Goal: Information Seeking & Learning: Check status

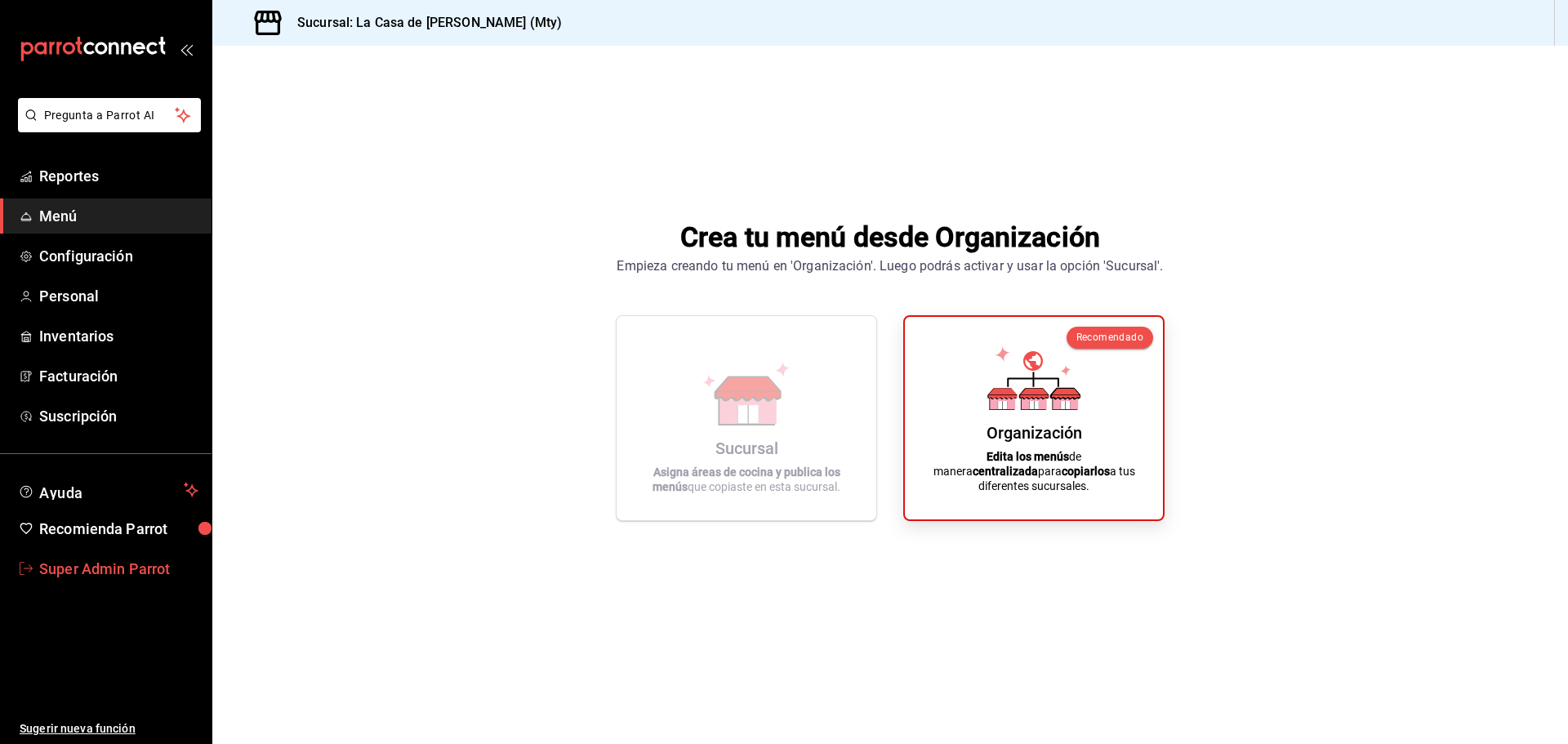
click at [145, 574] on span "Super Admin Parrot" at bounding box center [119, 569] width 159 height 22
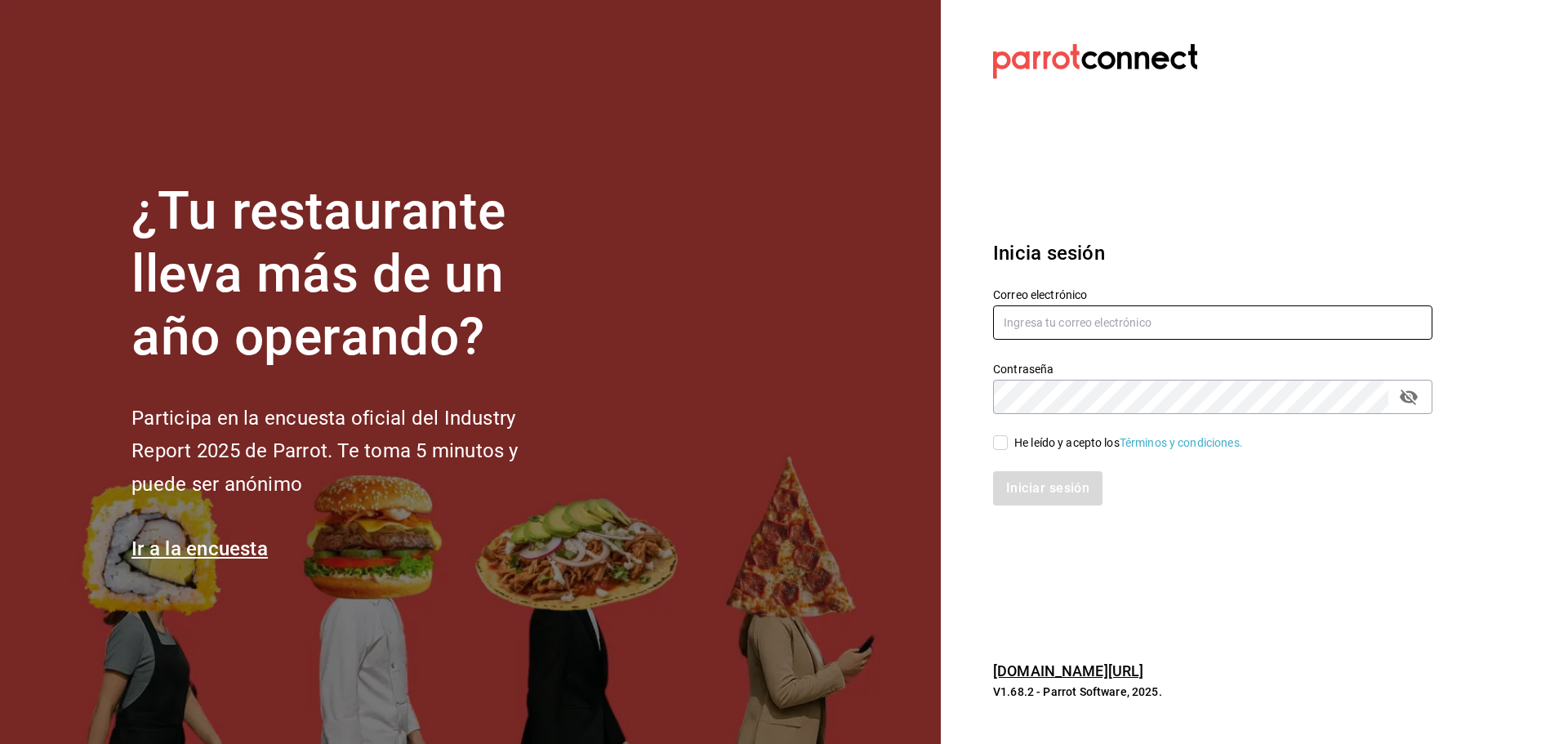
click at [1031, 326] on input "text" at bounding box center [1212, 323] width 439 height 34
paste input "[EMAIL_ADDRESS][DOMAIN_NAME]"
type input "[EMAIL_ADDRESS][DOMAIN_NAME]"
drag, startPoint x: 996, startPoint y: 430, endPoint x: 1002, endPoint y: 439, distance: 10.8
click at [996, 432] on div "He leído y acepto los Términos y condiciones." at bounding box center [1203, 433] width 459 height 38
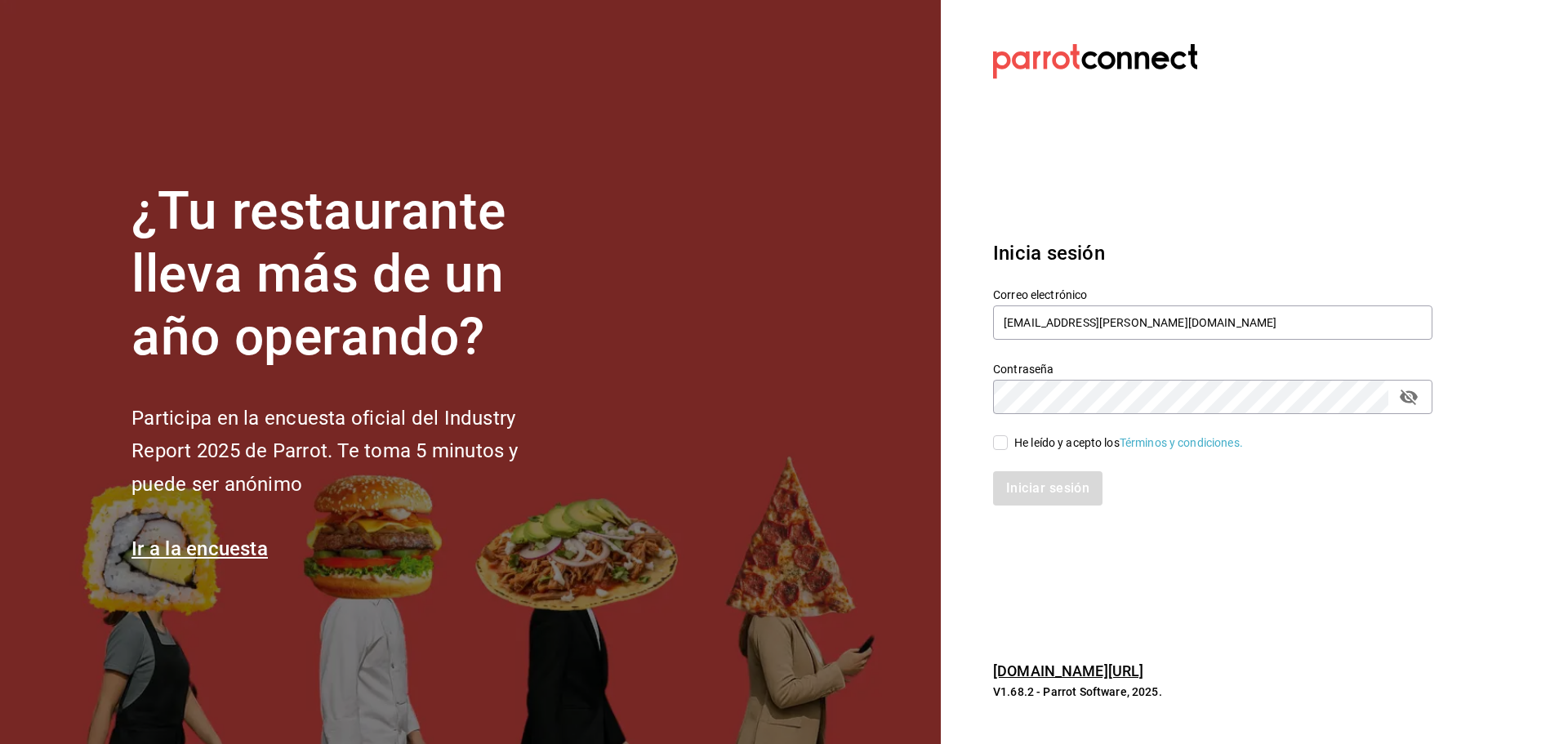
click at [1004, 441] on input "He leído y acepto los Términos y condiciones." at bounding box center [1000, 442] width 15 height 15
checkbox input "true"
click at [1028, 484] on button "Iniciar sesión" at bounding box center [1048, 488] width 111 height 34
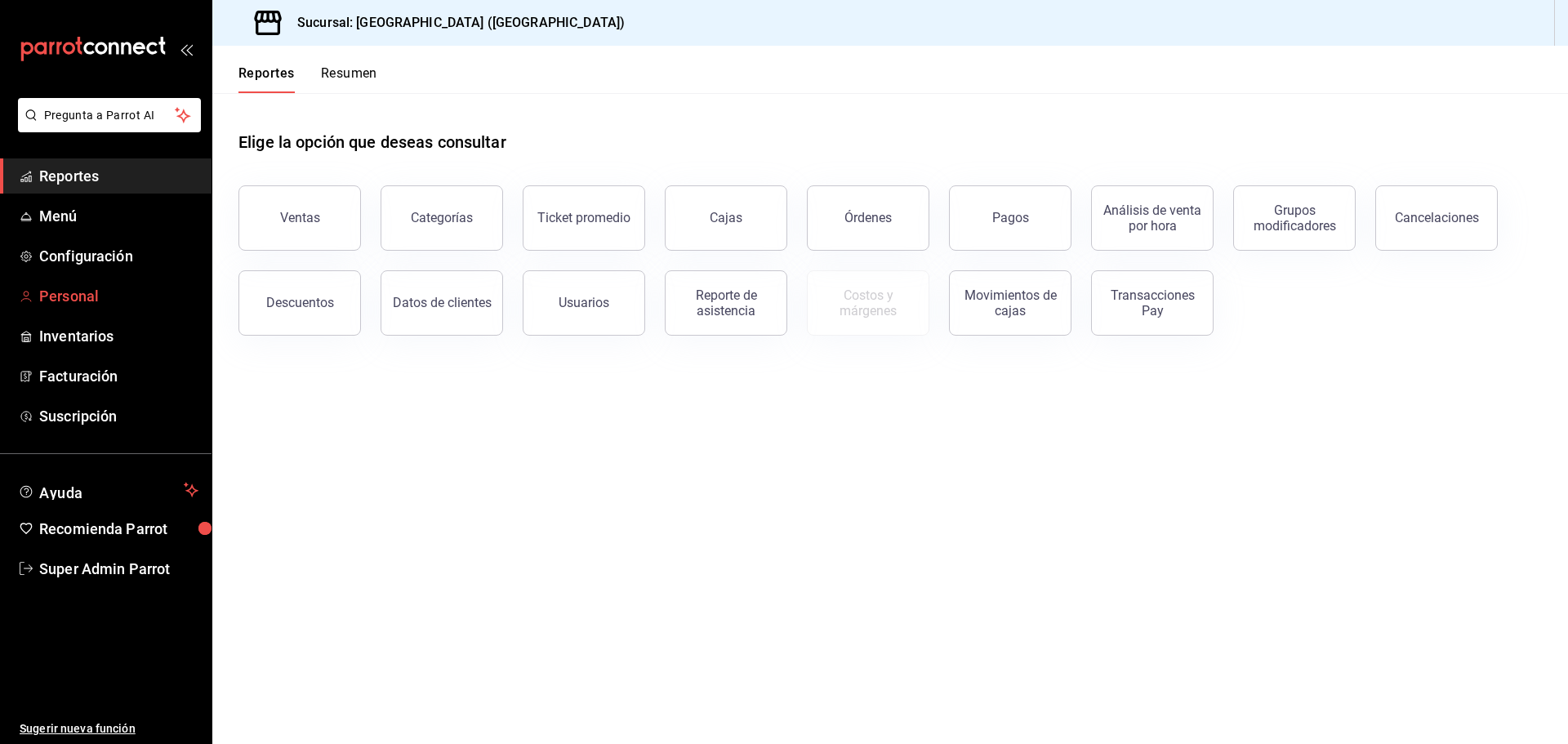
click at [87, 289] on span "Personal" at bounding box center [119, 296] width 159 height 22
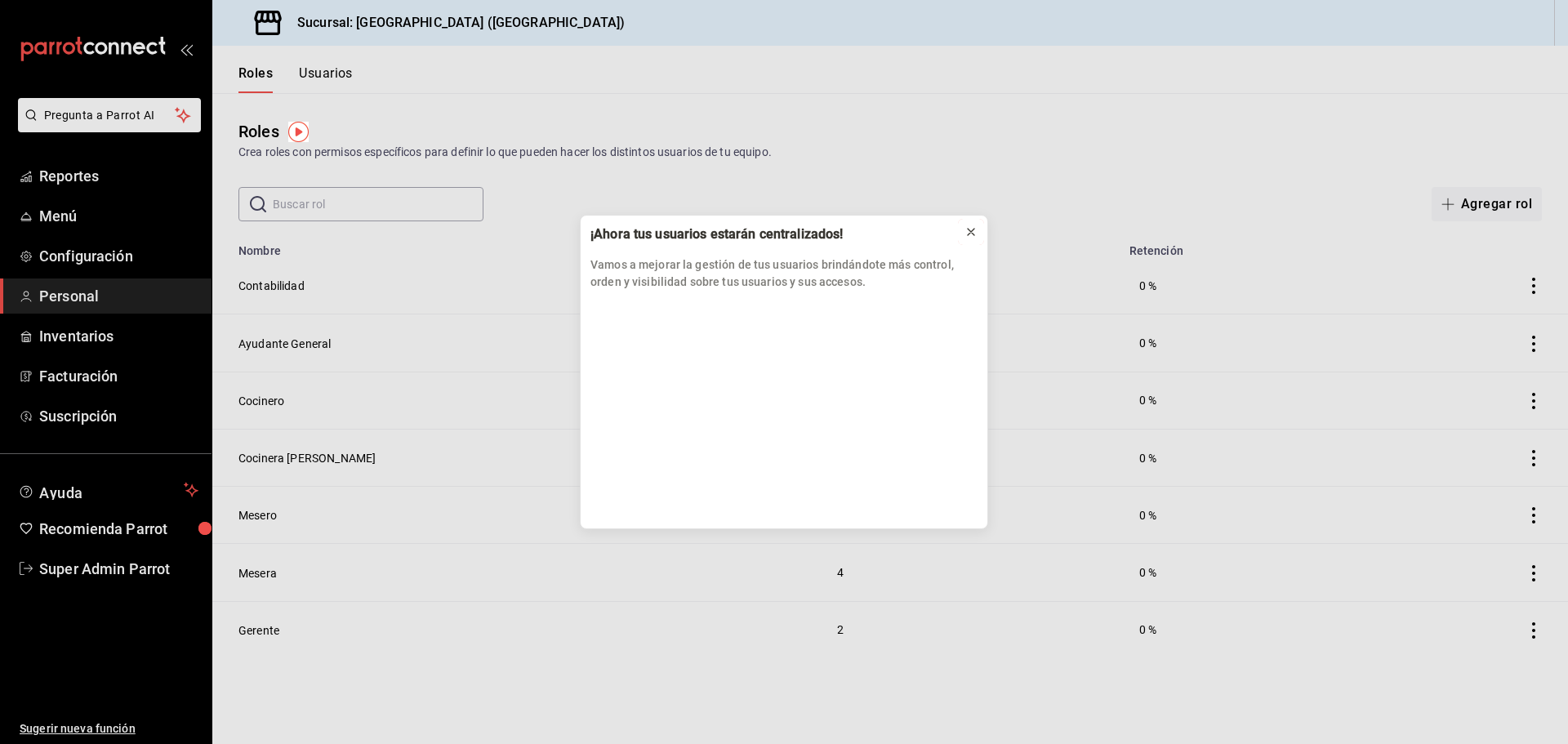
click at [969, 229] on icon at bounding box center [971, 231] width 13 height 13
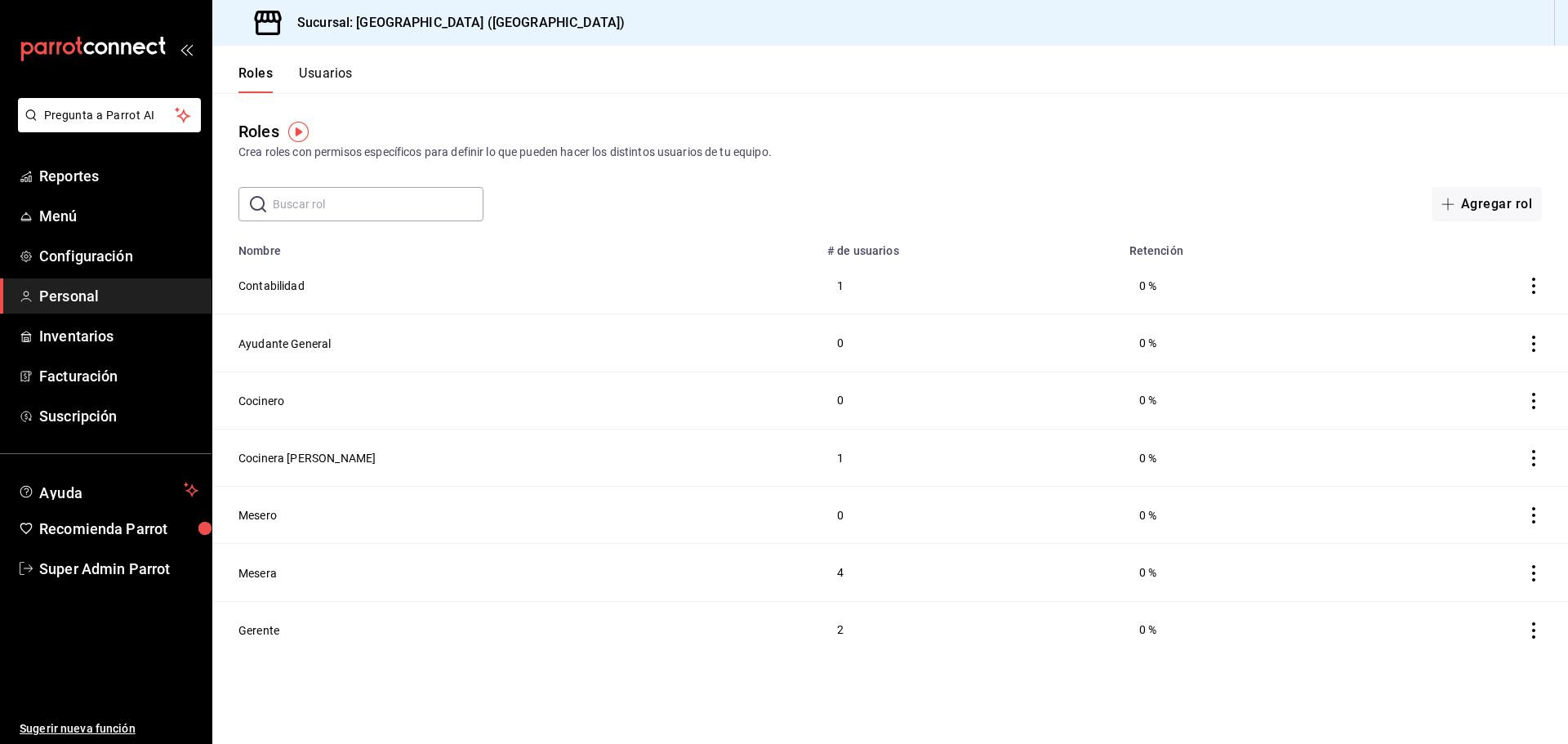
click at [322, 77] on button "Usuarios" at bounding box center [326, 79] width 54 height 27
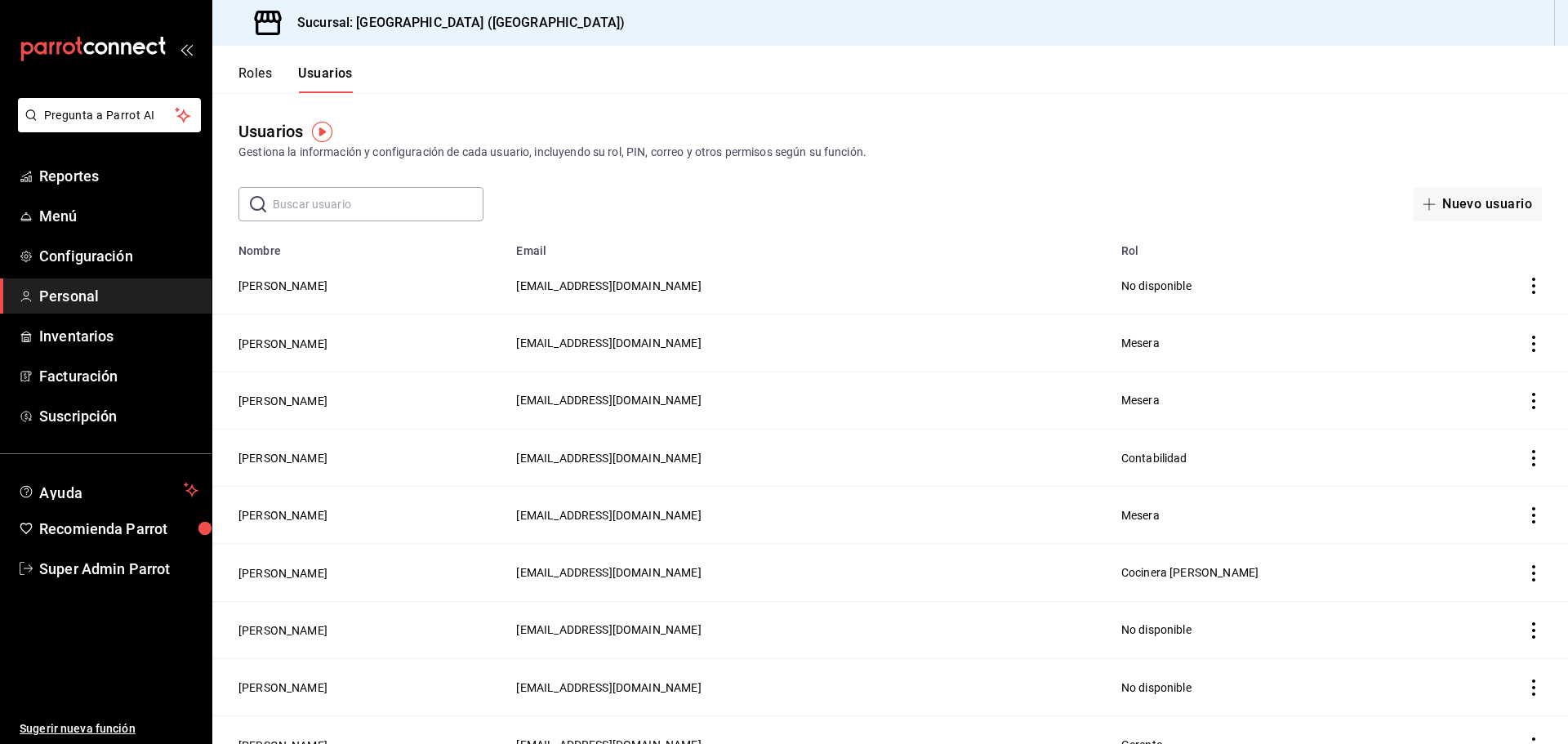
click at [82, 291] on span "Personal" at bounding box center [119, 296] width 159 height 22
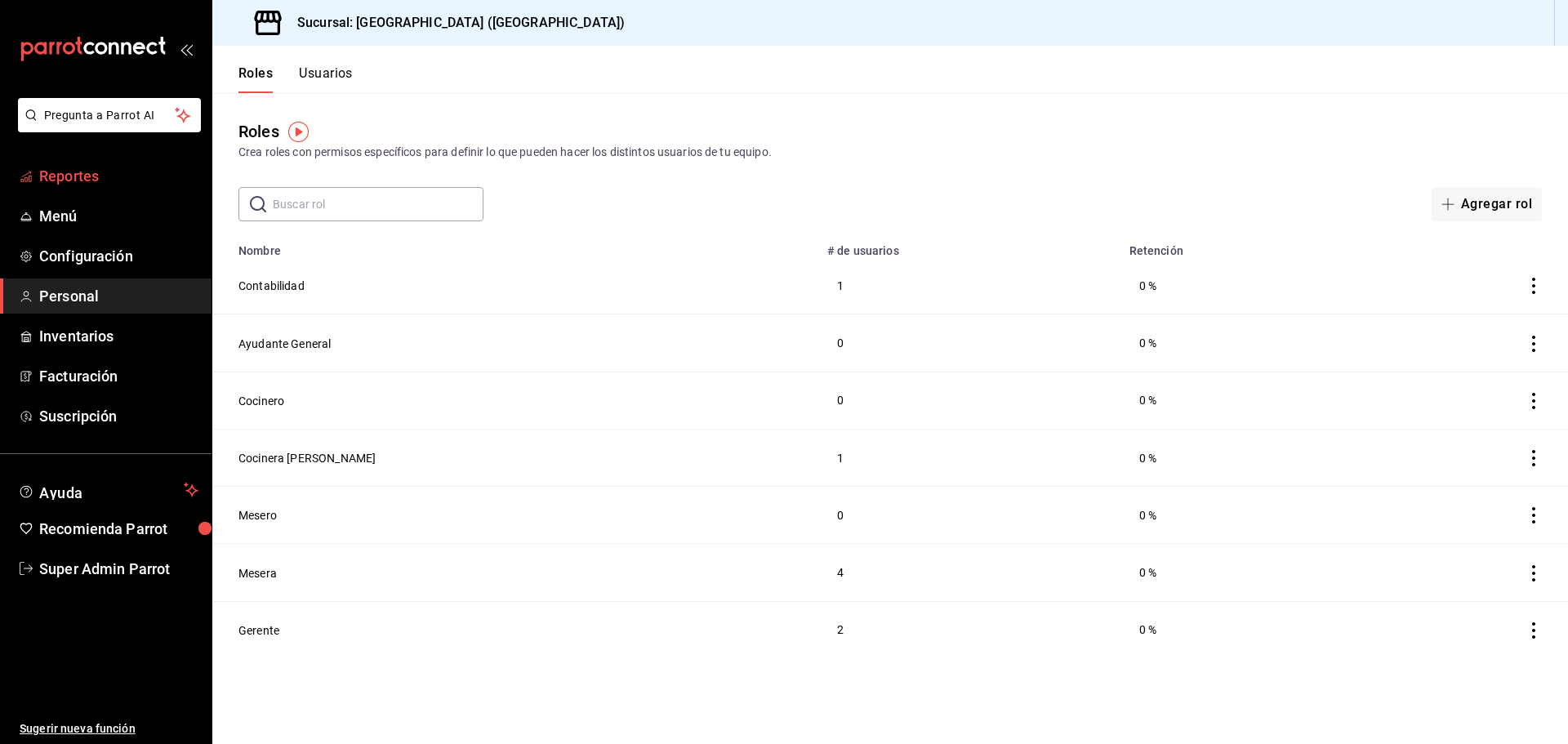
click at [105, 170] on span "Reportes" at bounding box center [119, 176] width 159 height 22
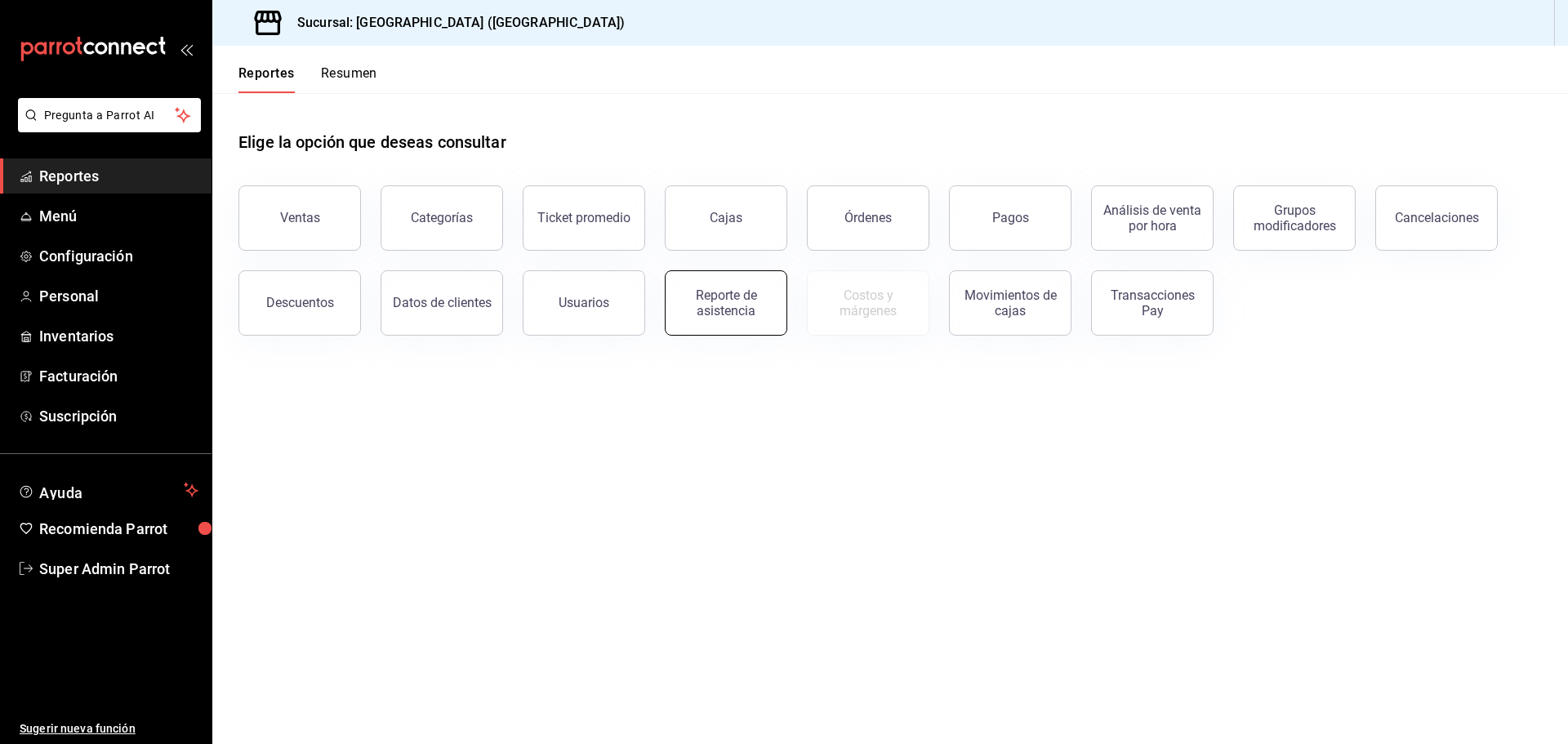
click at [681, 310] on div "Reporte de asistencia" at bounding box center [726, 303] width 101 height 31
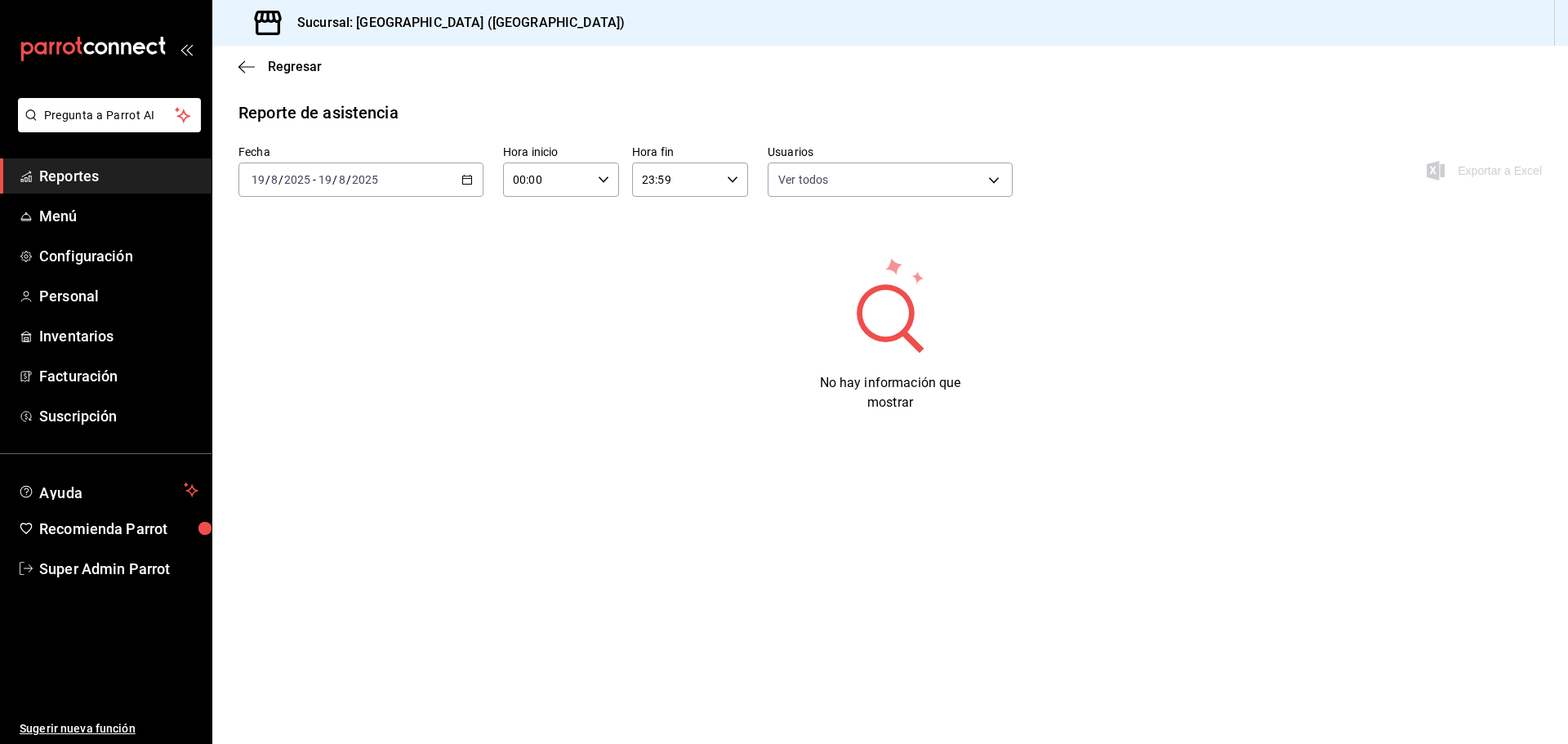
click at [465, 173] on div "[DATE] [DATE] - [DATE] [DATE]" at bounding box center [361, 180] width 245 height 34
click at [280, 267] on span "Ayer" at bounding box center [315, 265] width 126 height 17
click at [472, 181] on \(Stroke\) "button" at bounding box center [467, 180] width 9 height 9
click at [301, 333] on span "Mes actual" at bounding box center [315, 339] width 126 height 17
click at [477, 174] on div "[DATE] [DATE] - [DATE] [DATE]" at bounding box center [361, 180] width 245 height 34
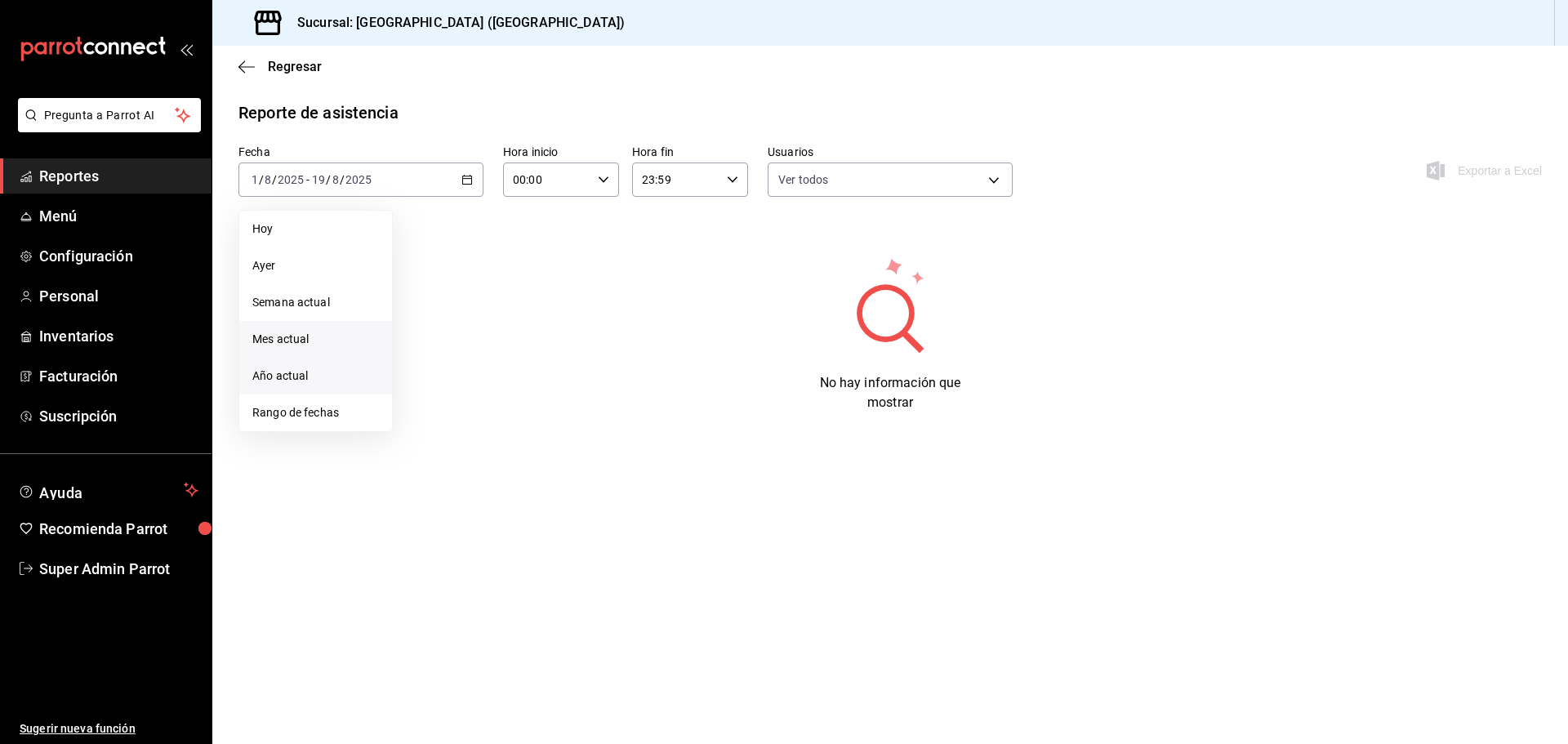
click at [287, 381] on span "Año actual" at bounding box center [315, 376] width 126 height 17
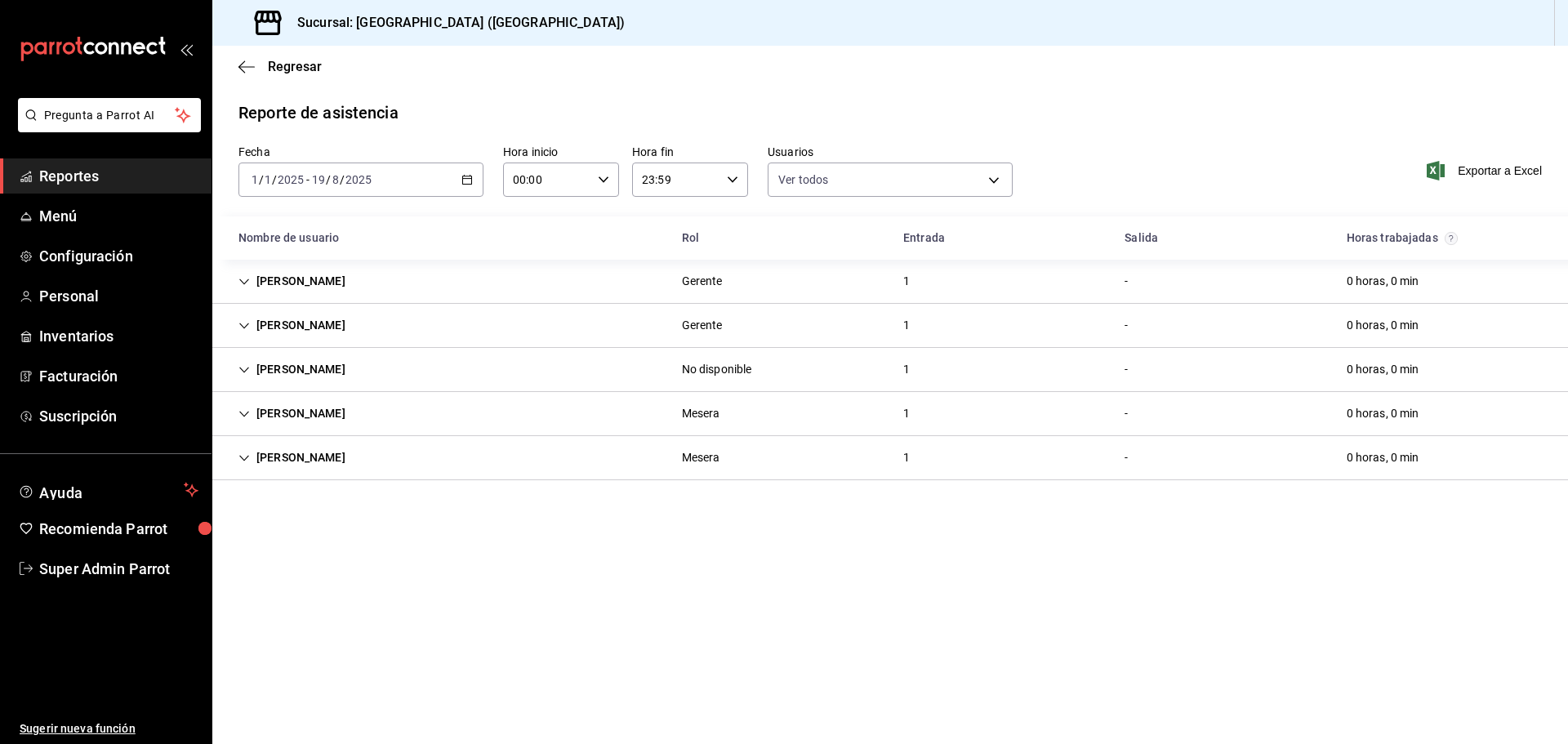
click at [469, 178] on icon "button" at bounding box center [467, 179] width 11 height 11
click at [310, 299] on span "Semana actual" at bounding box center [315, 302] width 126 height 17
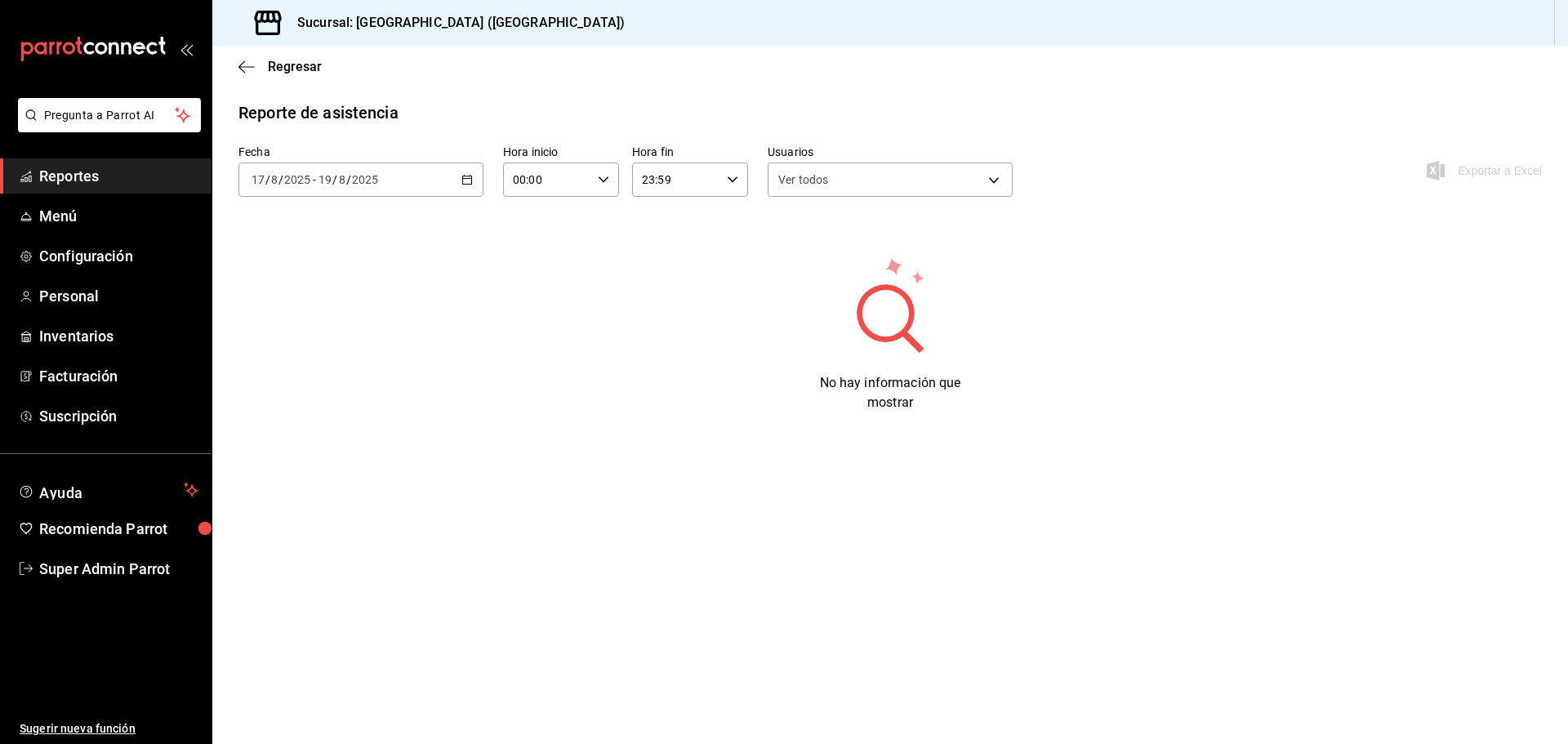
click at [469, 176] on \(Stroke\) "button" at bounding box center [467, 180] width 9 height 9
click at [243, 65] on icon "button" at bounding box center [247, 66] width 16 height 15
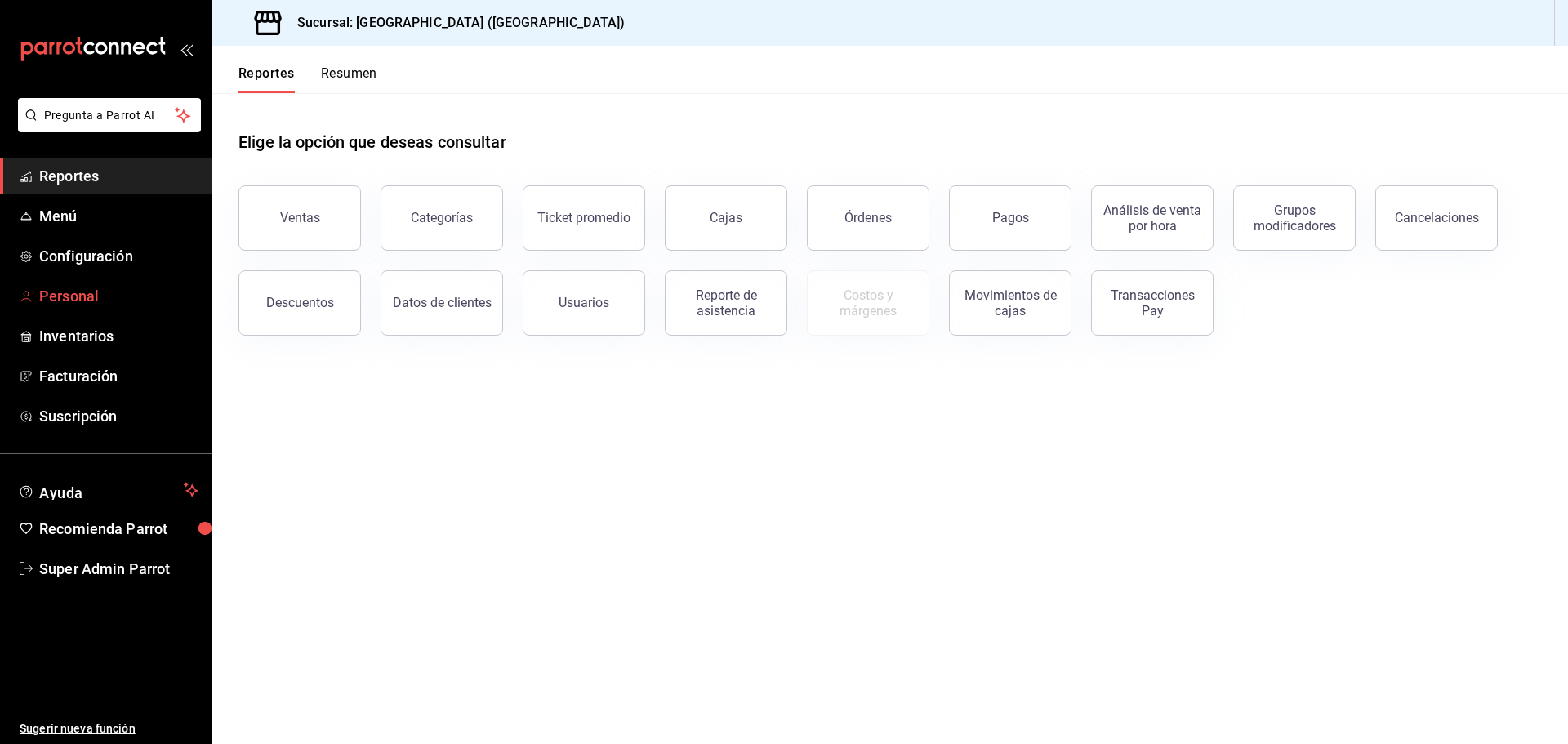
click at [85, 288] on span "Personal" at bounding box center [119, 296] width 159 height 22
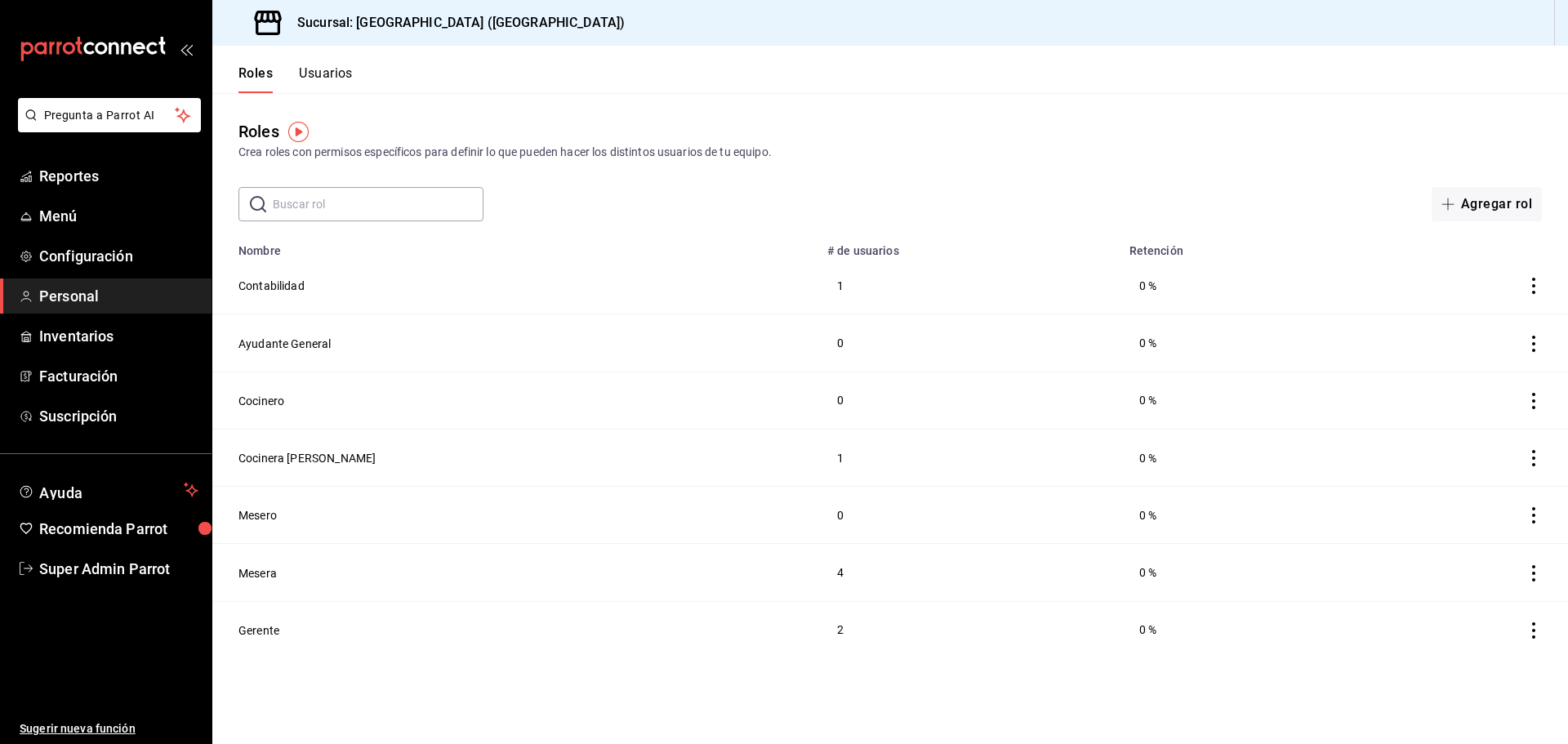
click at [1531, 277] on td at bounding box center [1465, 285] width 205 height 58
click at [1537, 286] on icon "actions" at bounding box center [1534, 285] width 16 height 16
click at [1237, 319] on div at bounding box center [784, 372] width 1568 height 744
click at [264, 284] on button "Contabilidad" at bounding box center [272, 285] width 66 height 16
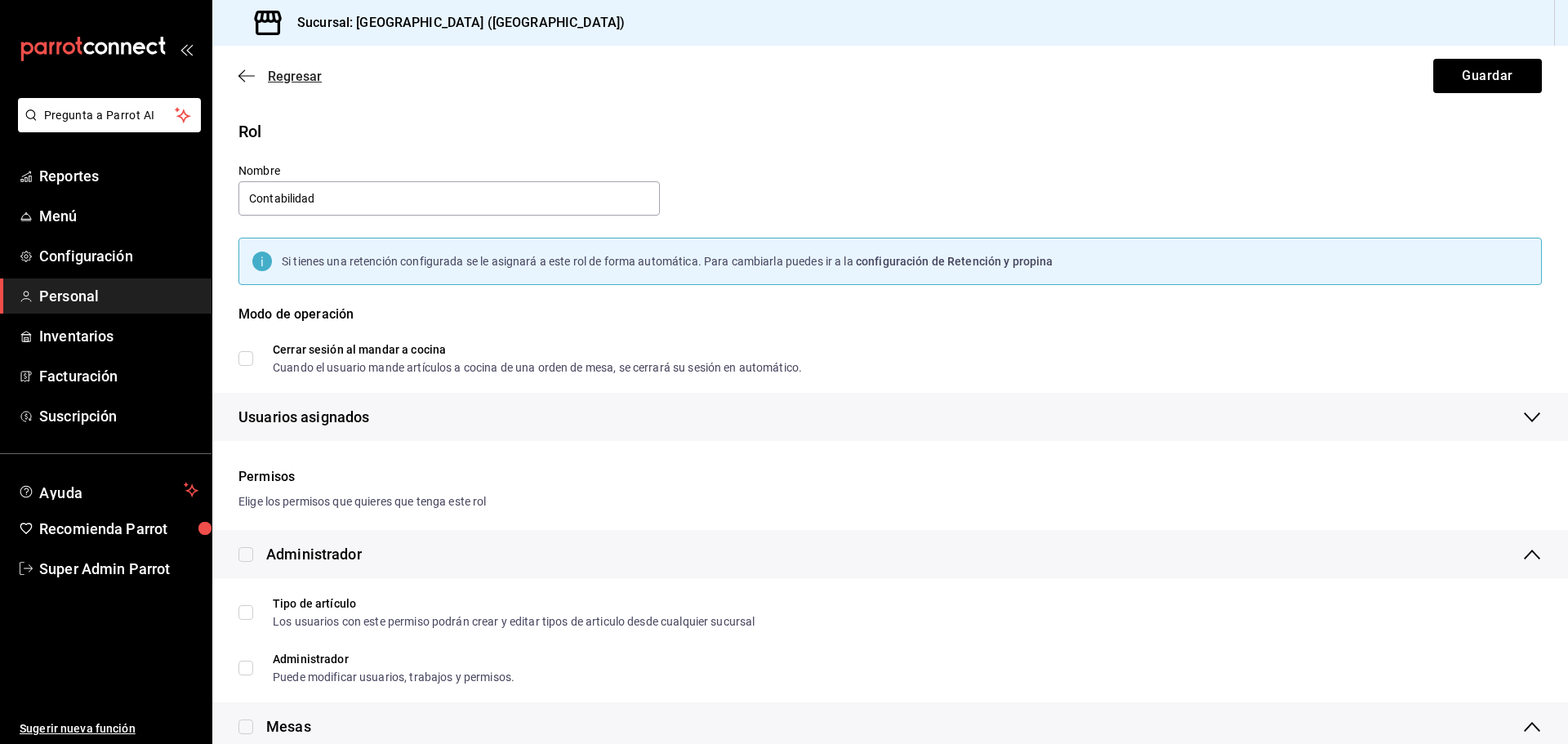
click at [249, 73] on icon "button" at bounding box center [247, 76] width 16 height 15
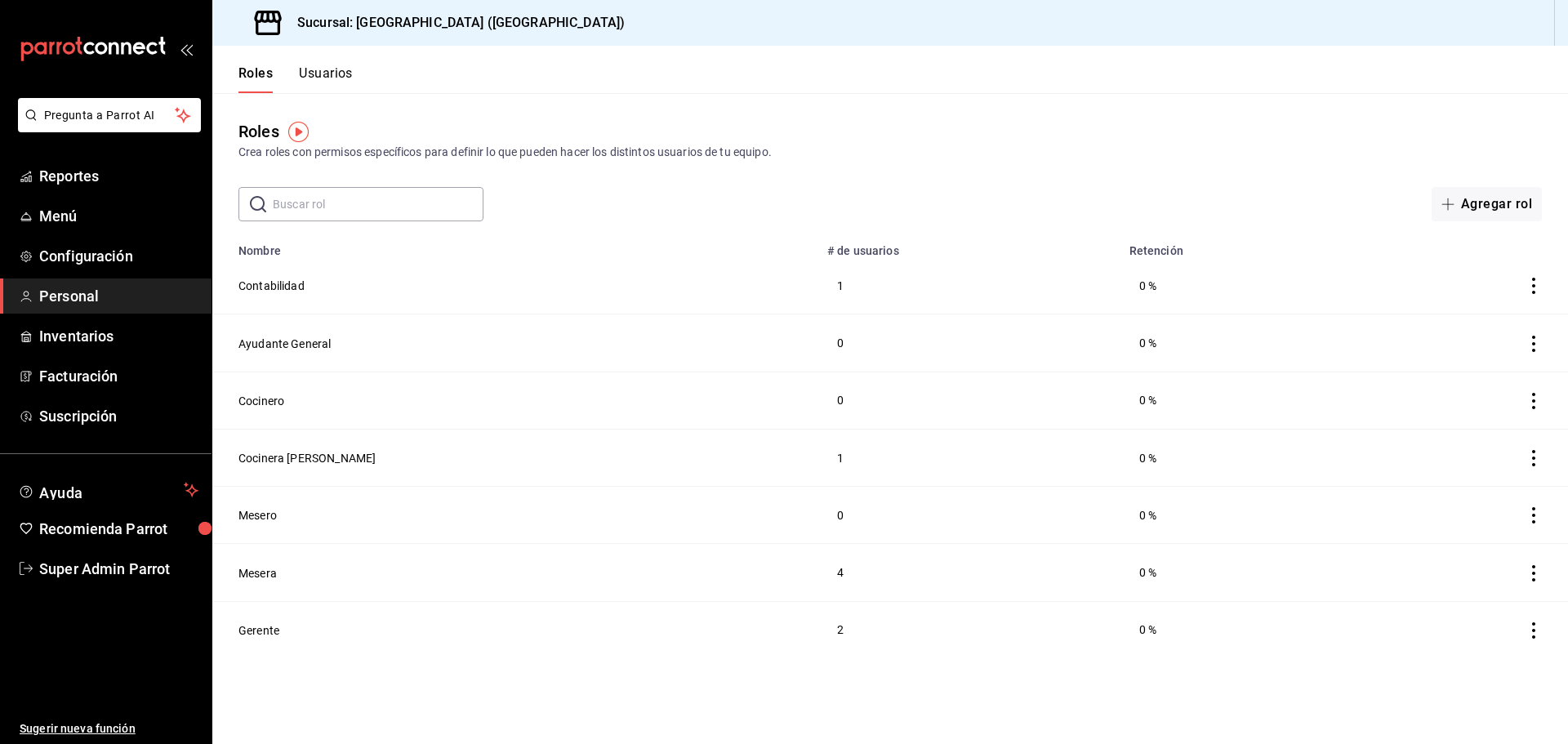
click at [332, 71] on button "Usuarios" at bounding box center [326, 79] width 54 height 27
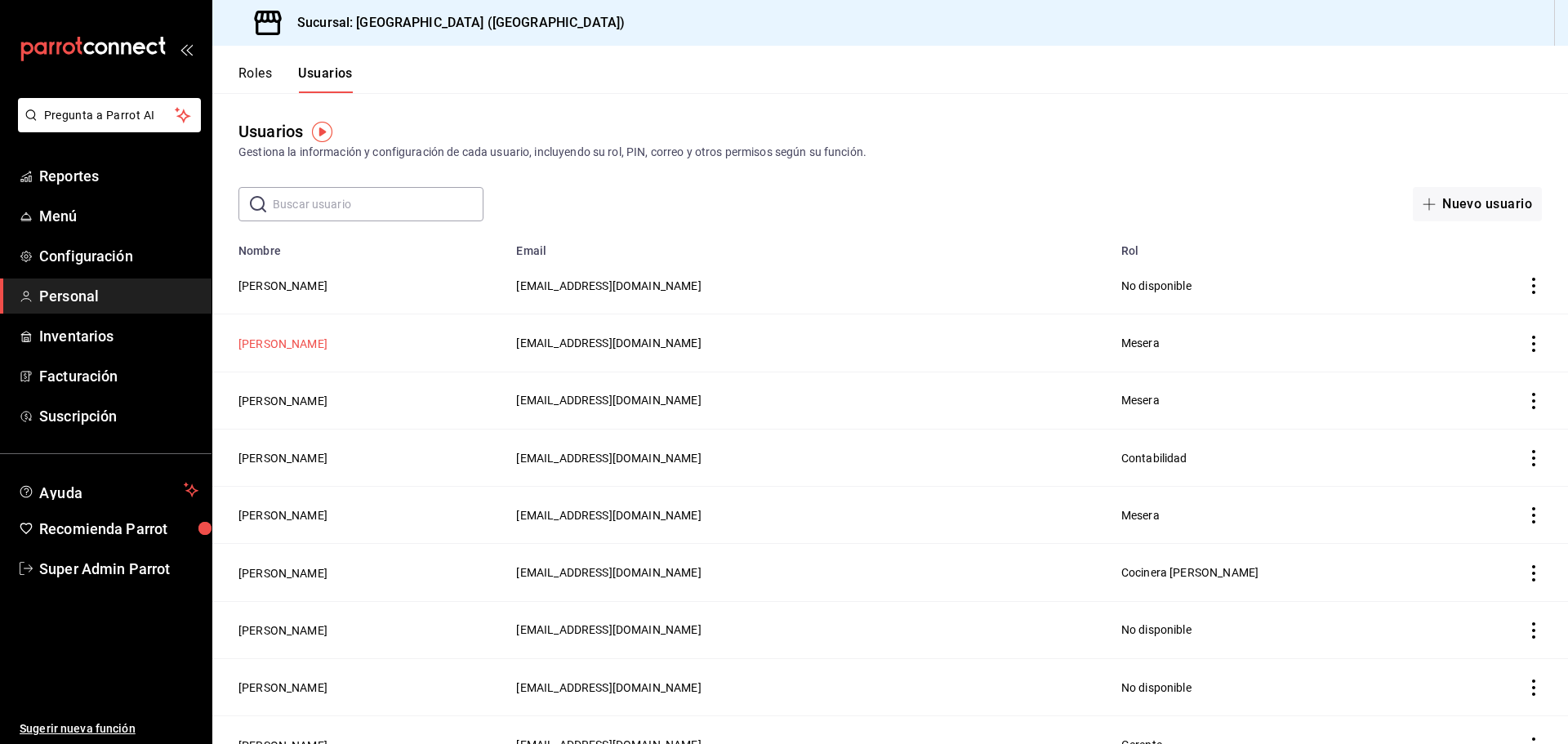
click at [271, 337] on button "[PERSON_NAME]" at bounding box center [284, 344] width 89 height 16
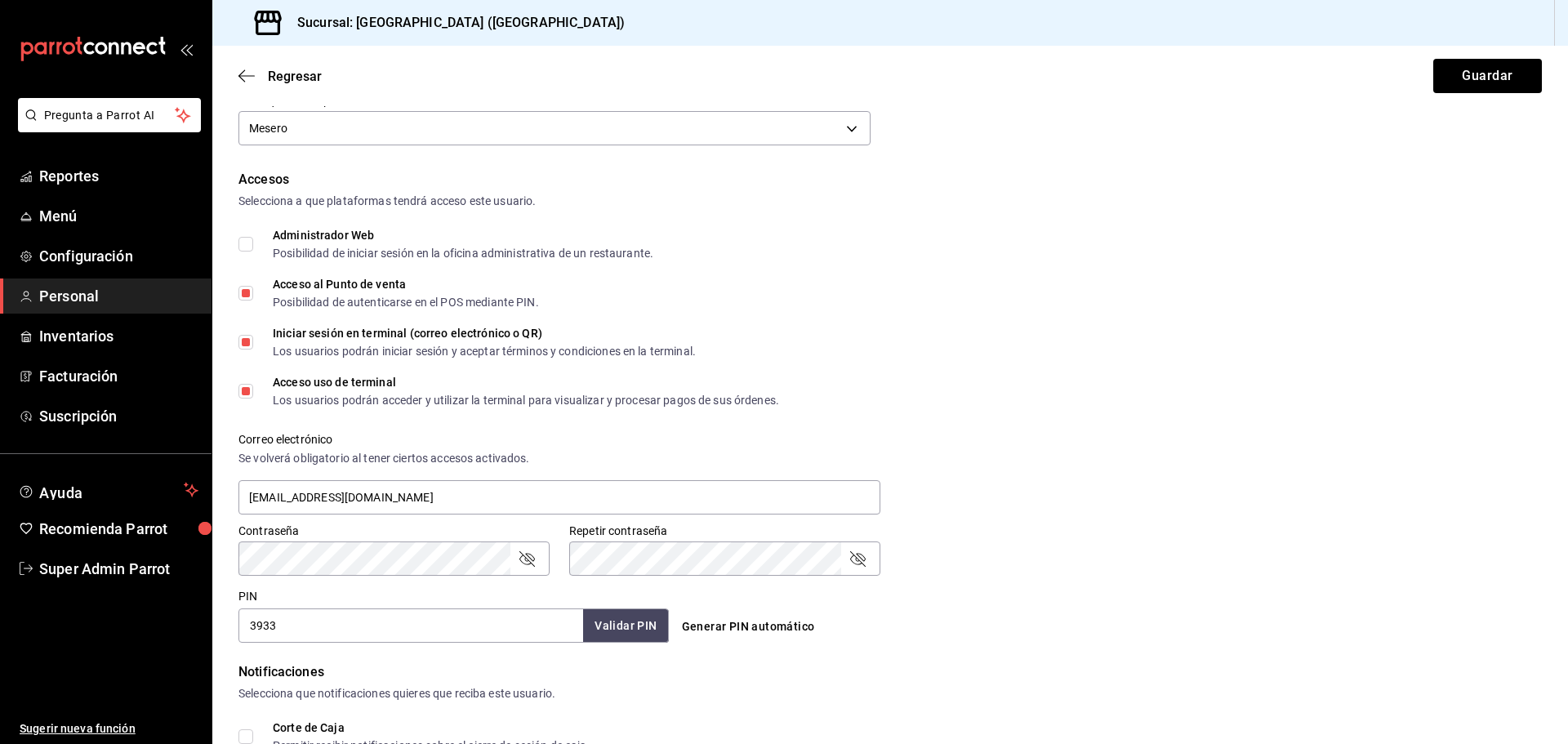
scroll to position [206, 0]
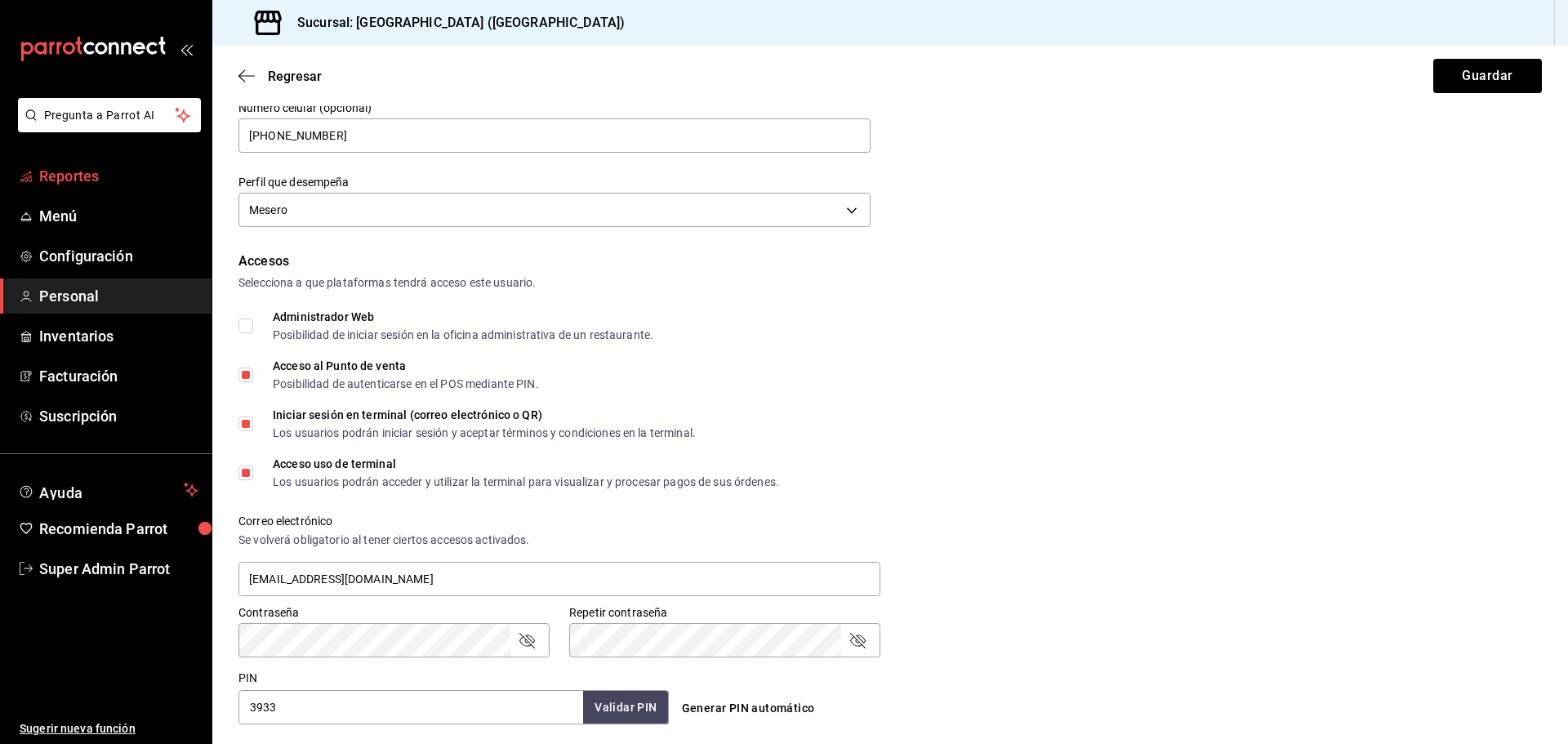
click at [75, 180] on span "Reportes" at bounding box center [119, 176] width 159 height 22
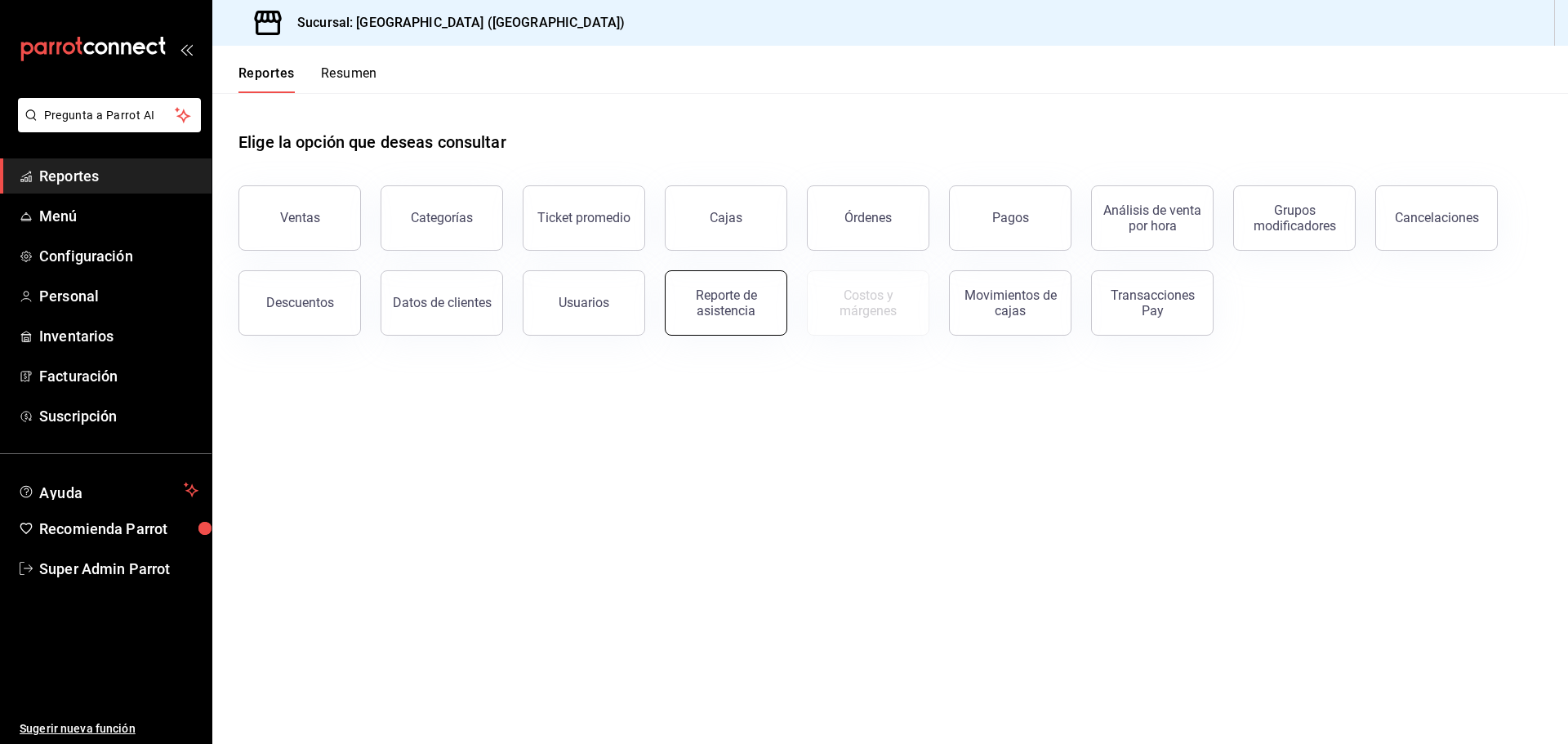
click at [719, 310] on div "Reporte de asistencia" at bounding box center [726, 303] width 101 height 31
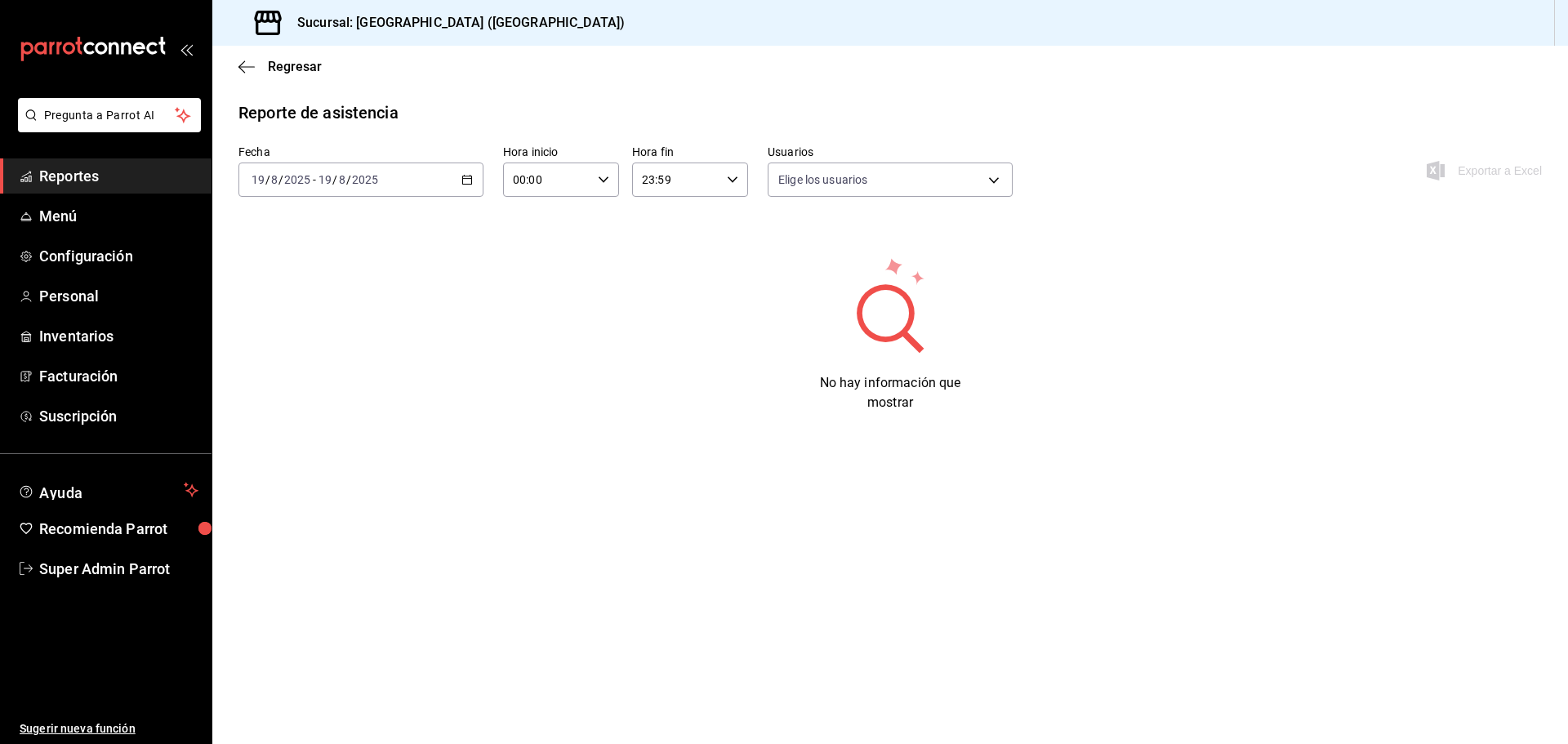
type input "b521a349-00a6-4435-8aa1-bc09a939899d,0cf4060d-83a5-484f-a9b7-353fc001ba14,e984e…"
click at [473, 175] on div "[DATE] [DATE] - [DATE] [DATE]" at bounding box center [361, 180] width 245 height 34
click at [300, 343] on span "Mes actual" at bounding box center [315, 339] width 126 height 17
click at [469, 185] on \(Stroke\) "button" at bounding box center [467, 180] width 9 height 9
click at [308, 339] on span "Mes actual" at bounding box center [315, 339] width 126 height 17
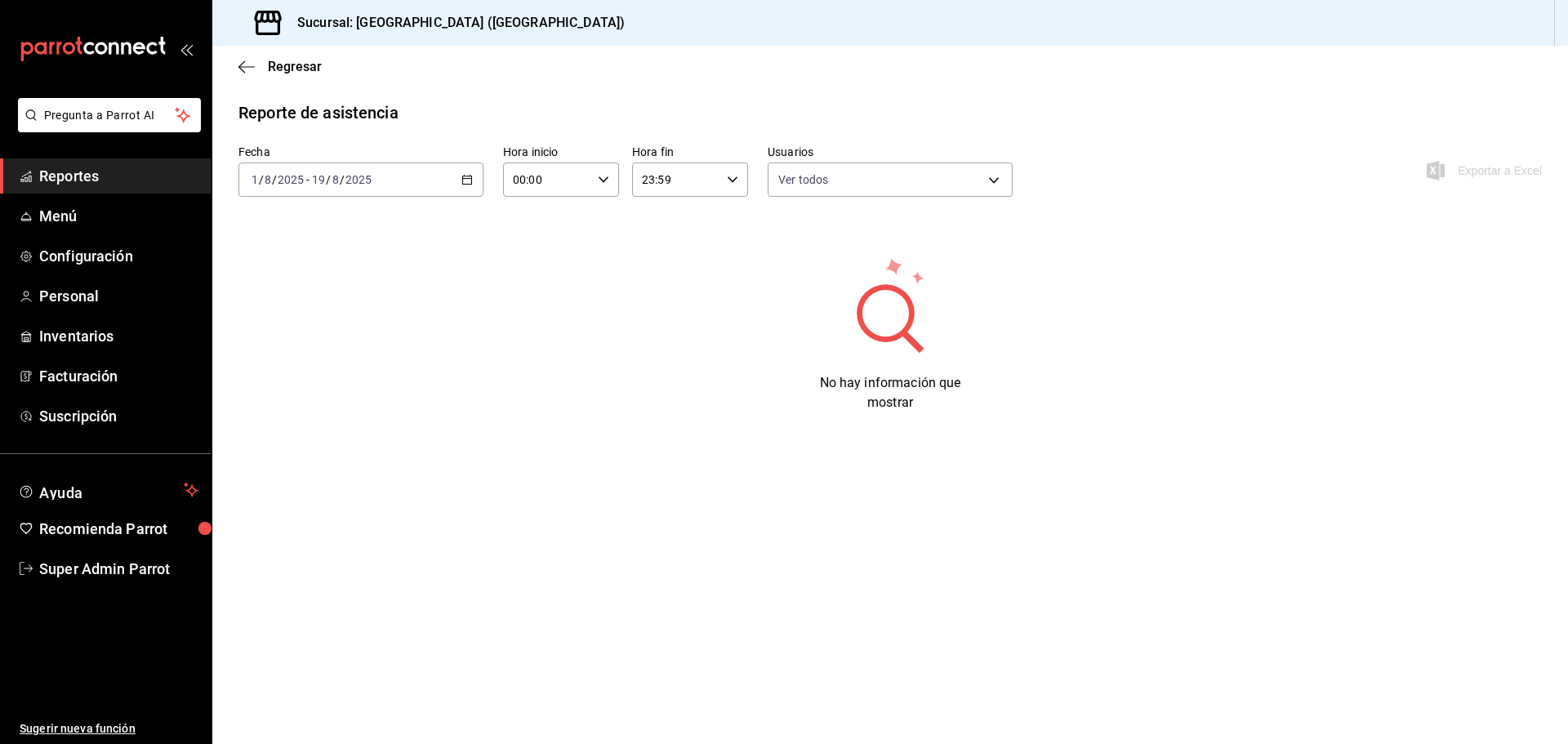
click at [465, 182] on icon "button" at bounding box center [467, 179] width 11 height 11
click at [317, 272] on span "Ayer" at bounding box center [315, 265] width 126 height 17
click at [75, 295] on span "Personal" at bounding box center [119, 296] width 159 height 22
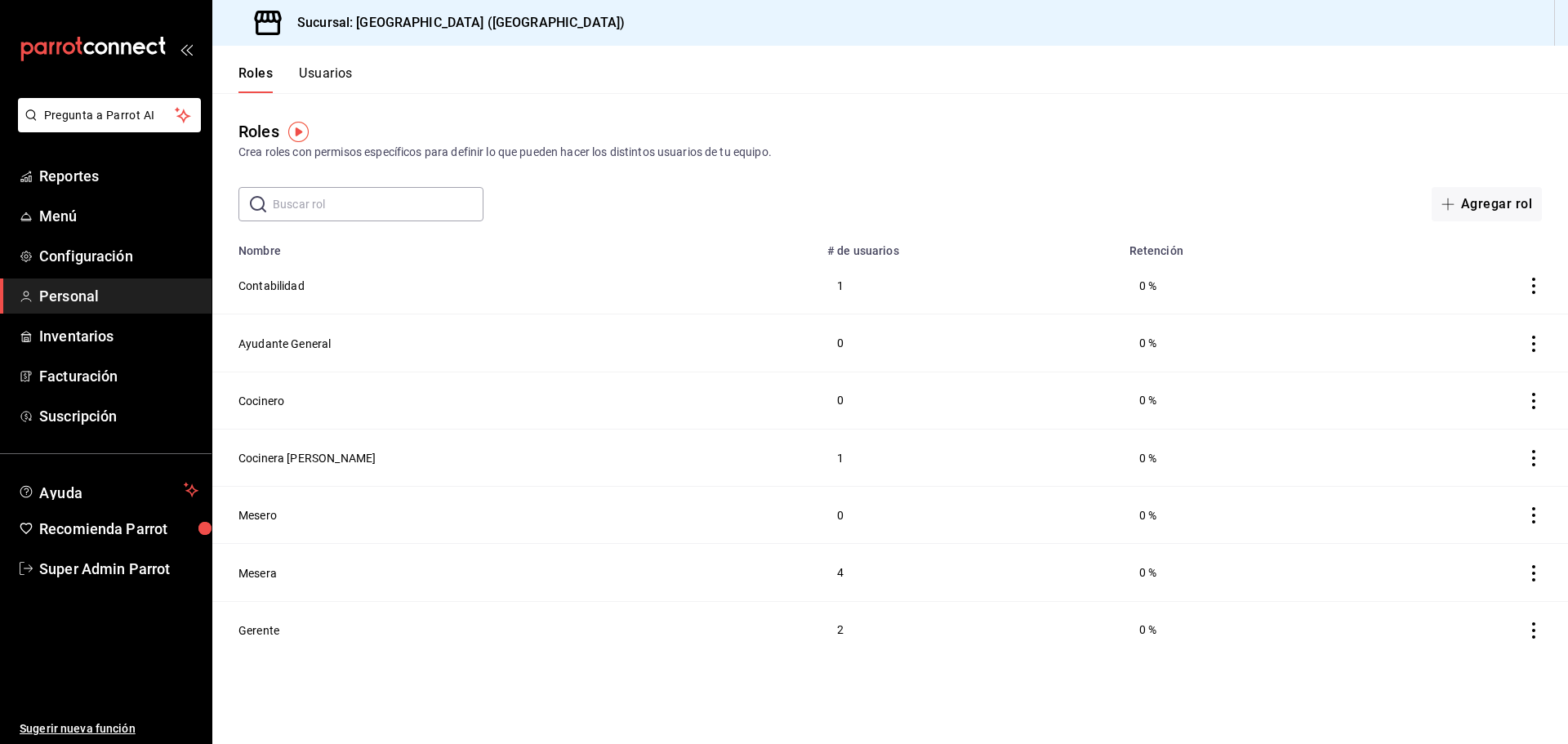
click at [316, 58] on div "Roles Usuarios" at bounding box center [282, 69] width 140 height 47
click at [325, 70] on button "Usuarios" at bounding box center [326, 79] width 54 height 27
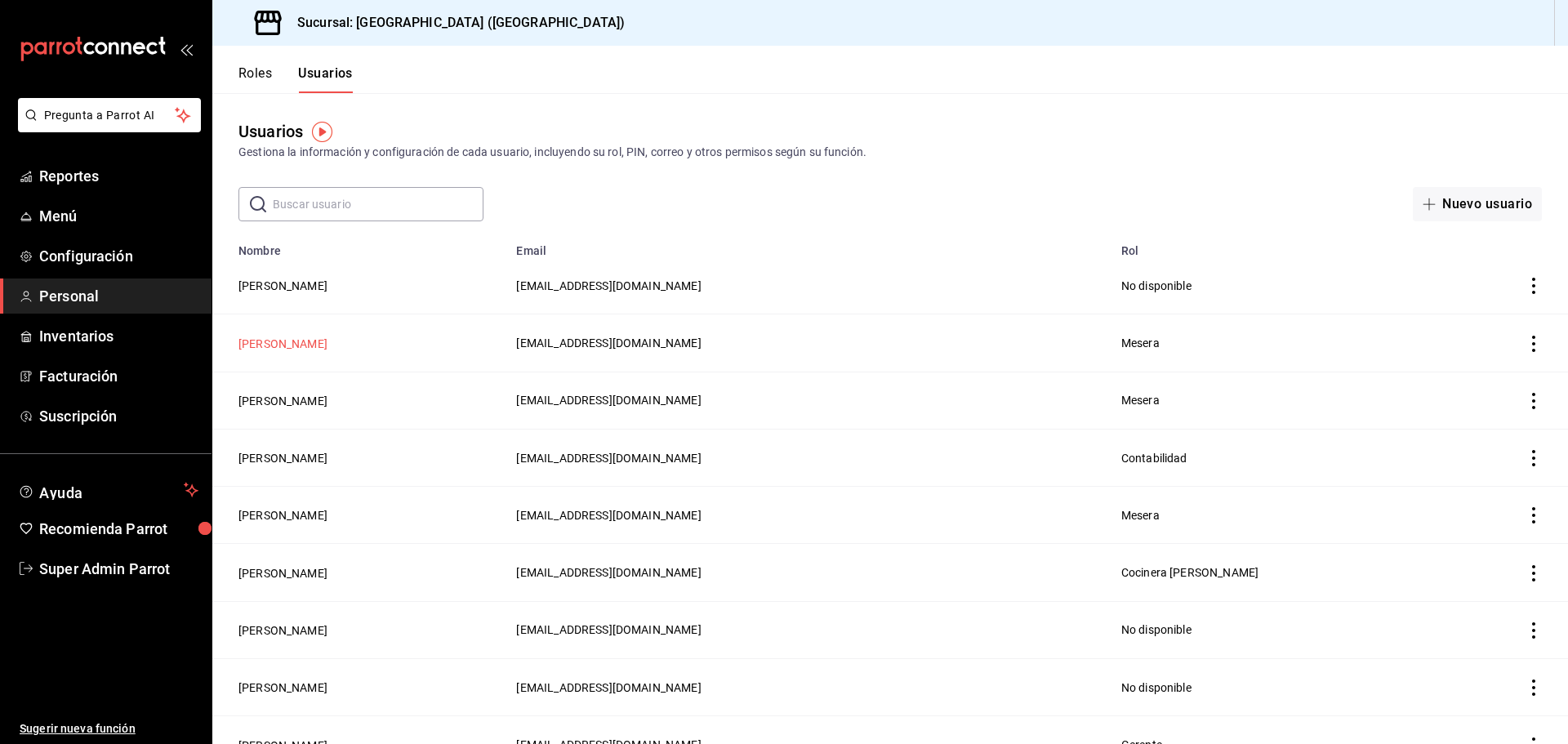
click at [279, 346] on button "[PERSON_NAME]" at bounding box center [284, 344] width 89 height 16
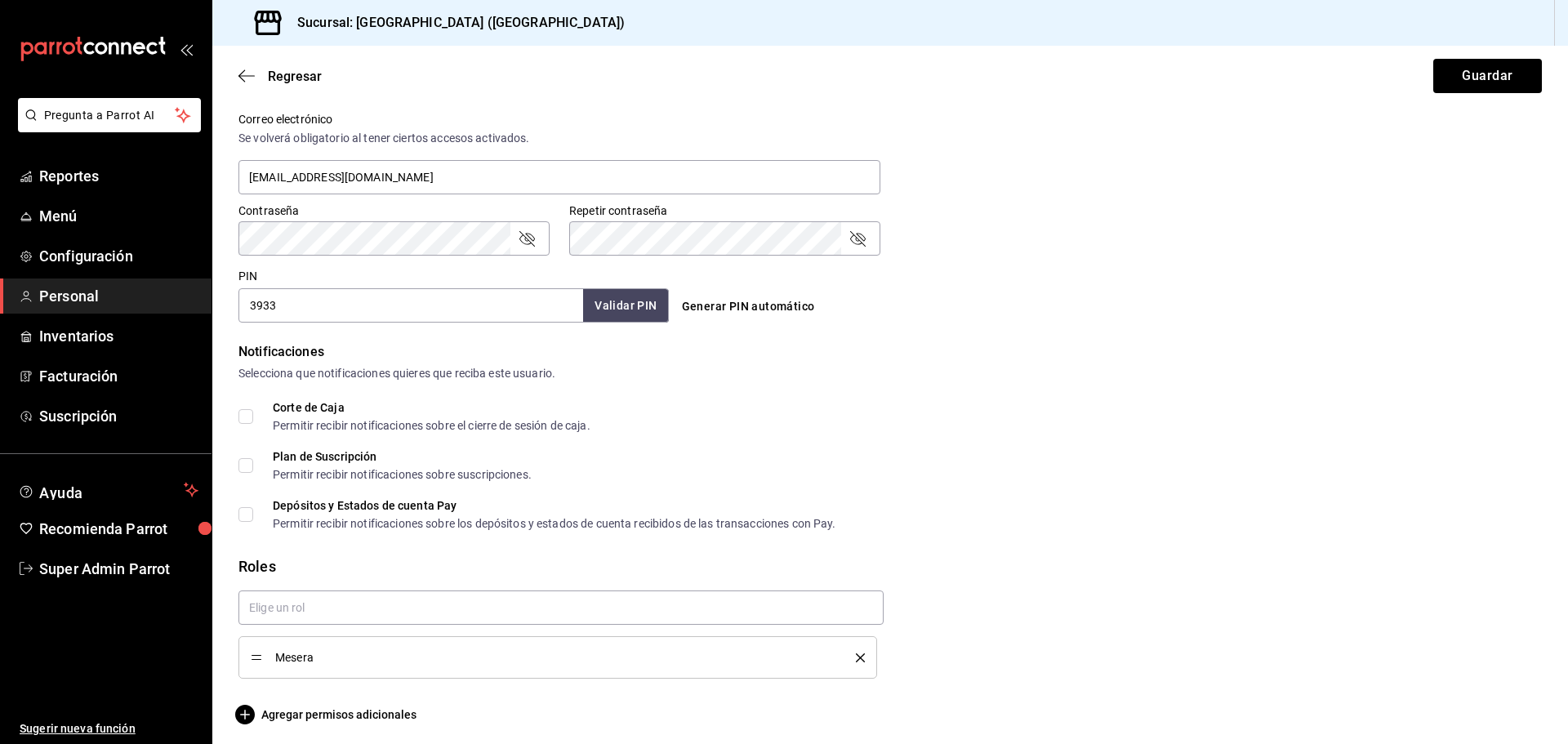
scroll to position [615, 0]
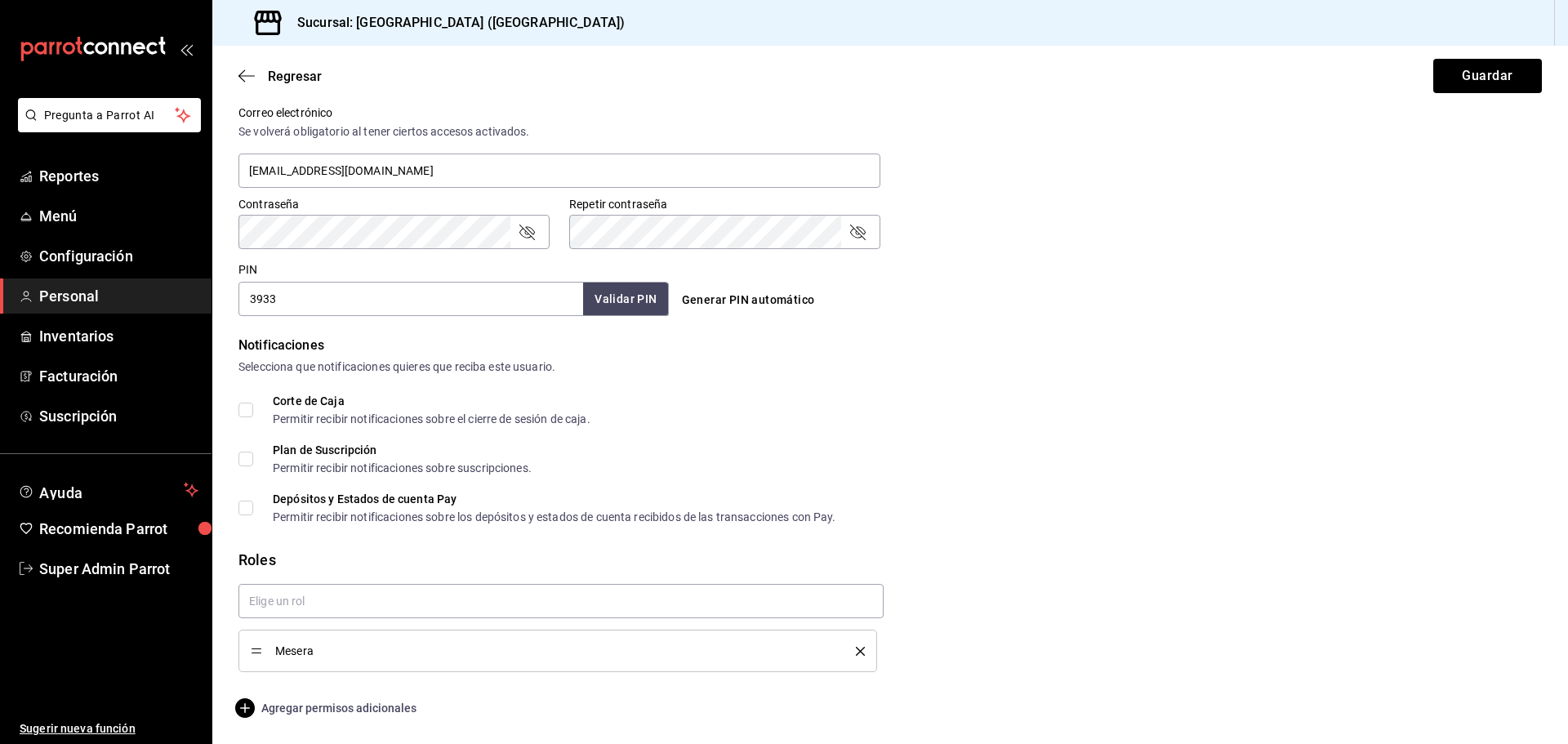
click at [313, 704] on span "Agregar permisos adicionales" at bounding box center [327, 708] width 178 height 20
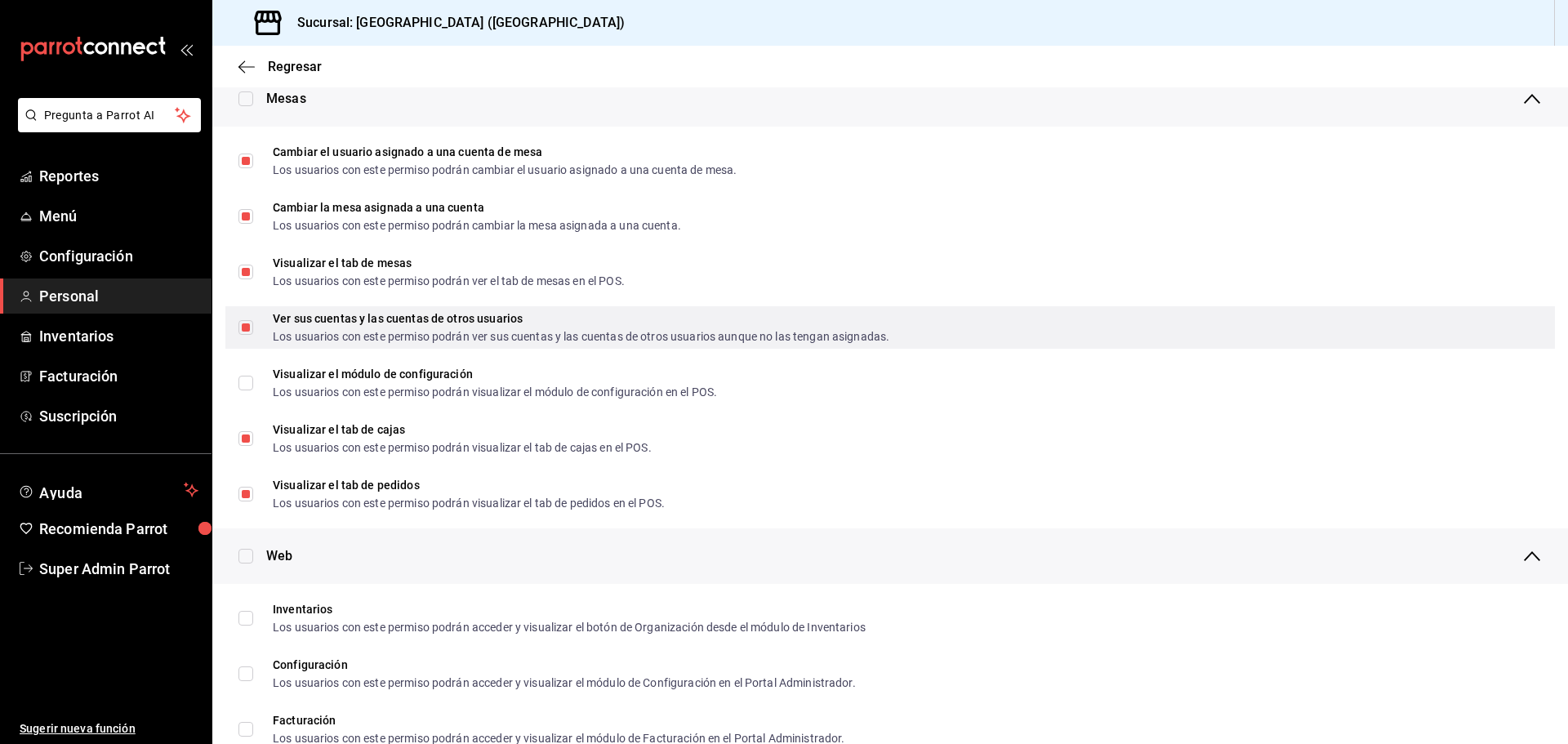
scroll to position [0, 0]
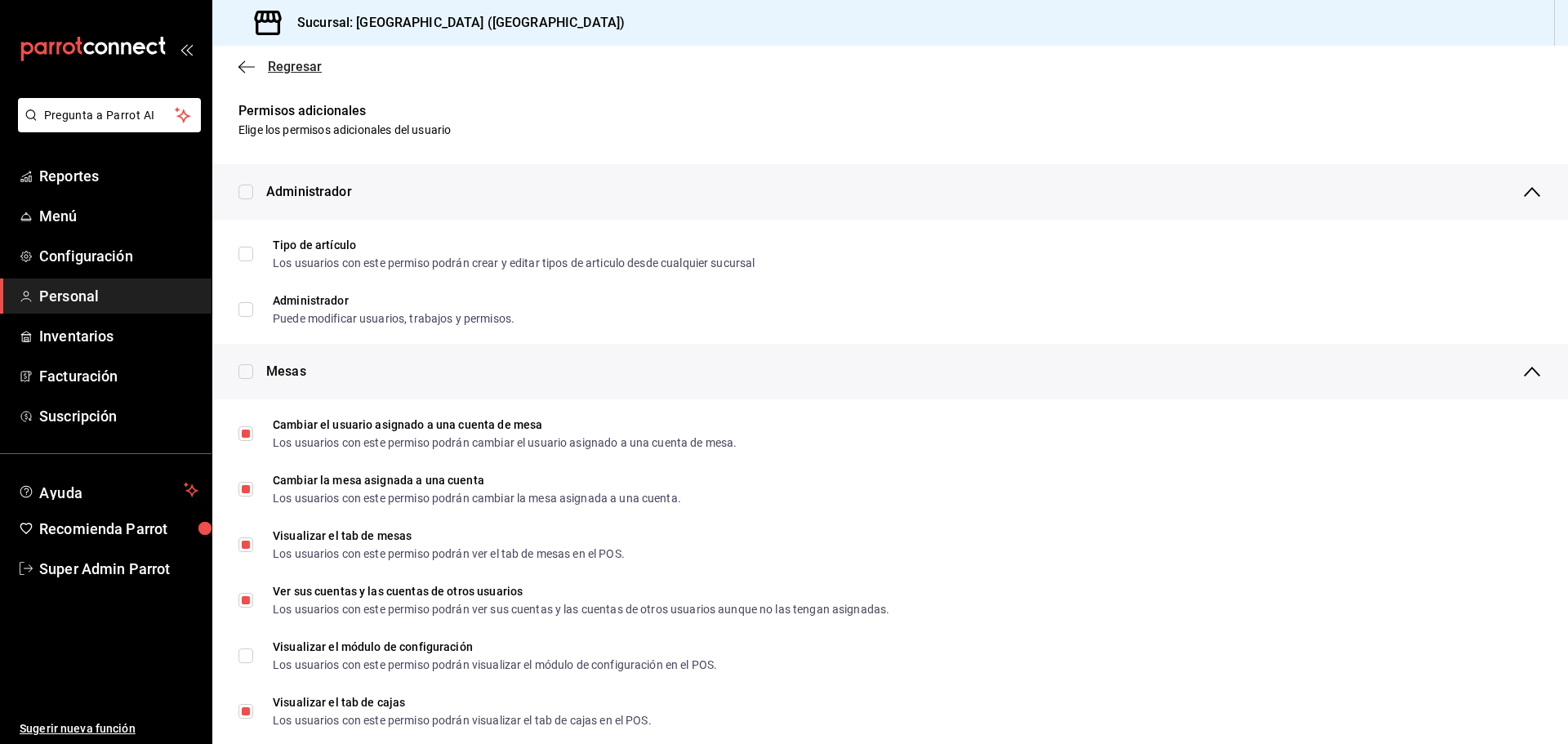
click at [239, 64] on icon "button" at bounding box center [247, 66] width 16 height 15
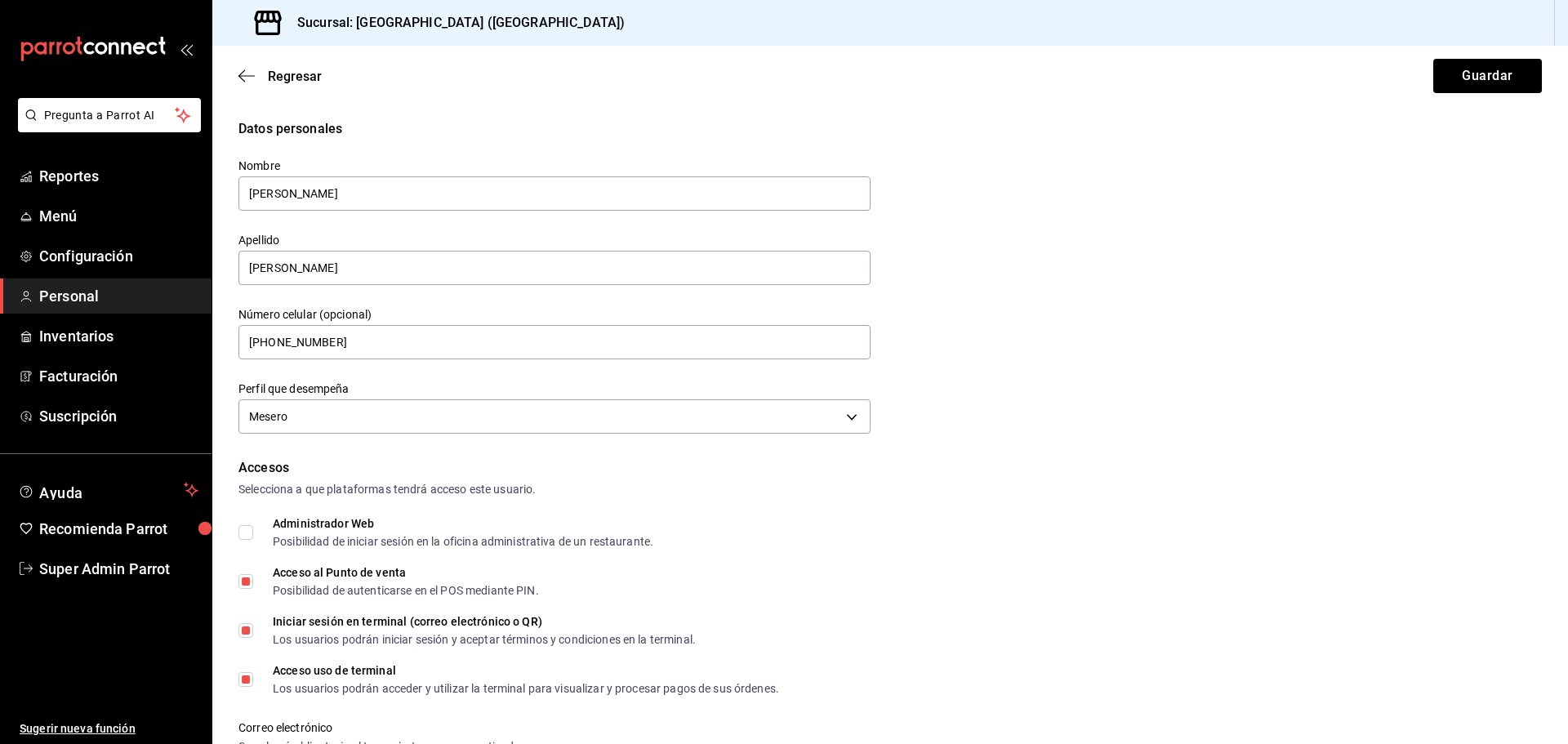
click at [239, 64] on div "Regresar Guardar" at bounding box center [890, 76] width 1356 height 60
click at [95, 177] on span "Reportes" at bounding box center [119, 176] width 159 height 22
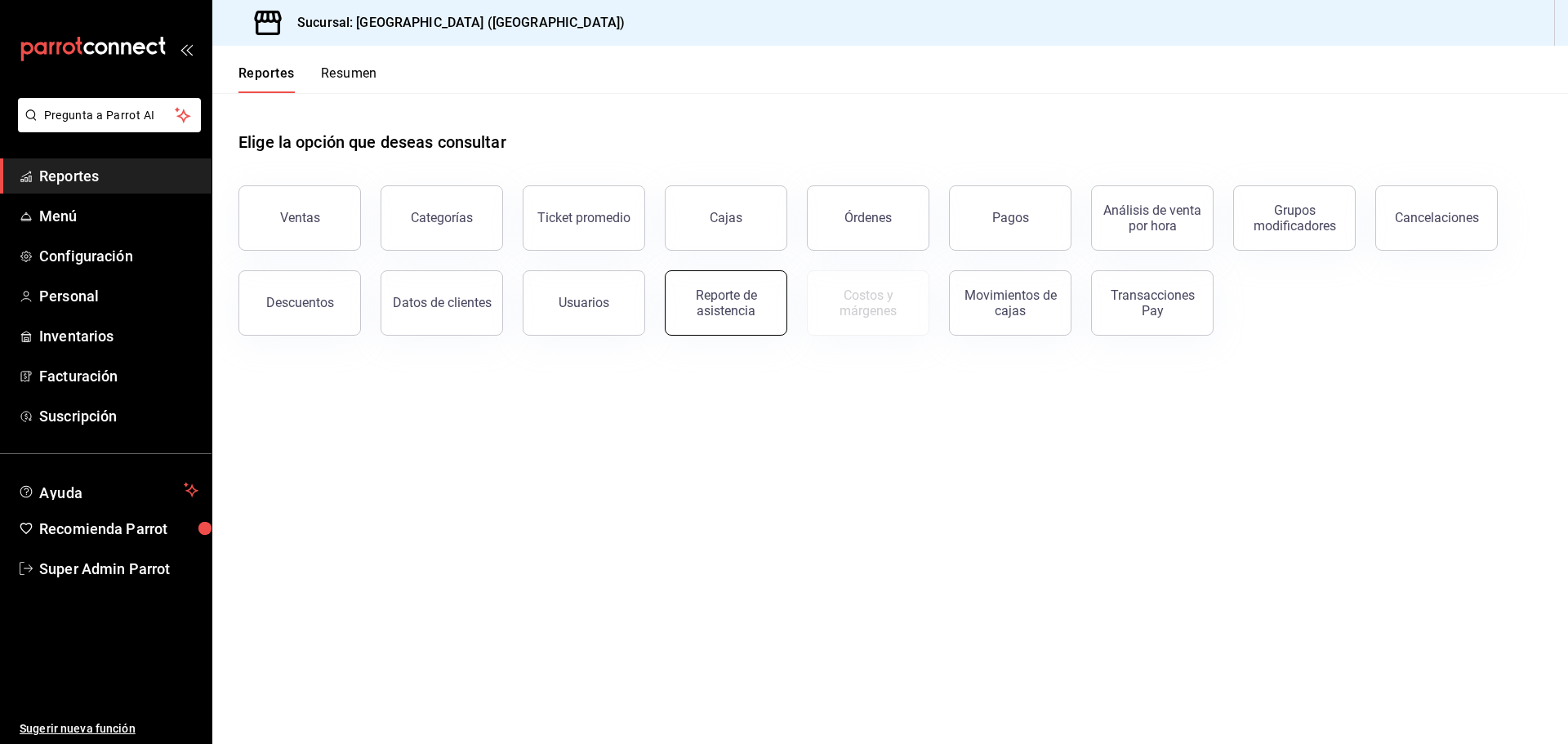
click at [707, 305] on div "Reporte de asistencia" at bounding box center [726, 303] width 101 height 31
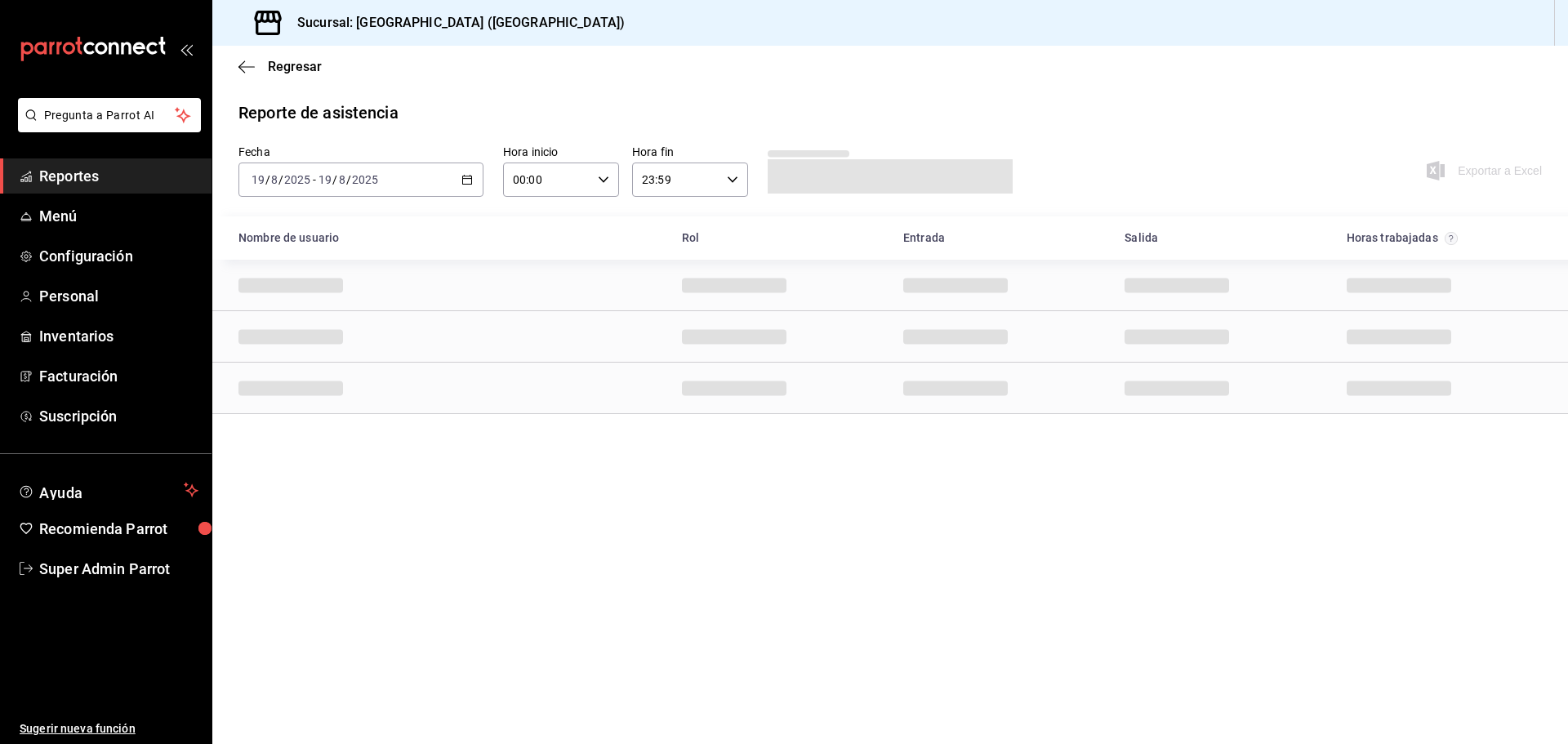
click at [464, 180] on icon "button" at bounding box center [467, 179] width 11 height 11
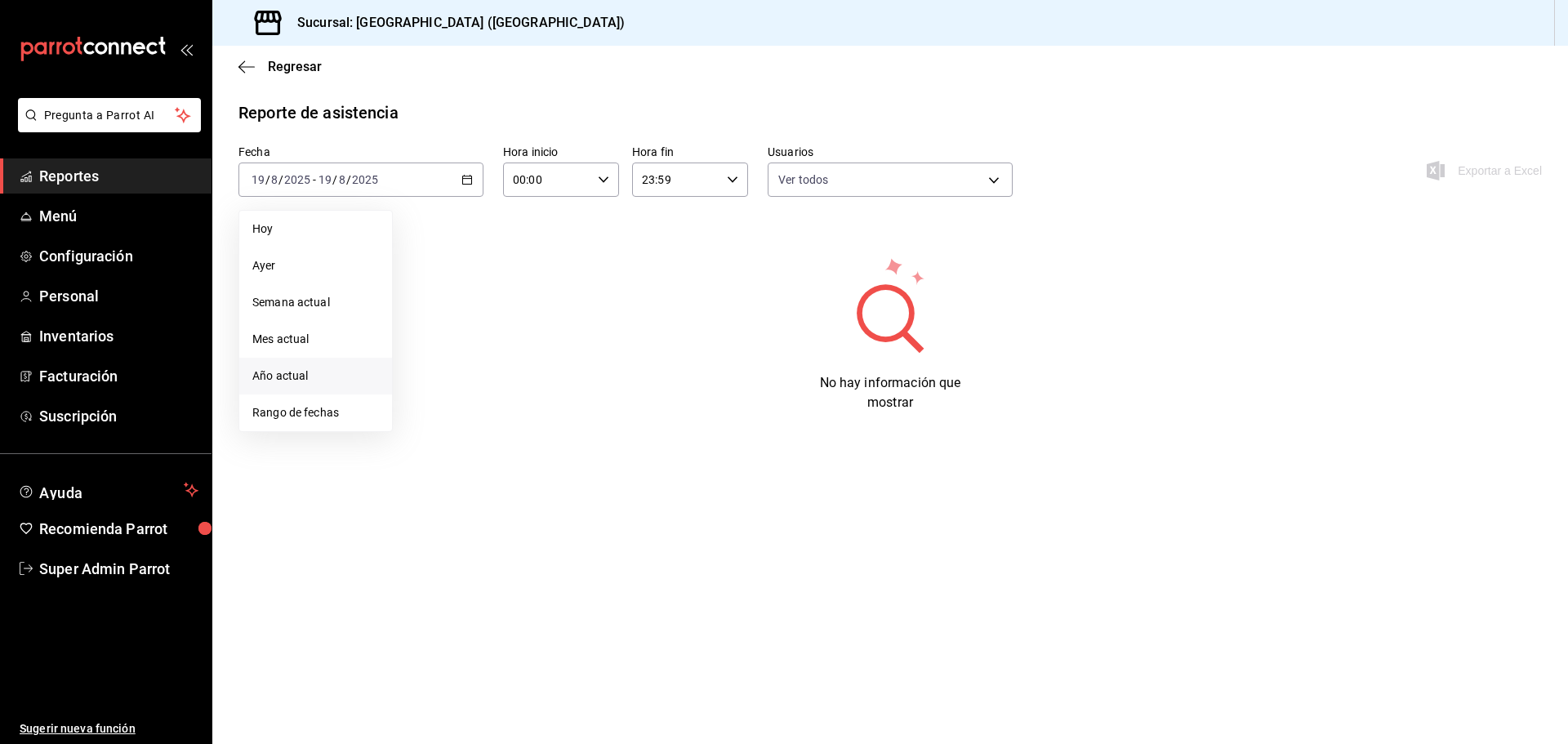
click at [310, 378] on span "Año actual" at bounding box center [315, 376] width 126 height 17
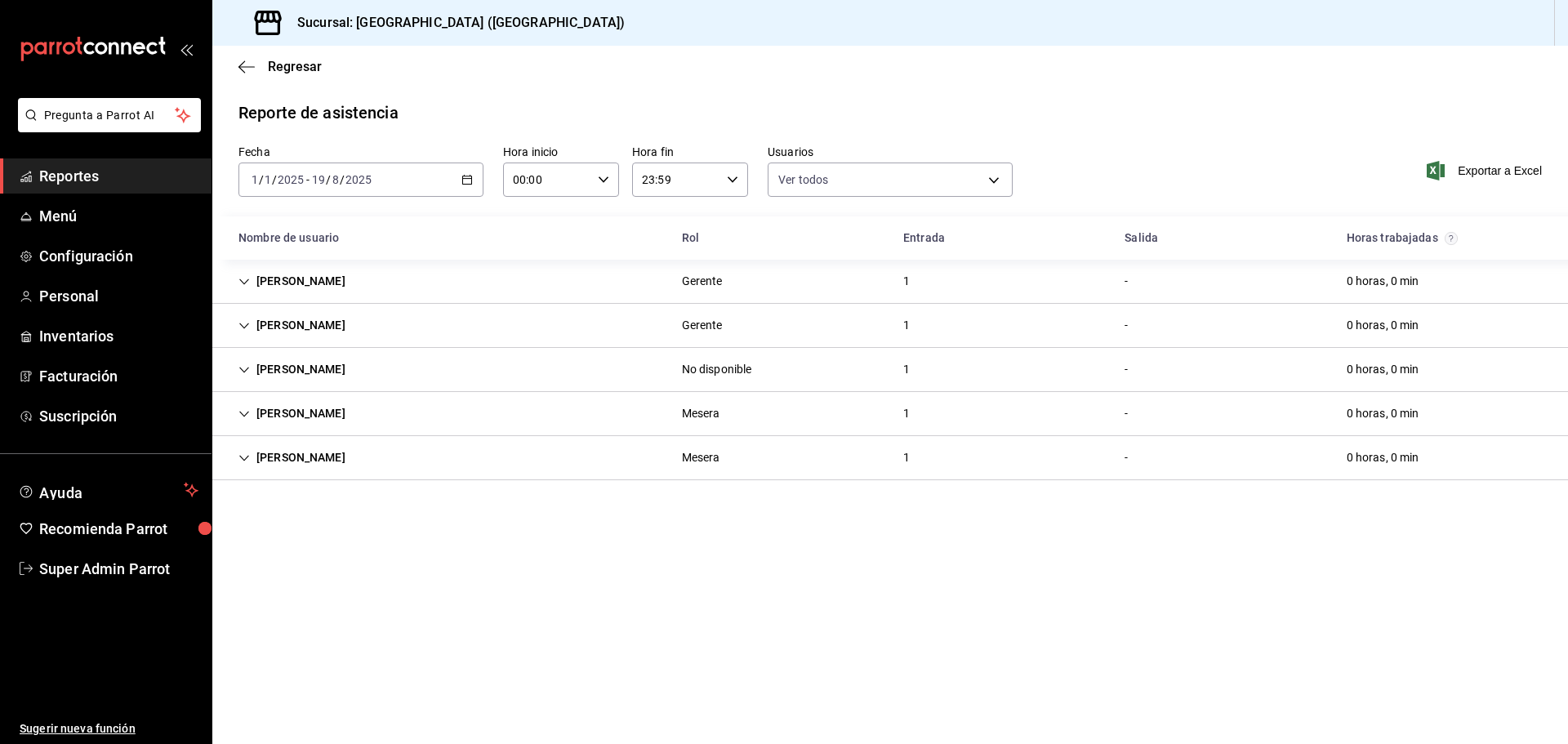
click at [290, 455] on div "[PERSON_NAME]" at bounding box center [291, 457] width 133 height 30
click at [271, 458] on div "[PERSON_NAME]" at bounding box center [291, 457] width 133 height 30
click at [83, 302] on span "Personal" at bounding box center [119, 296] width 159 height 22
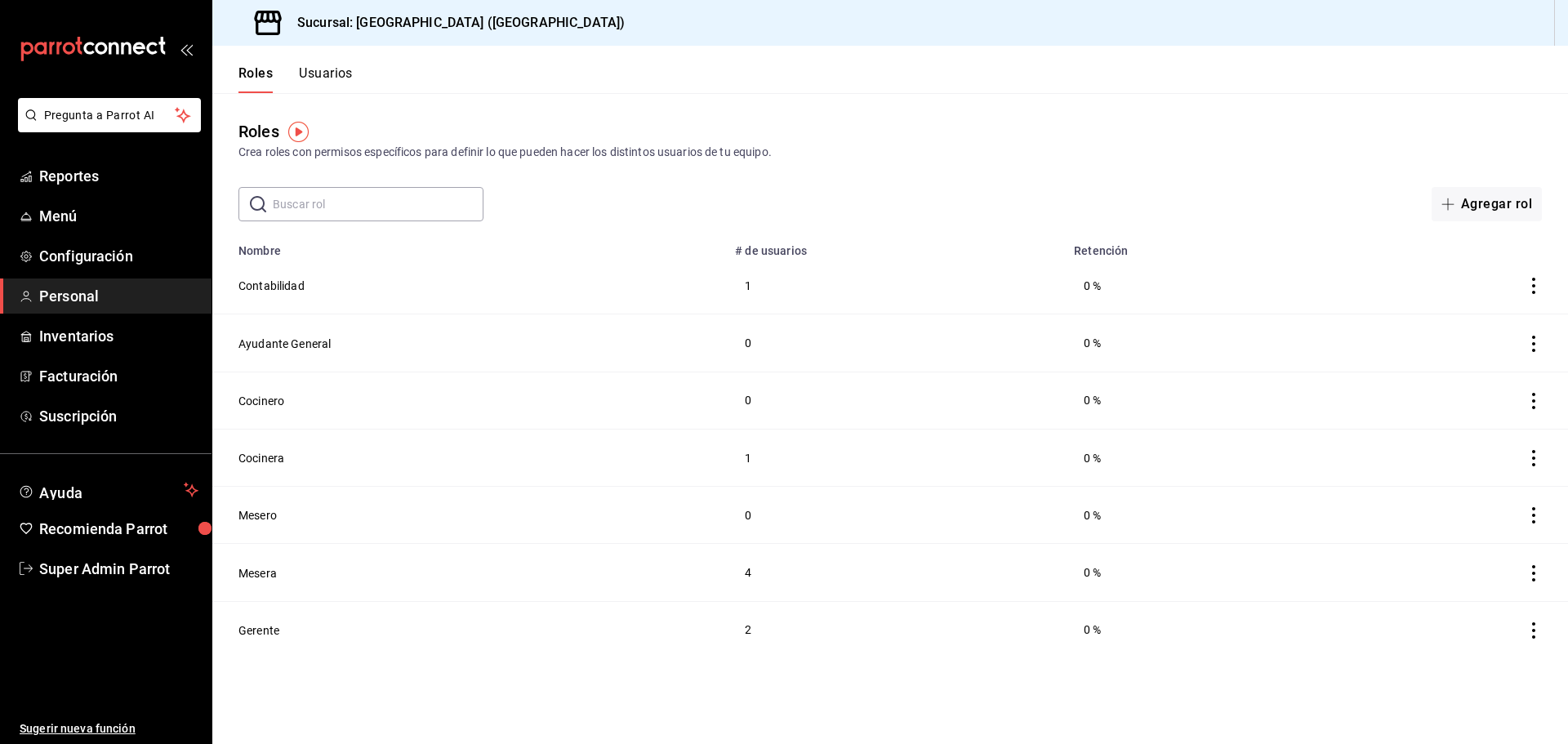
click at [259, 73] on button "Roles" at bounding box center [256, 79] width 34 height 27
click at [315, 76] on button "Usuarios" at bounding box center [326, 79] width 54 height 27
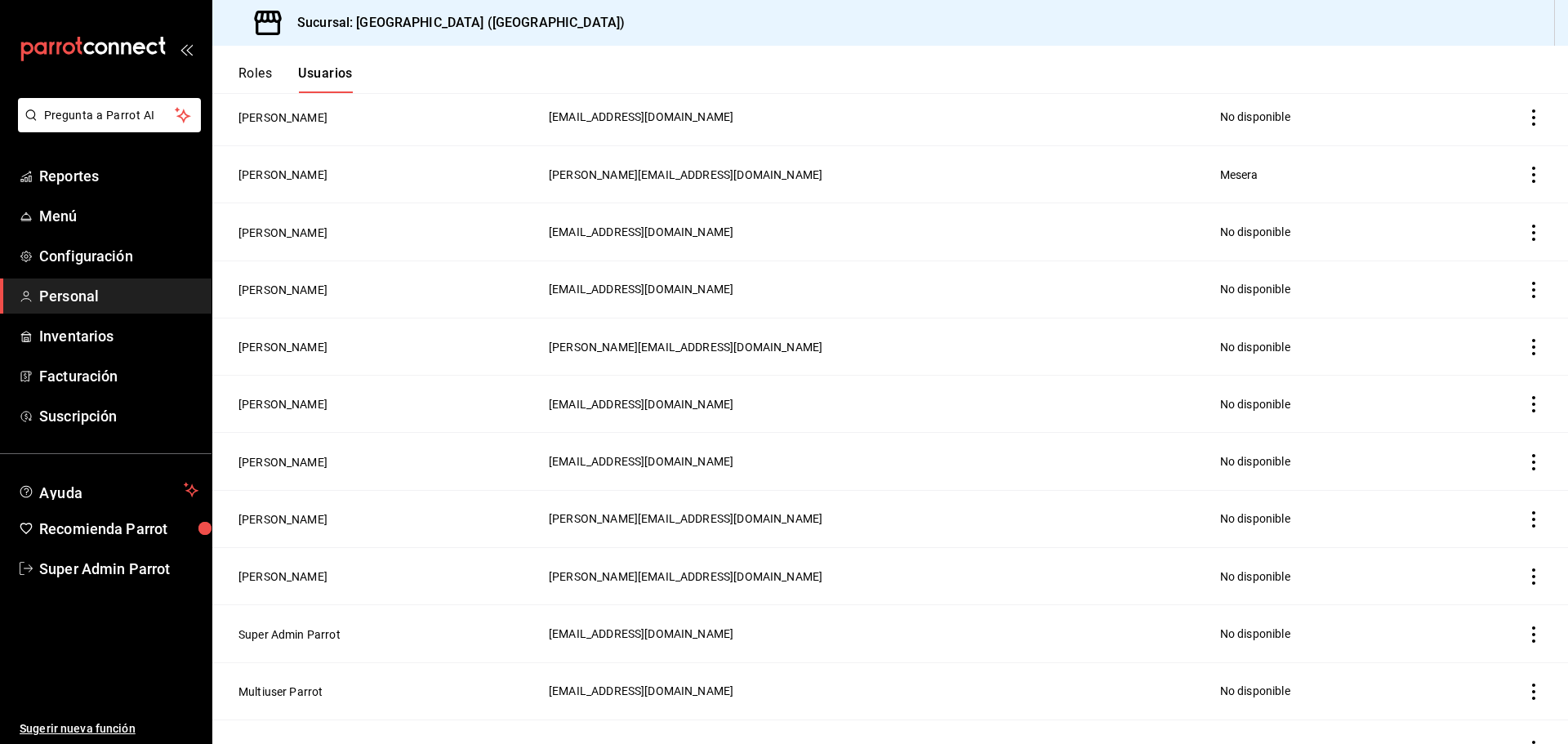
scroll to position [702, 0]
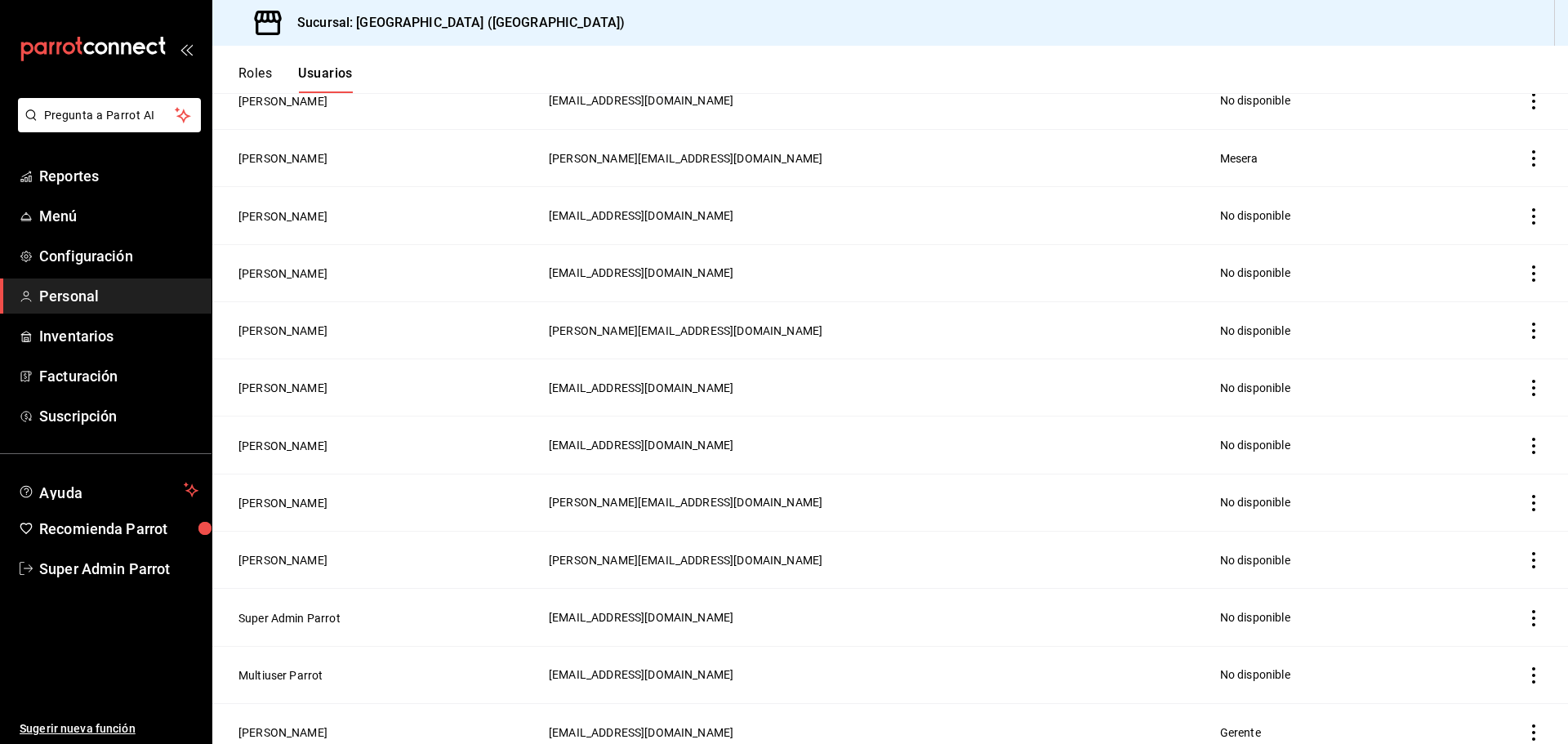
click at [256, 66] on button "Roles" at bounding box center [255, 79] width 34 height 27
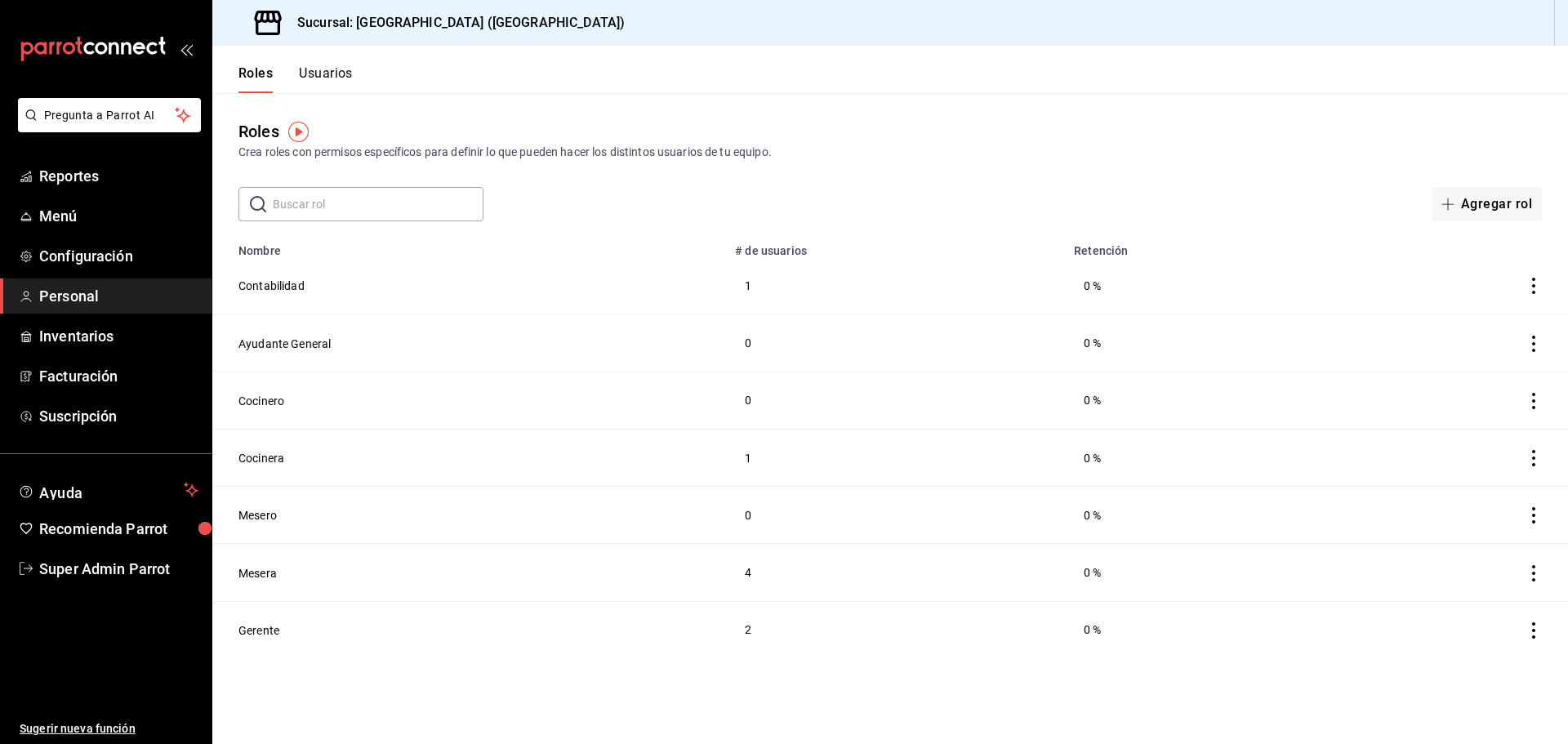
click at [327, 65] on button "Usuarios" at bounding box center [326, 79] width 54 height 27
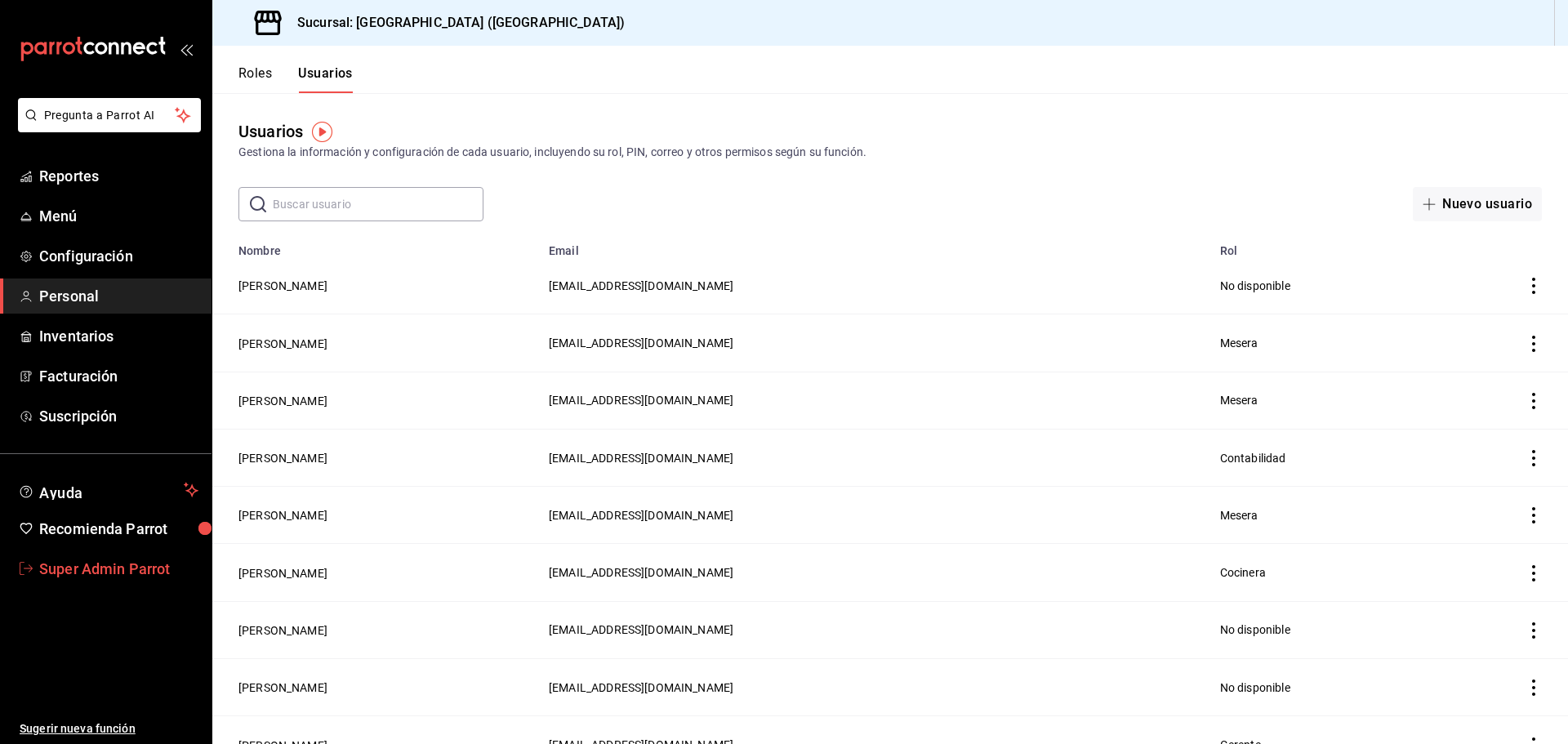
click at [122, 570] on span "Super Admin Parrot" at bounding box center [119, 569] width 159 height 22
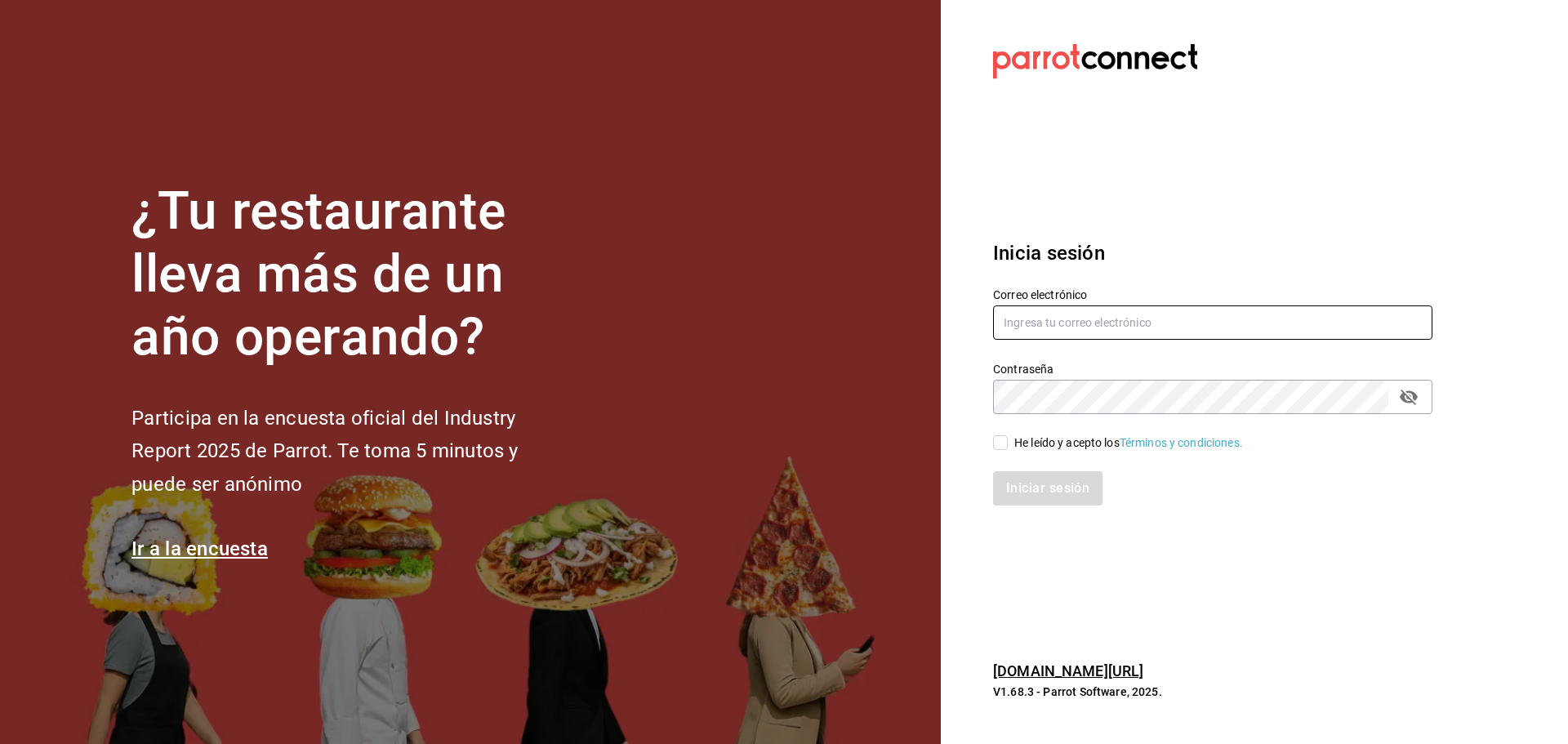
click at [1057, 325] on input "text" at bounding box center [1212, 323] width 439 height 34
paste input "[EMAIL_ADDRESS][DOMAIN_NAME]"
type input "[EMAIL_ADDRESS][DOMAIN_NAME]"
click at [1016, 445] on div "He leído y acepto los Términos y condiciones." at bounding box center [1129, 443] width 229 height 17
click at [1008, 445] on input "He leído y acepto los Términos y condiciones." at bounding box center [1000, 442] width 15 height 15
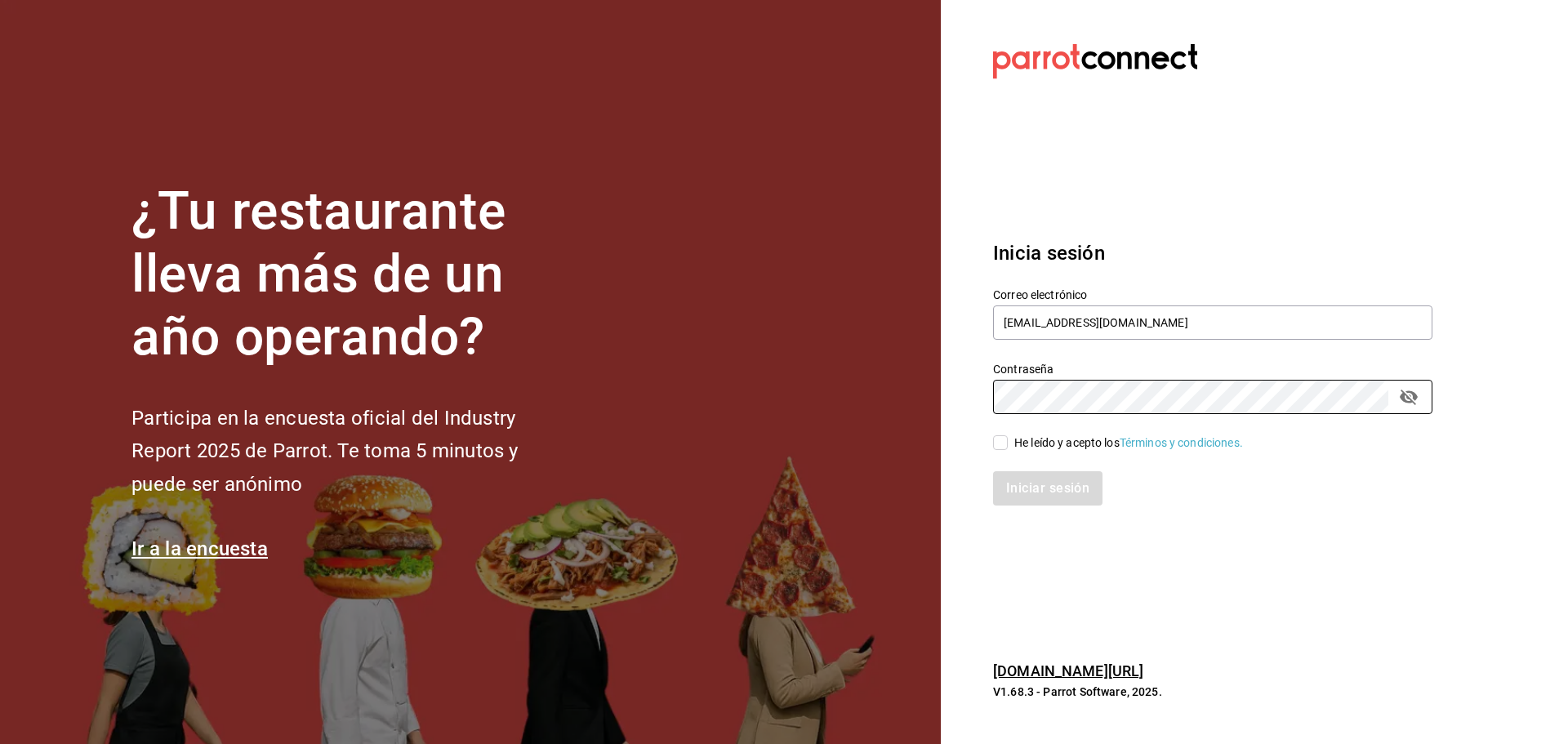
checkbox input "true"
click at [1018, 474] on button "Iniciar sesión" at bounding box center [1048, 488] width 111 height 34
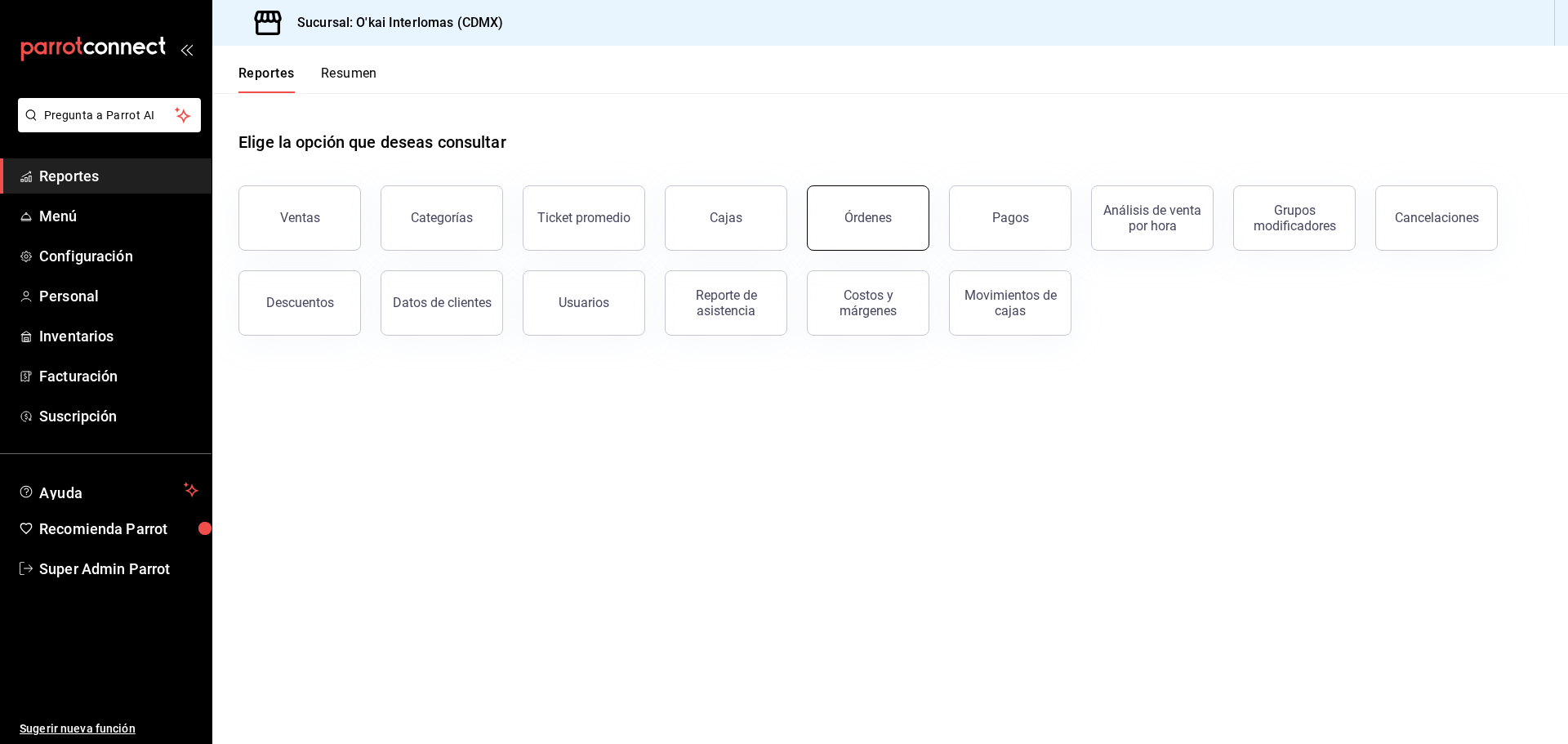
click at [829, 221] on button "Órdenes" at bounding box center [868, 218] width 123 height 65
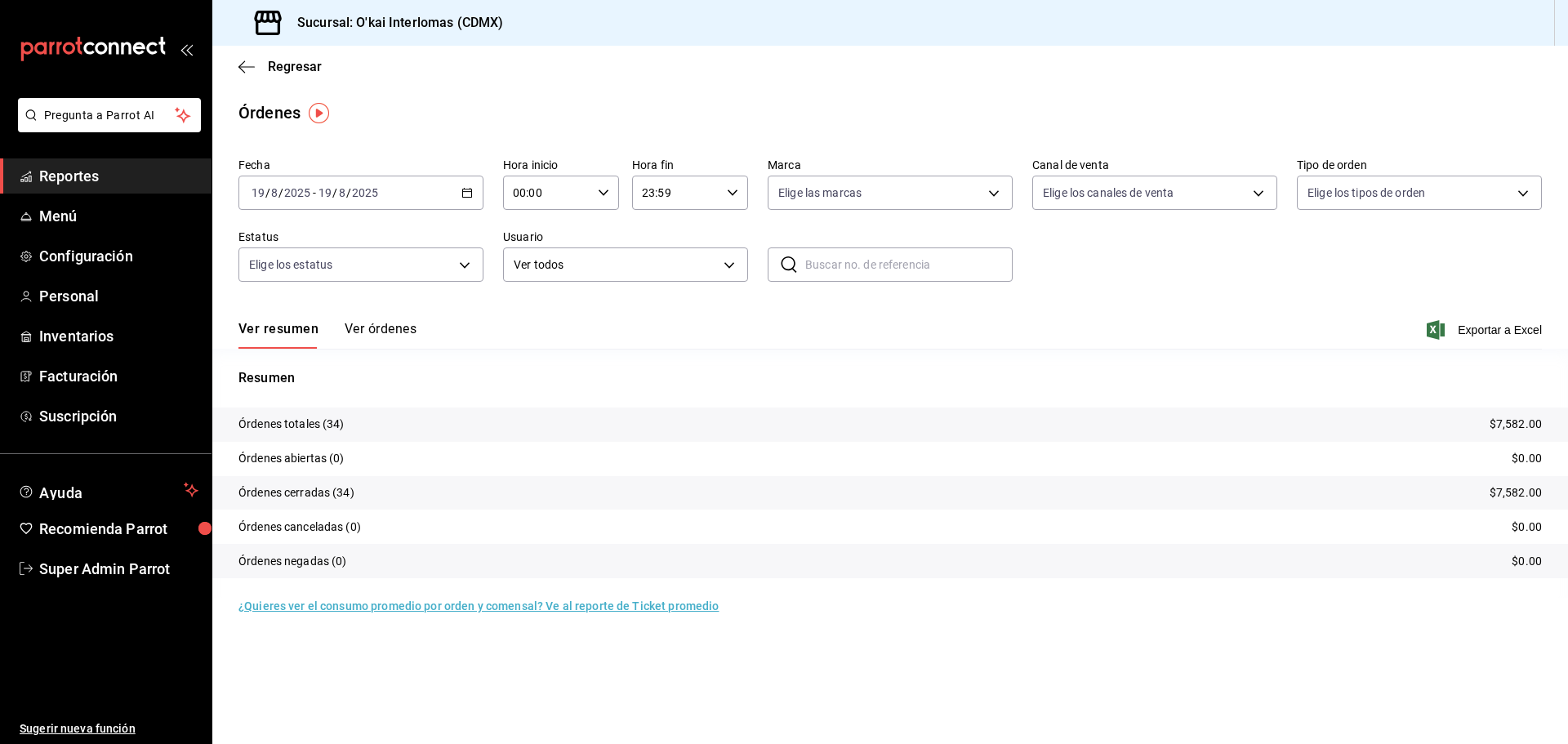
click at [350, 322] on button "Ver órdenes" at bounding box center [381, 335] width 72 height 27
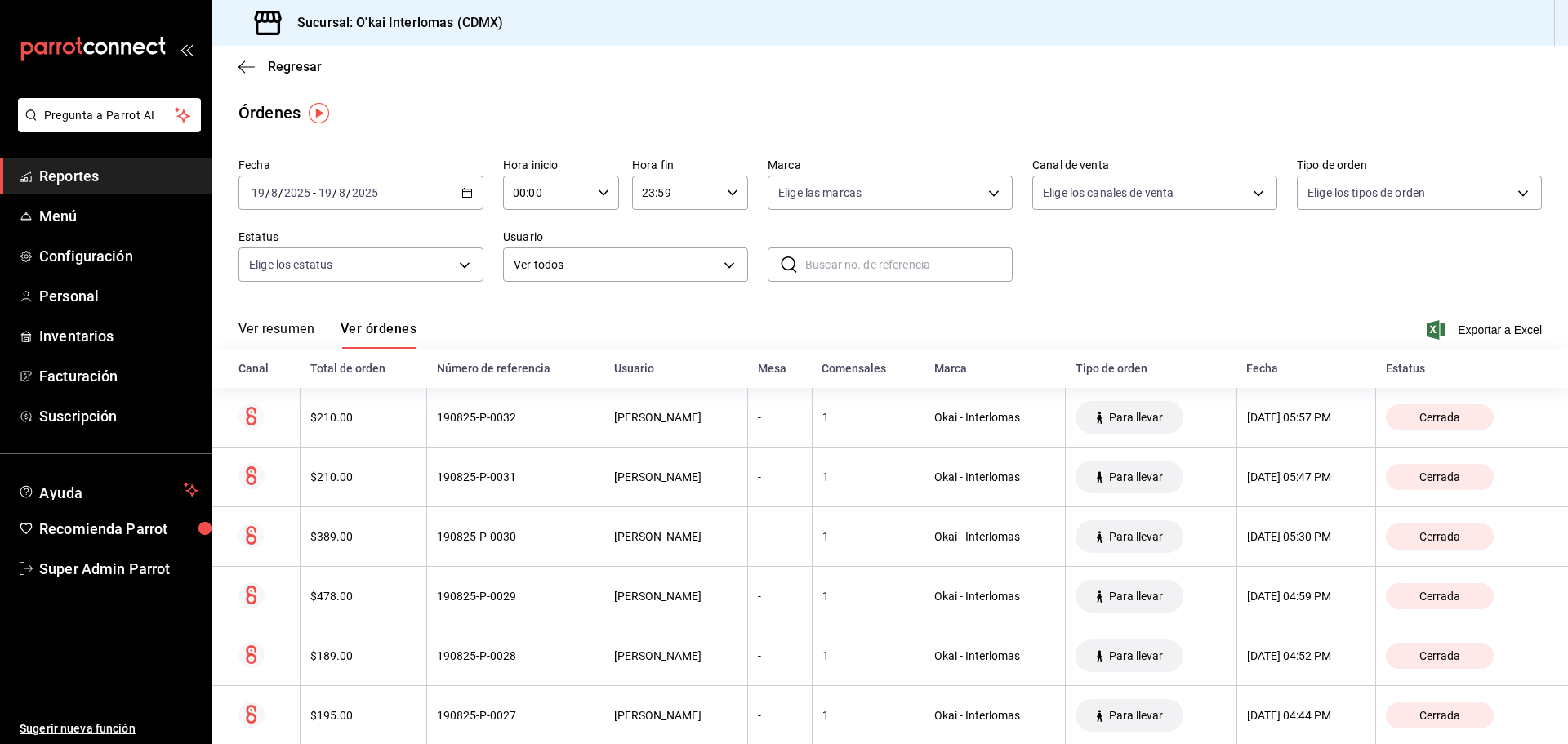
click at [466, 190] on icon "button" at bounding box center [467, 192] width 11 height 11
click at [310, 277] on span "Ayer" at bounding box center [315, 279] width 126 height 17
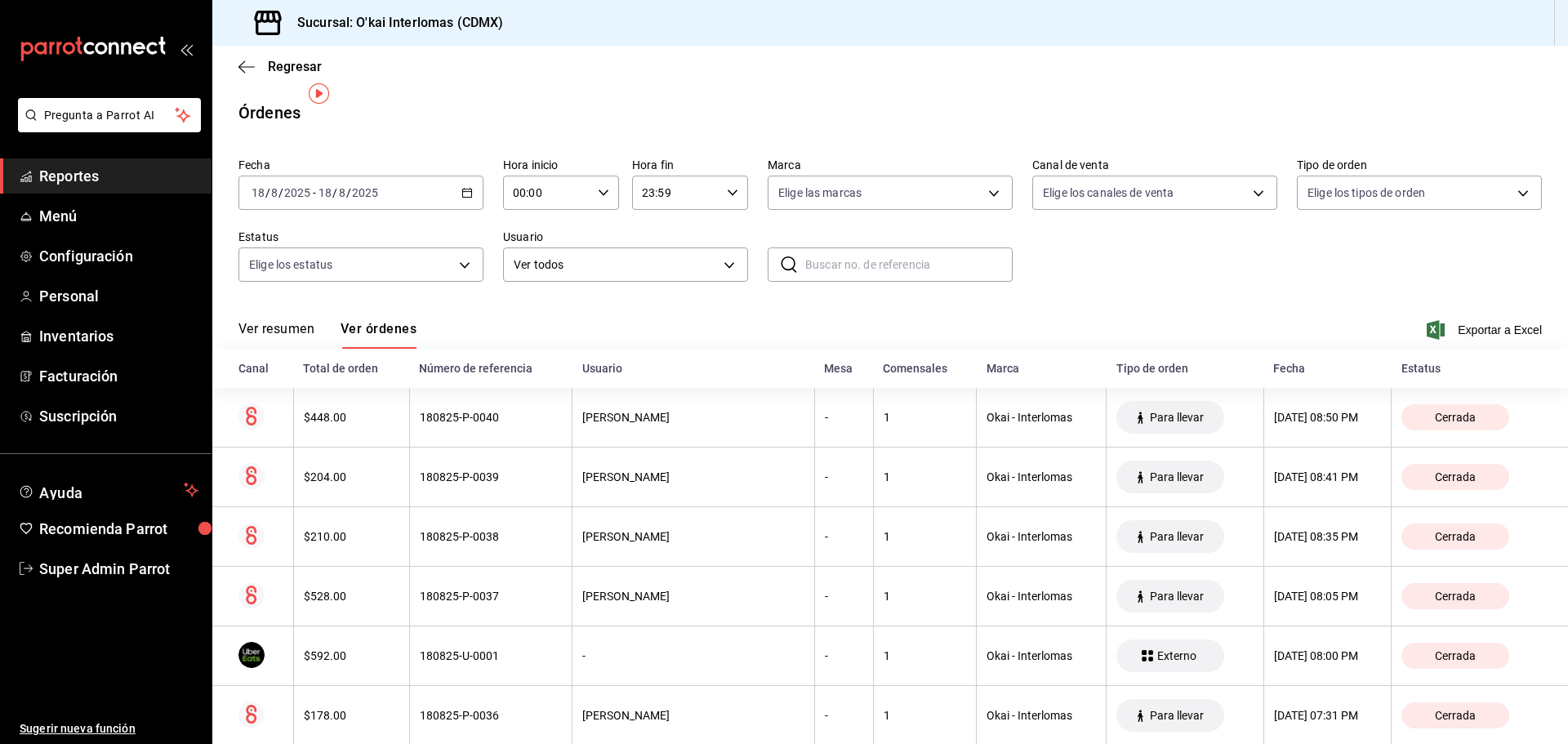
scroll to position [82, 0]
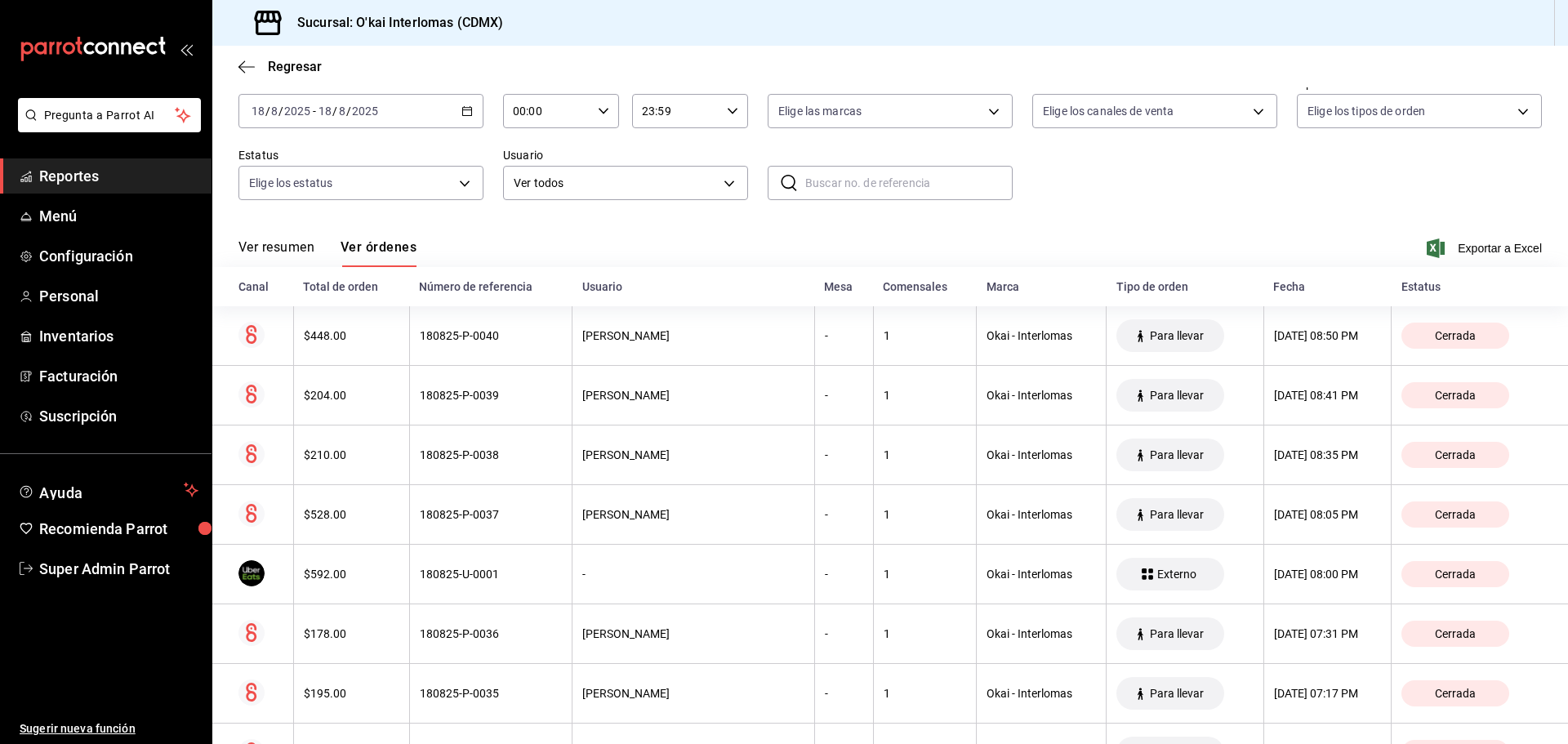
click at [471, 111] on div "2025-08-18 18 / 8 / 2025 - 2025-08-18 18 / 8 / 2025" at bounding box center [361, 111] width 245 height 34
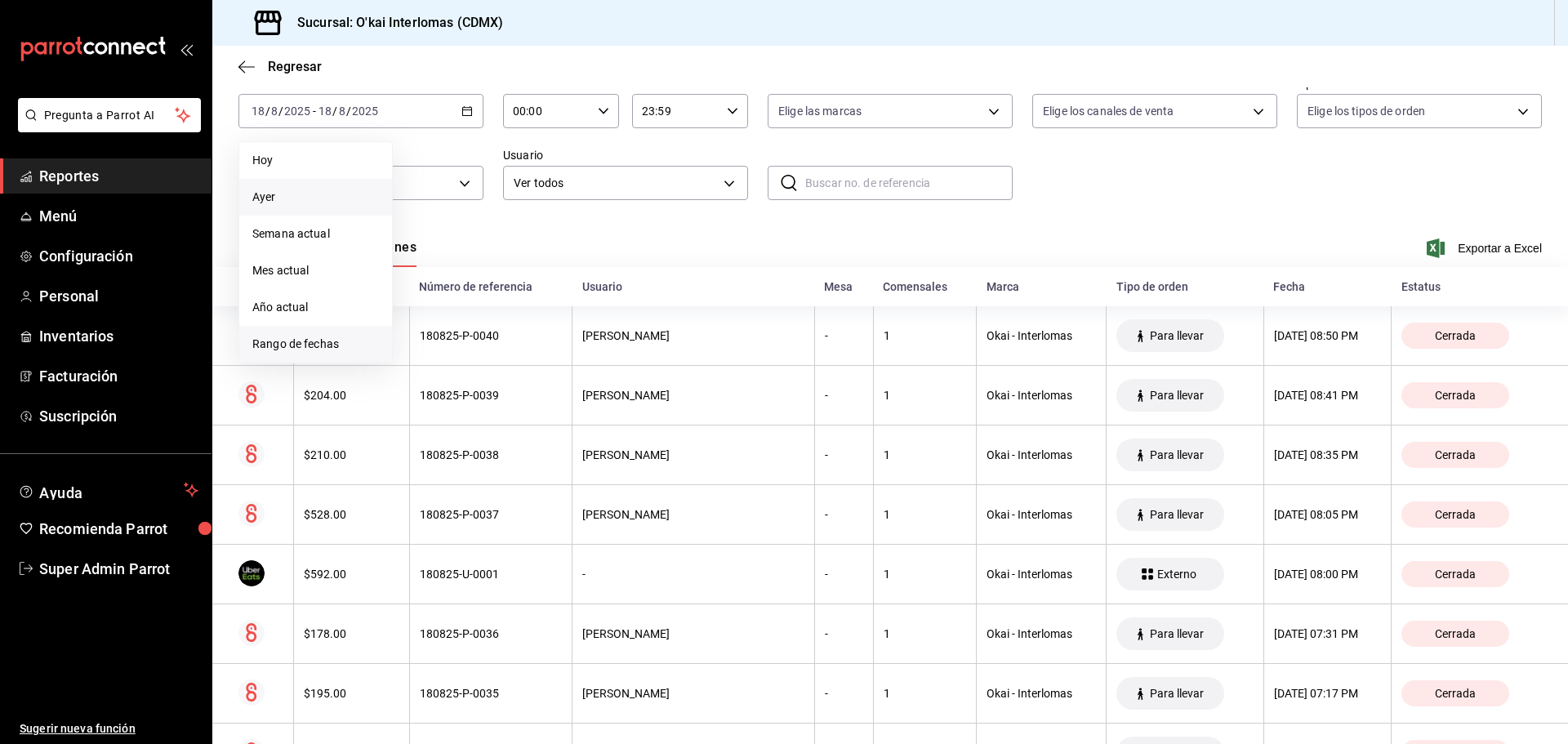
click at [296, 341] on span "Rango de fechas" at bounding box center [315, 345] width 126 height 17
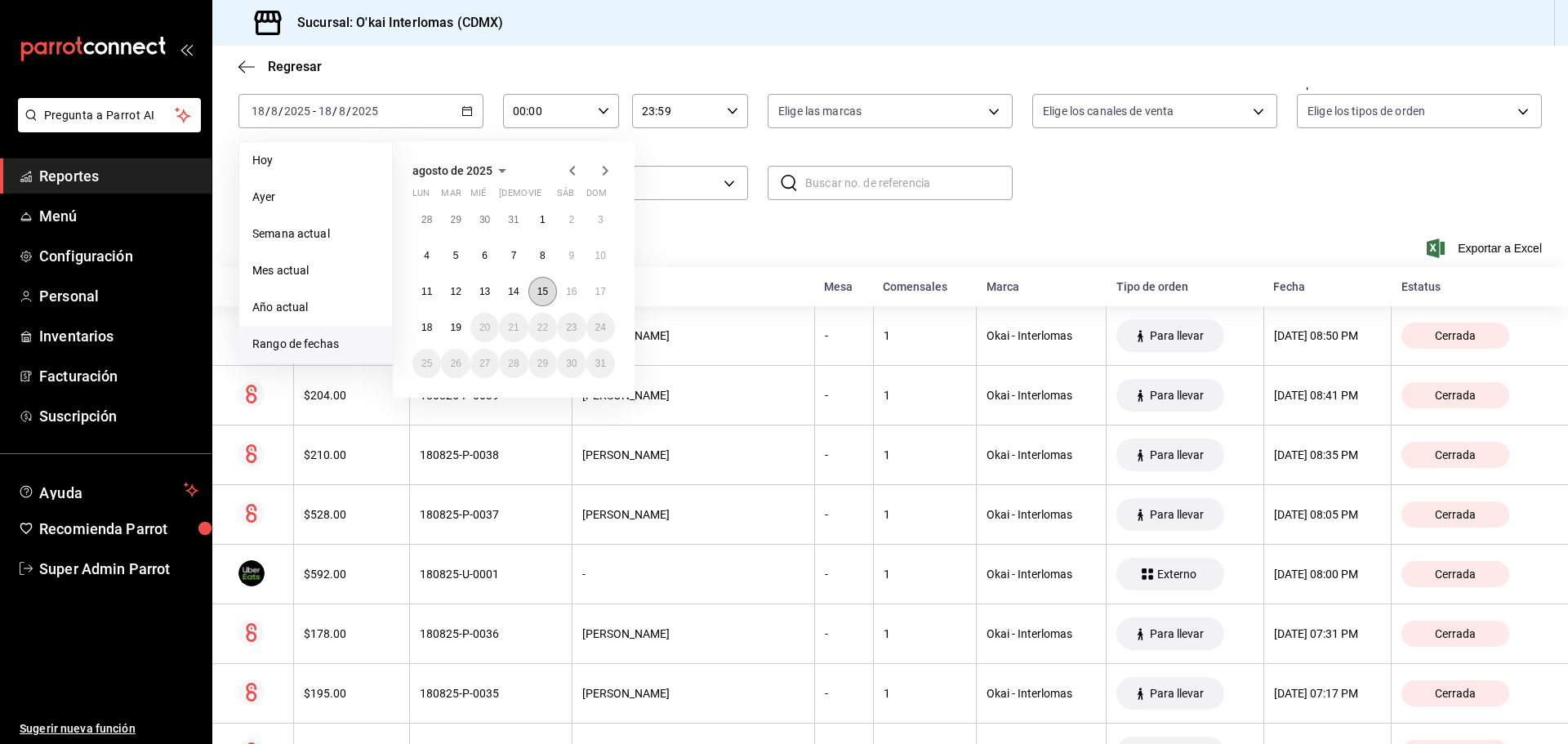
click at [548, 295] on abbr "15" at bounding box center [542, 291] width 10 height 11
click at [537, 295] on abbr "15" at bounding box center [542, 291] width 10 height 11
click at [537, 220] on div "Fecha 2025-08-18 18 / 8 / 2025 - 2025-08-18 18 / 8 / 2025 Hoy Ayer Semana actua…" at bounding box center [890, 144] width 1303 height 150
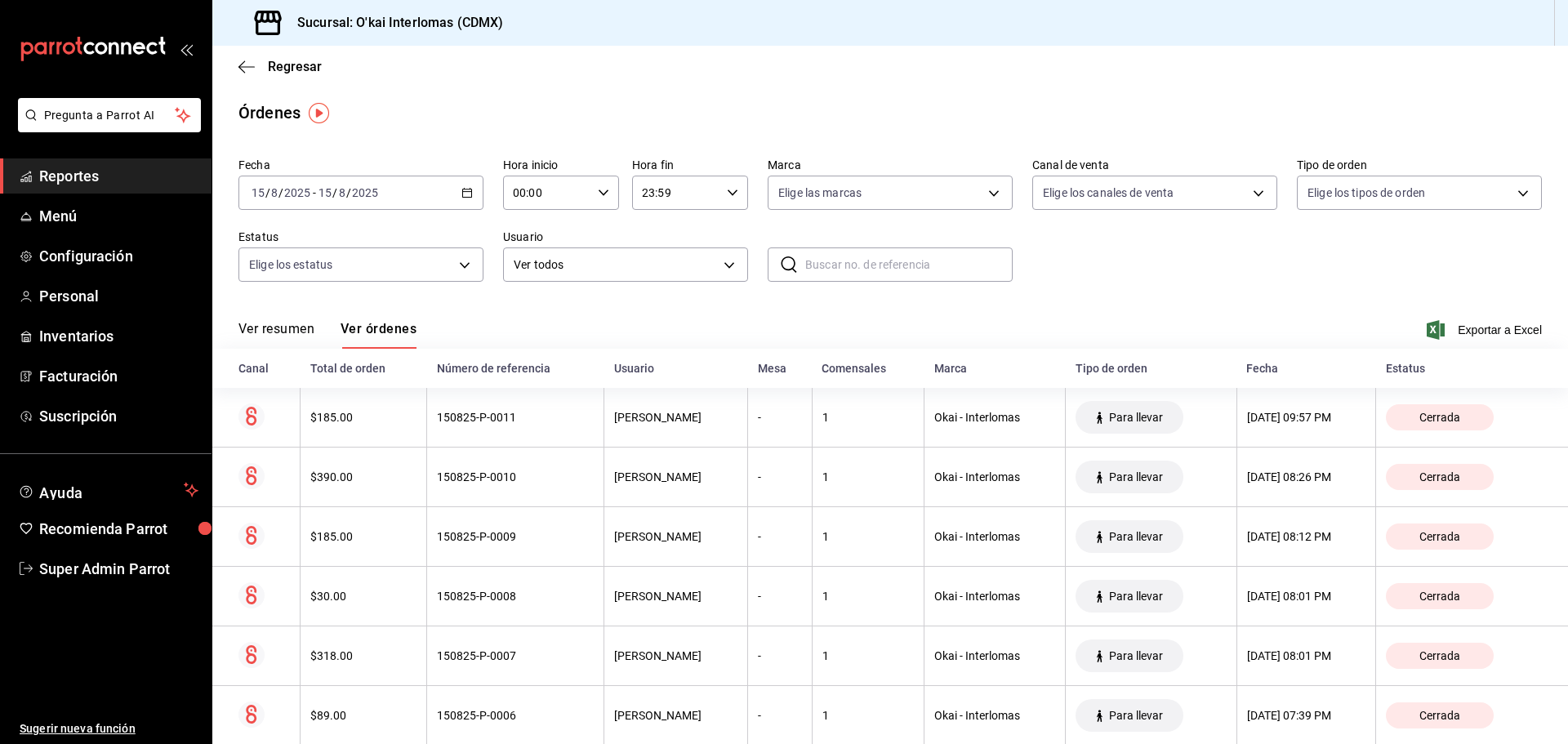
click at [471, 196] on div "2025-08-15 15 / 8 / 2025 - 2025-08-15 15 / 8 / 2025" at bounding box center [361, 192] width 245 height 34
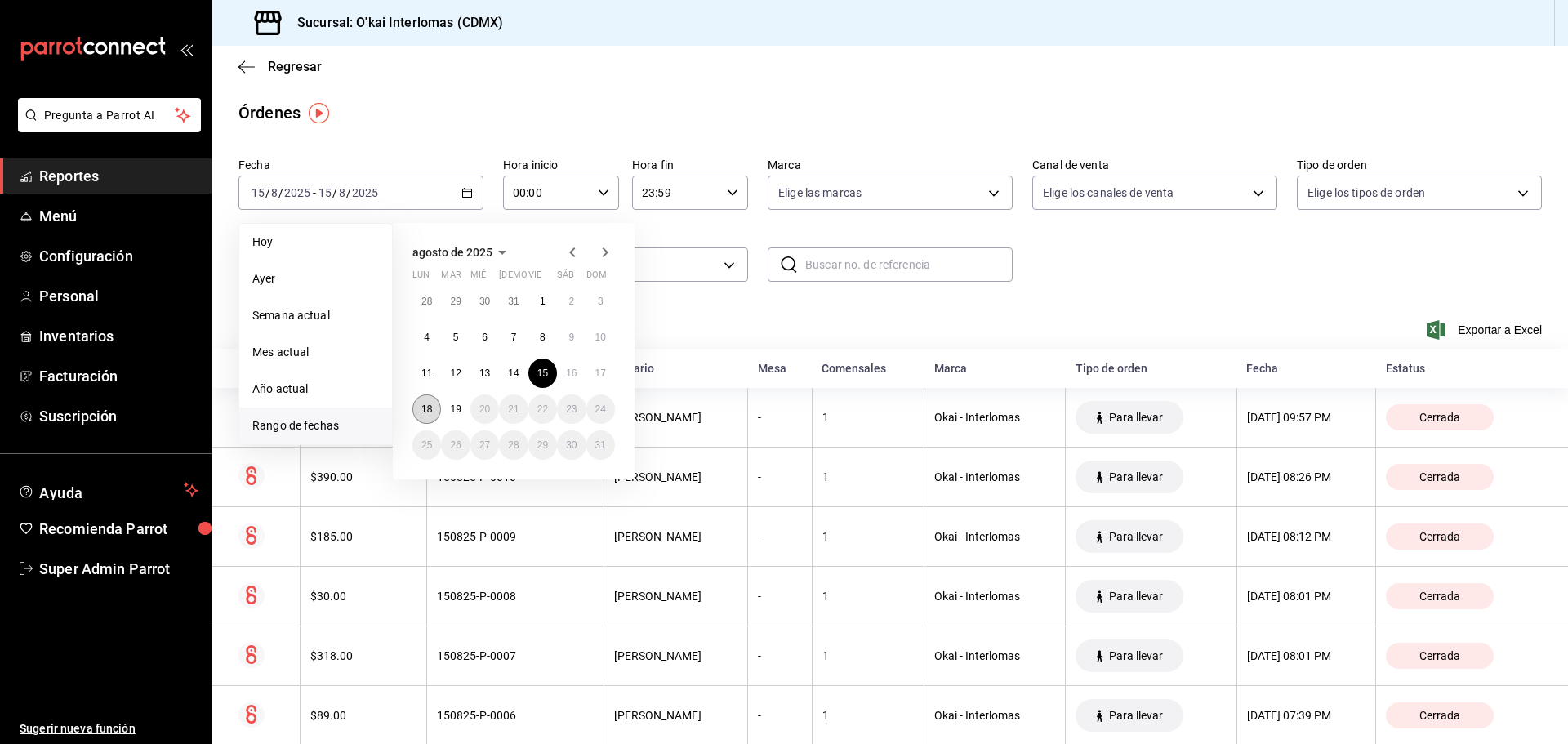
click at [427, 411] on abbr "18" at bounding box center [426, 409] width 10 height 11
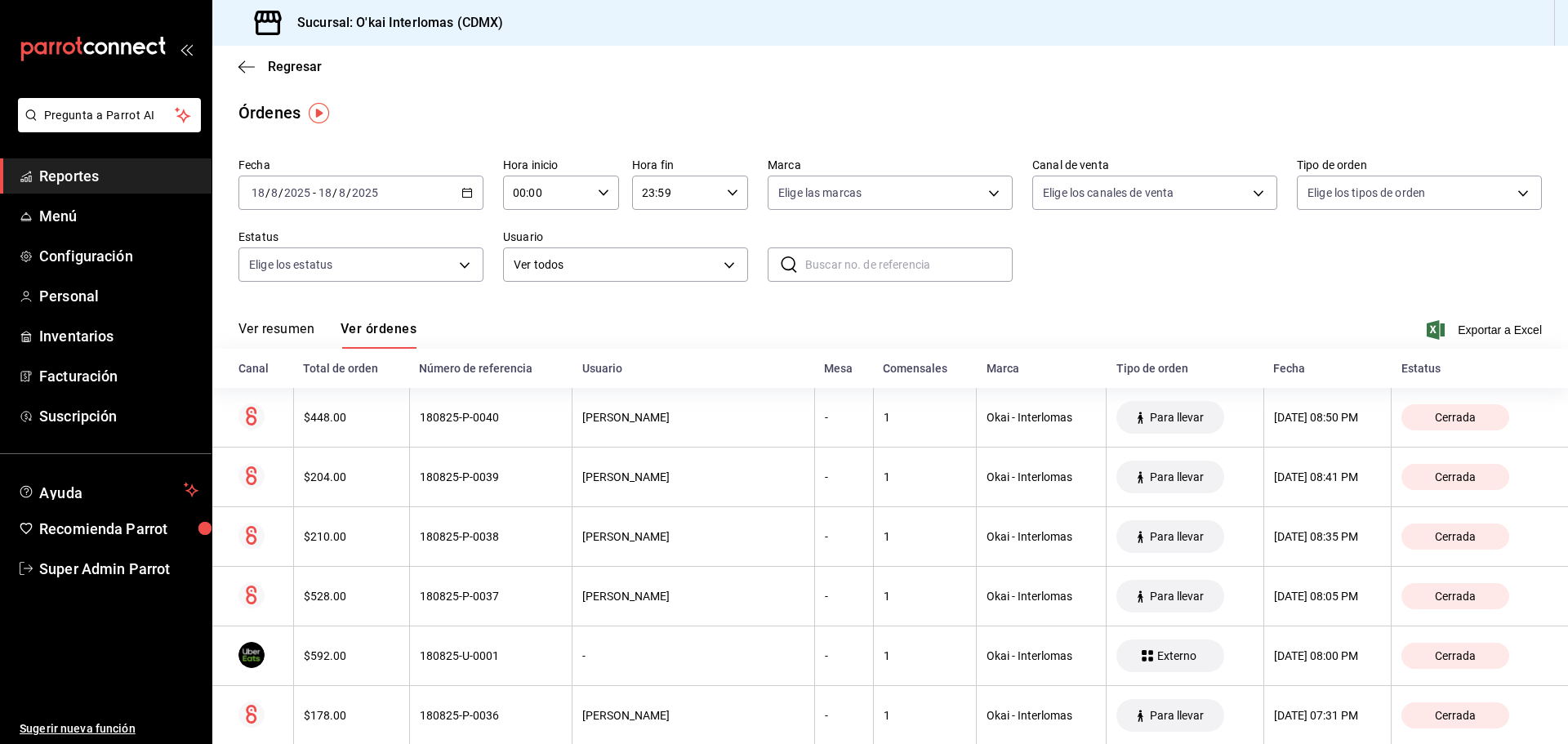
click at [463, 191] on icon "button" at bounding box center [467, 192] width 11 height 11
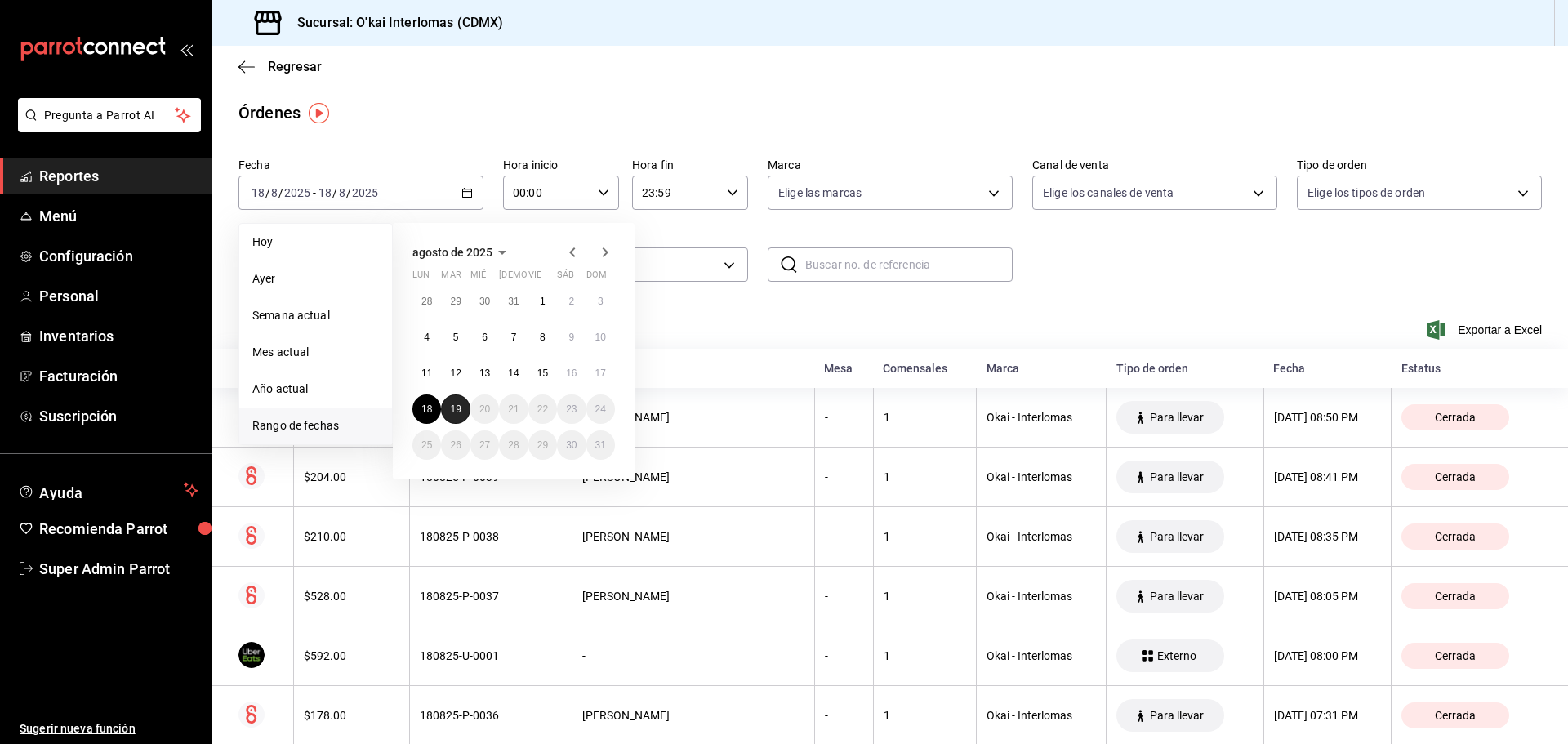
click at [460, 411] on abbr "19" at bounding box center [455, 409] width 10 height 11
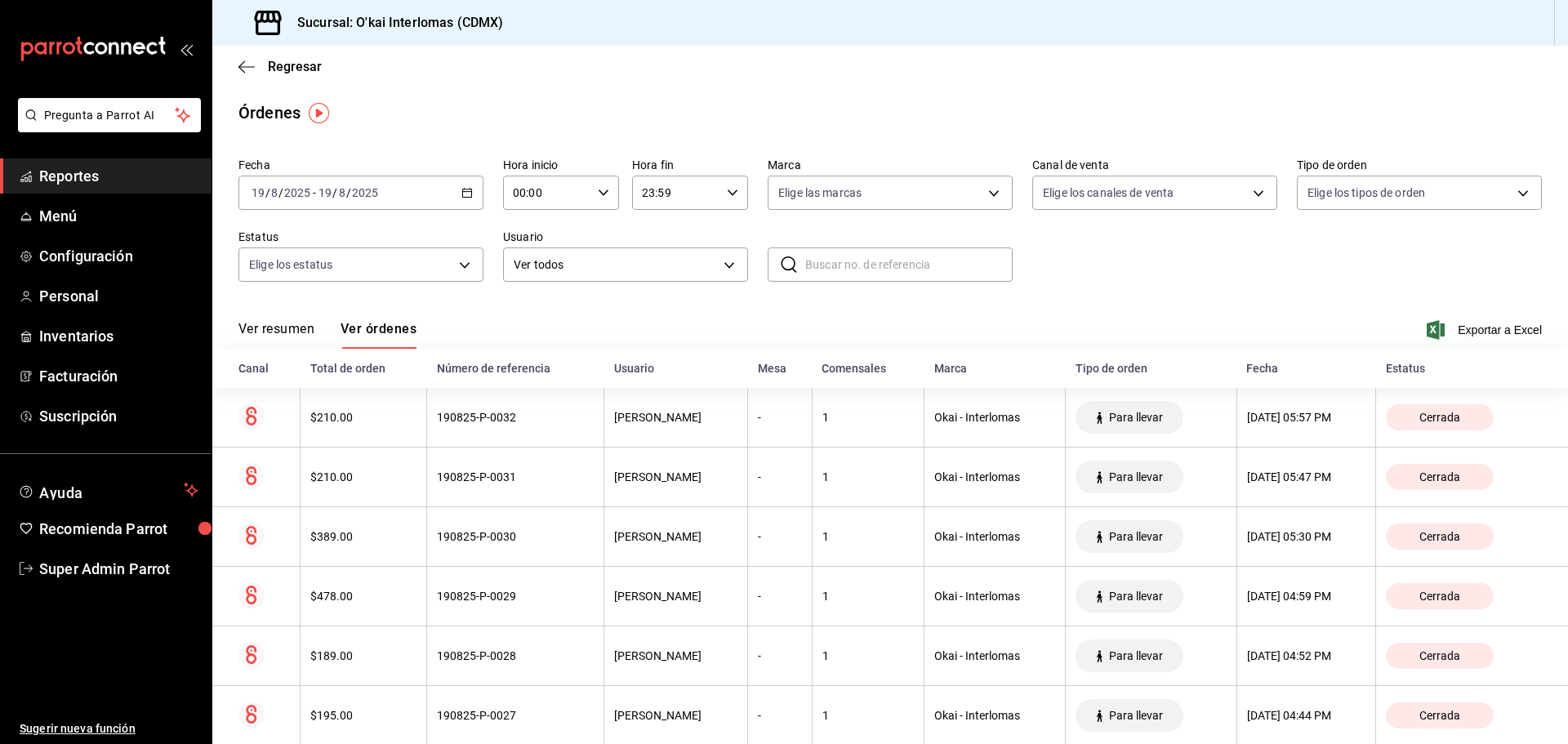
click at [467, 194] on icon "button" at bounding box center [467, 192] width 11 height 11
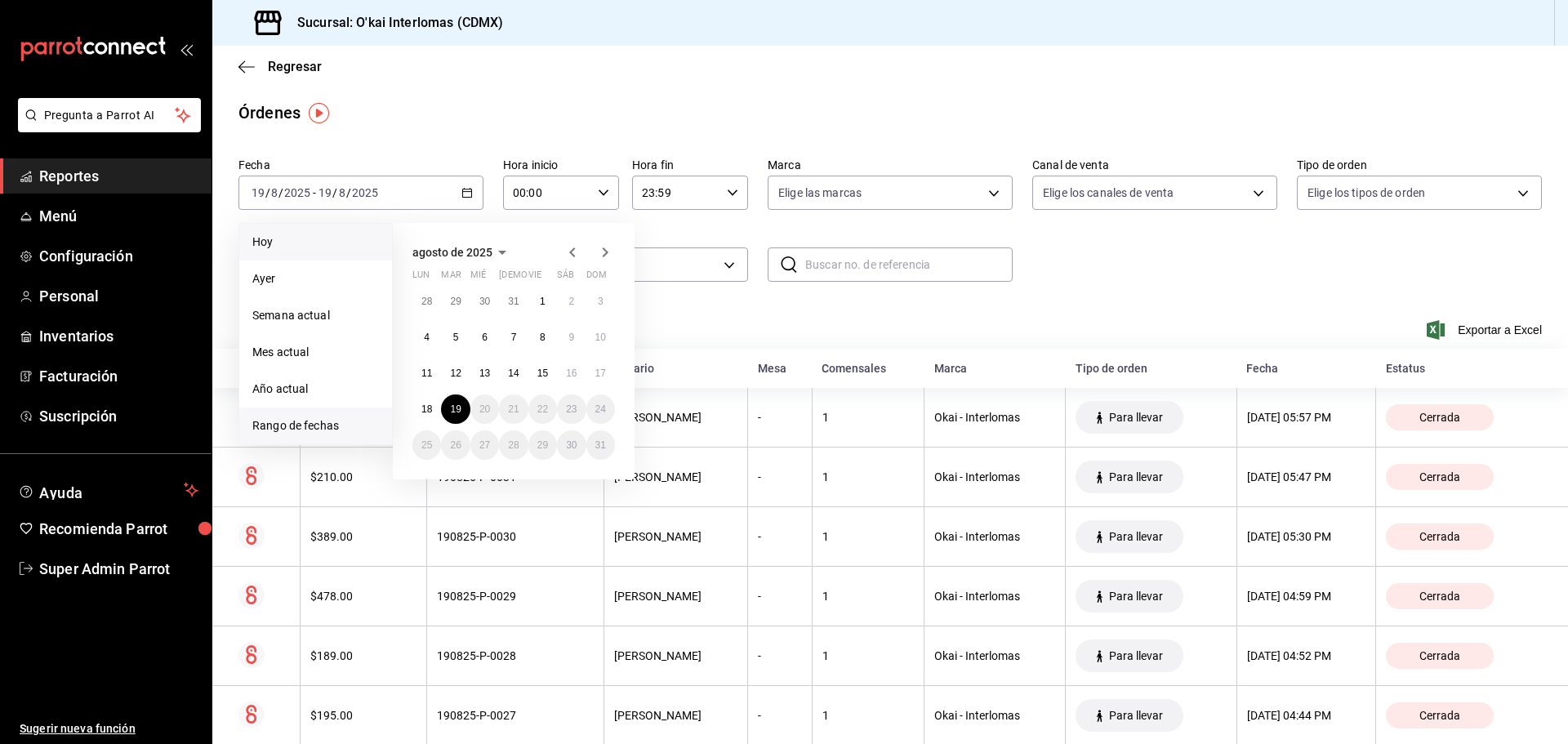
click at [290, 241] on span "Hoy" at bounding box center [315, 242] width 126 height 17
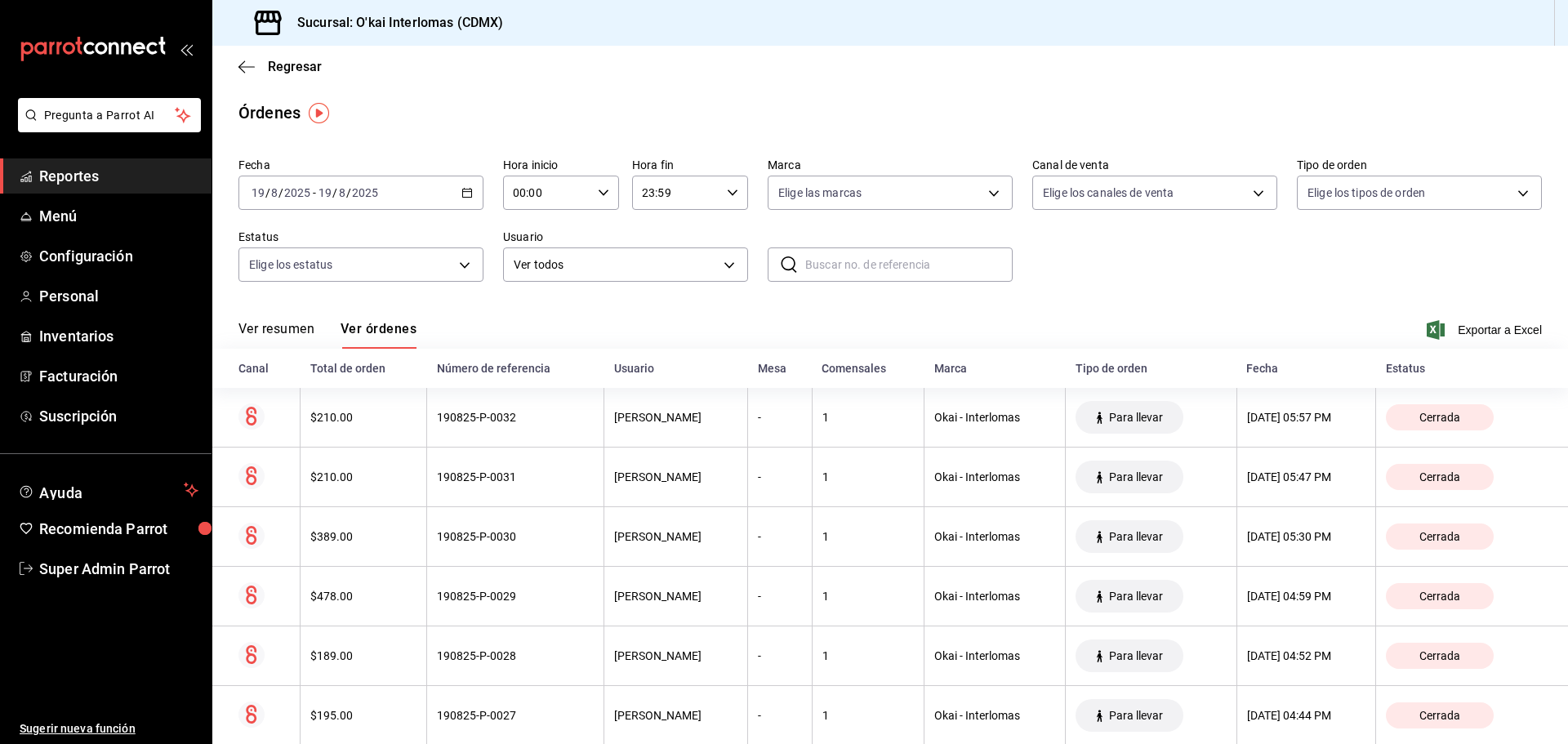
click at [461, 192] on icon "button" at bounding box center [467, 192] width 11 height 11
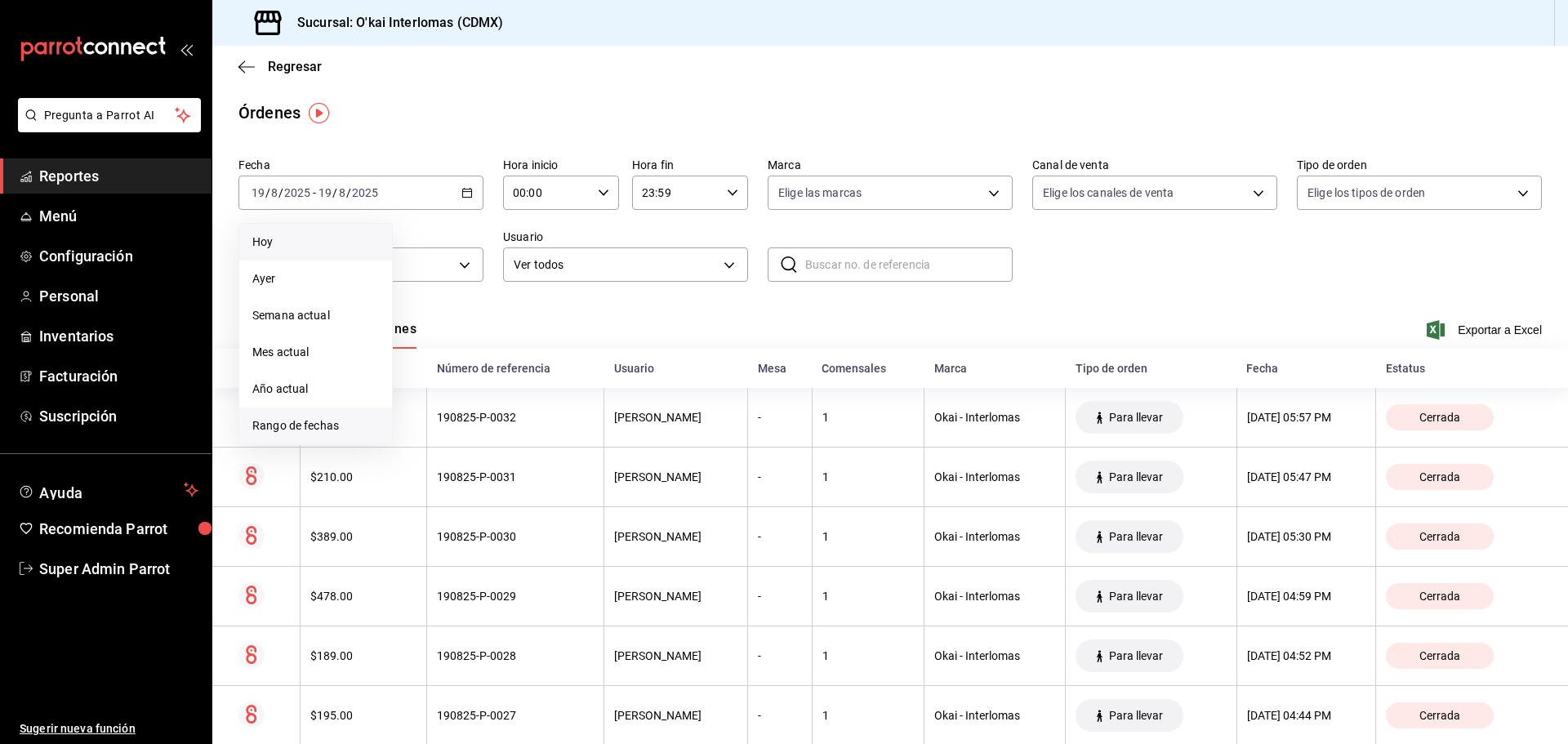
click at [310, 418] on span "Rango de fechas" at bounding box center [315, 426] width 126 height 17
click at [570, 363] on button "16" at bounding box center [570, 373] width 28 height 29
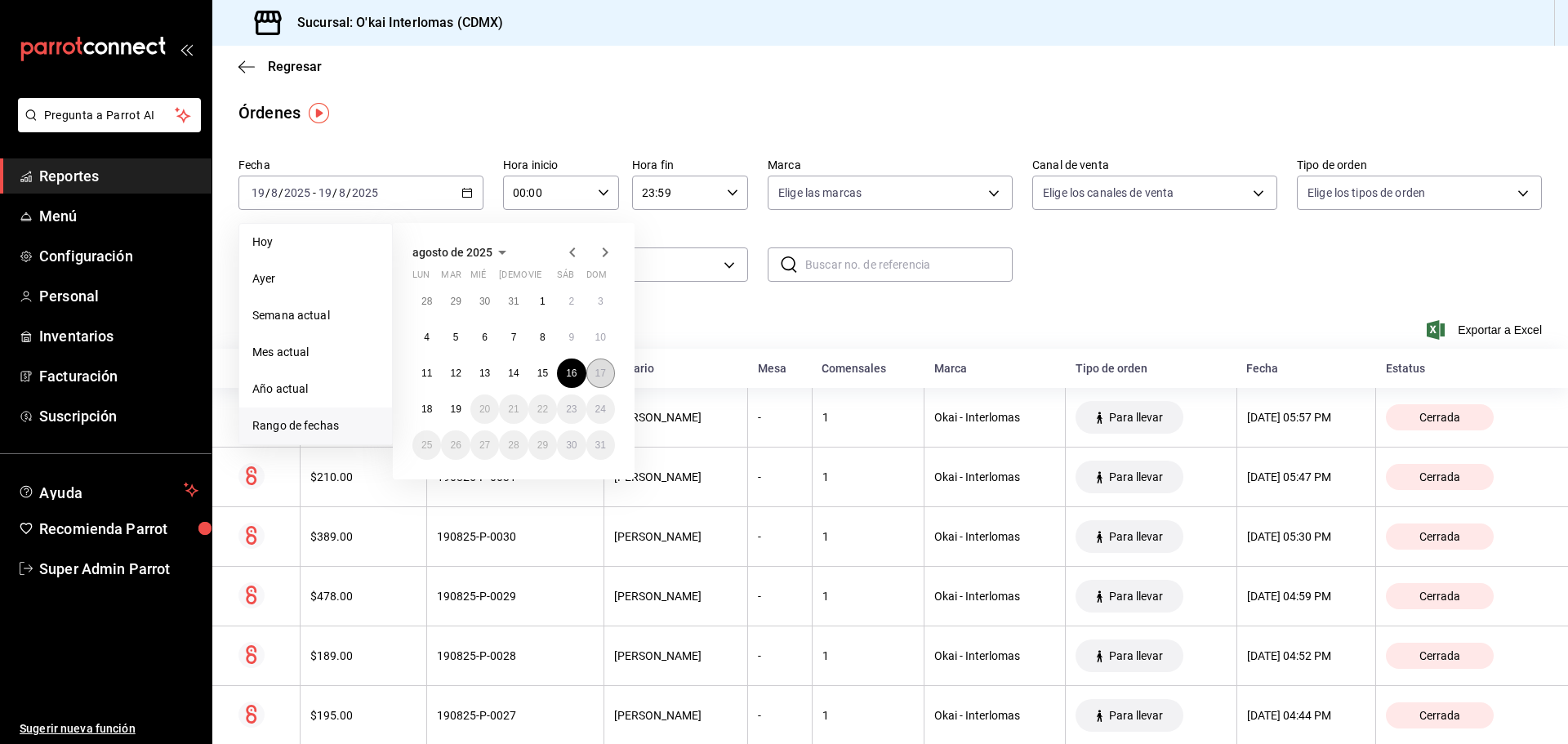
click at [601, 369] on abbr "17" at bounding box center [601, 373] width 10 height 11
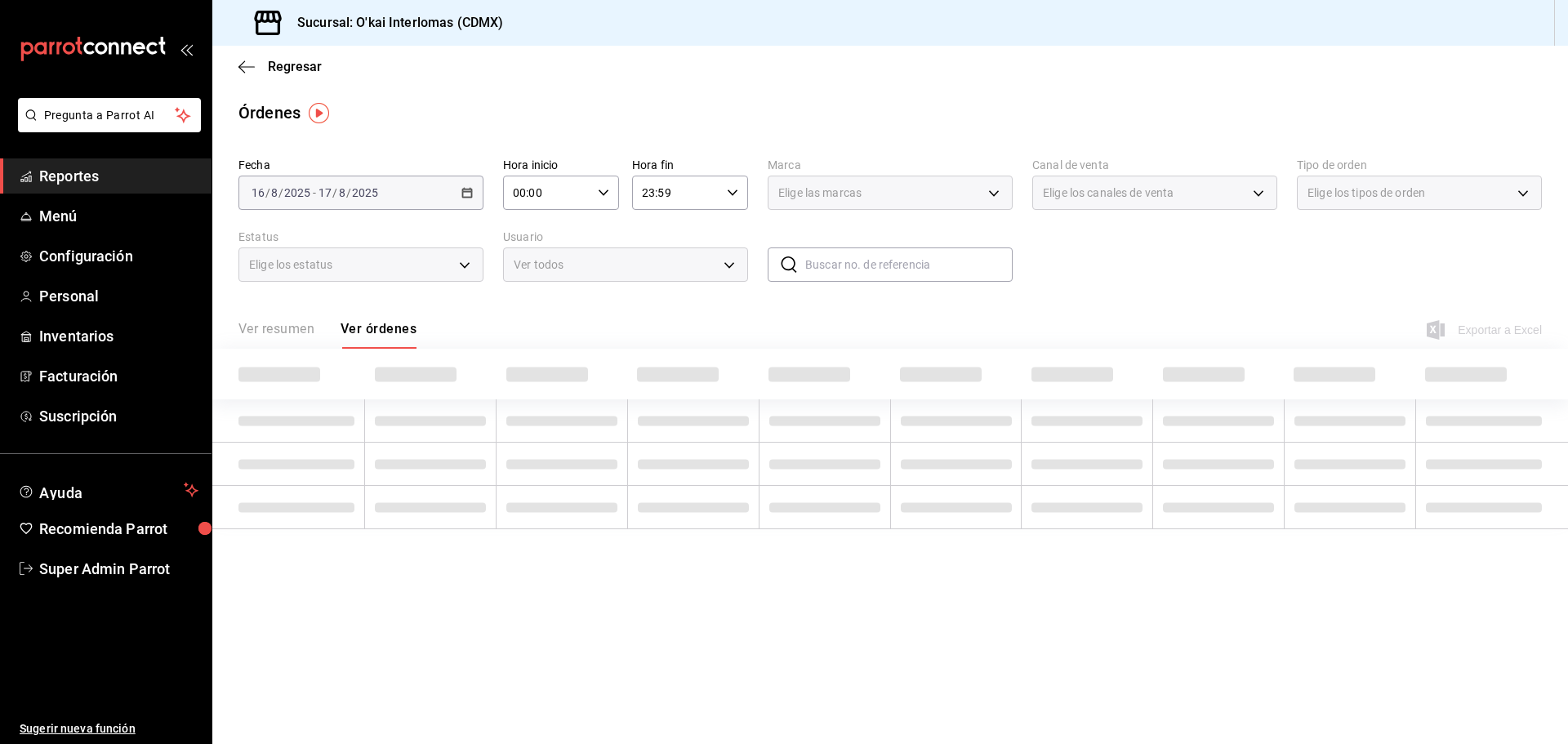
click at [601, 369] on div at bounding box center [562, 374] width 112 height 25
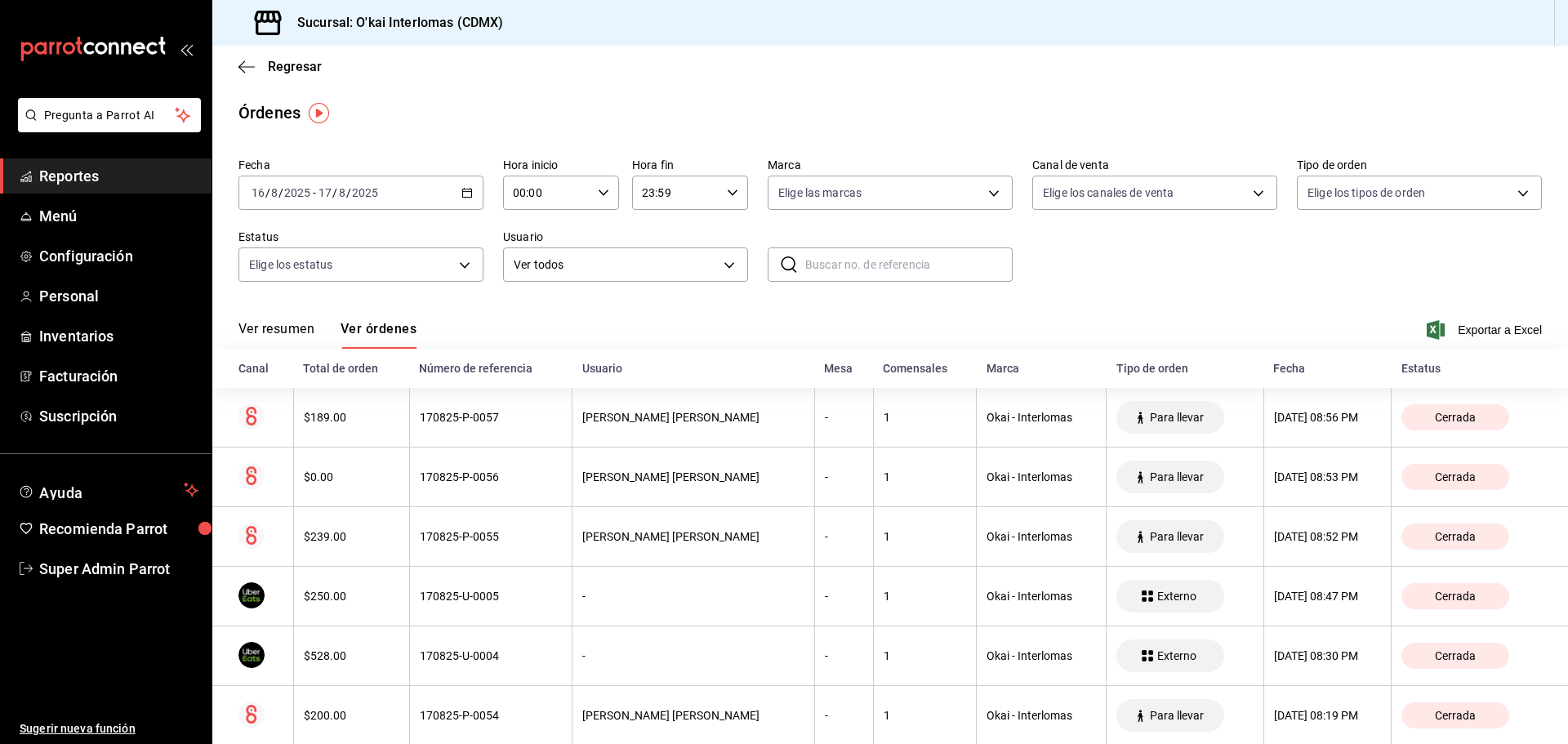
click at [462, 190] on \(Stroke\) "button" at bounding box center [467, 193] width 9 height 9
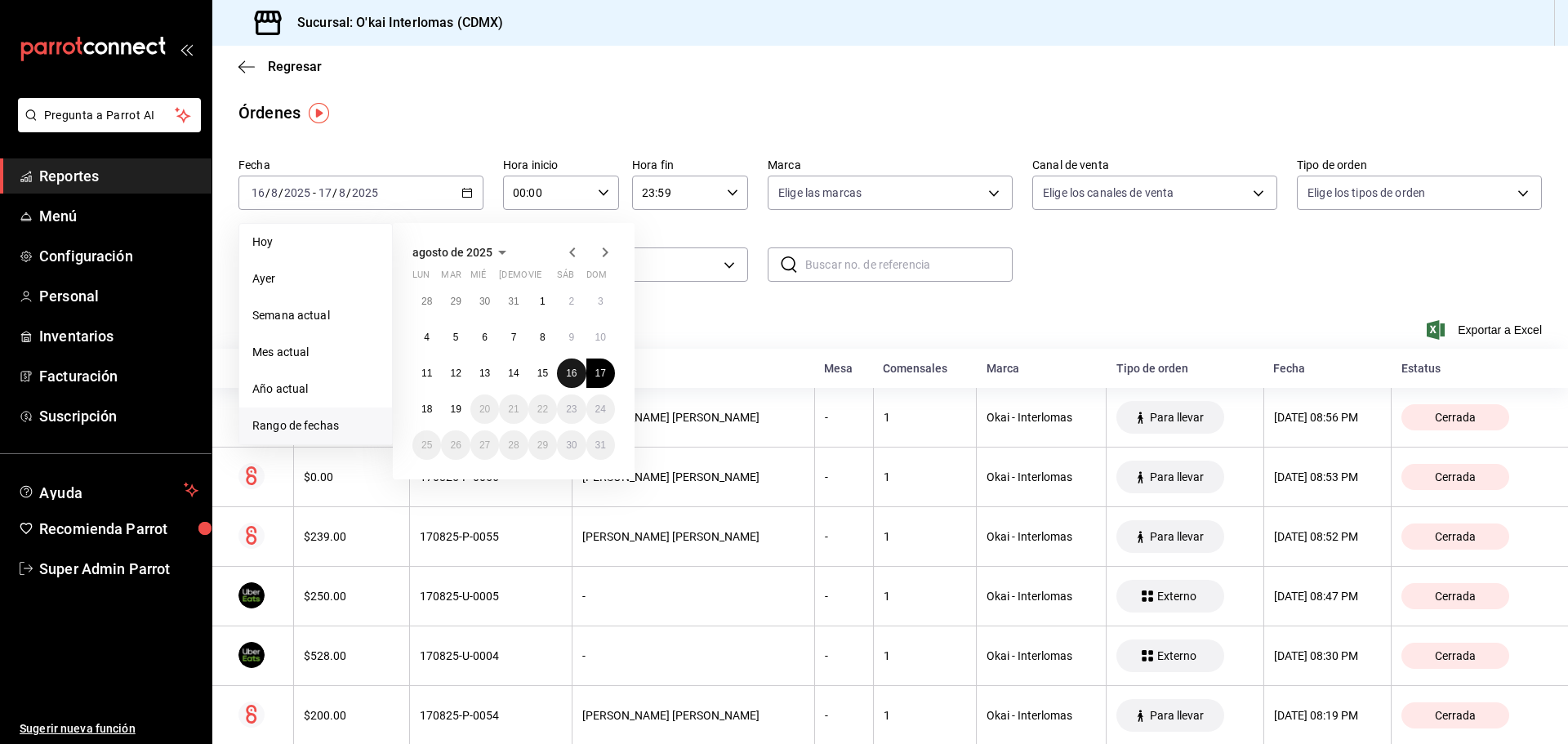
click at [570, 372] on abbr "16" at bounding box center [571, 373] width 10 height 11
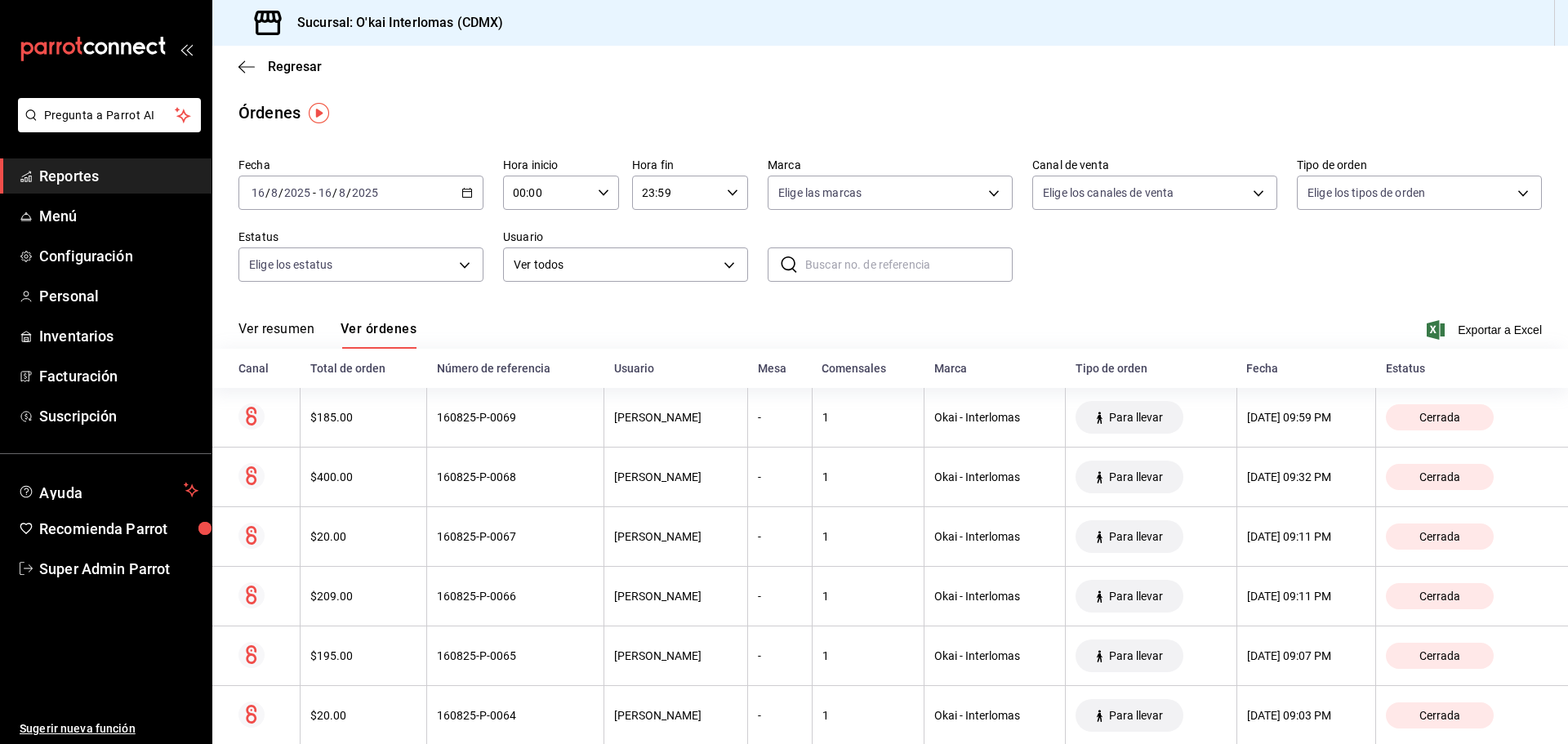
click at [466, 190] on icon "button" at bounding box center [467, 192] width 11 height 11
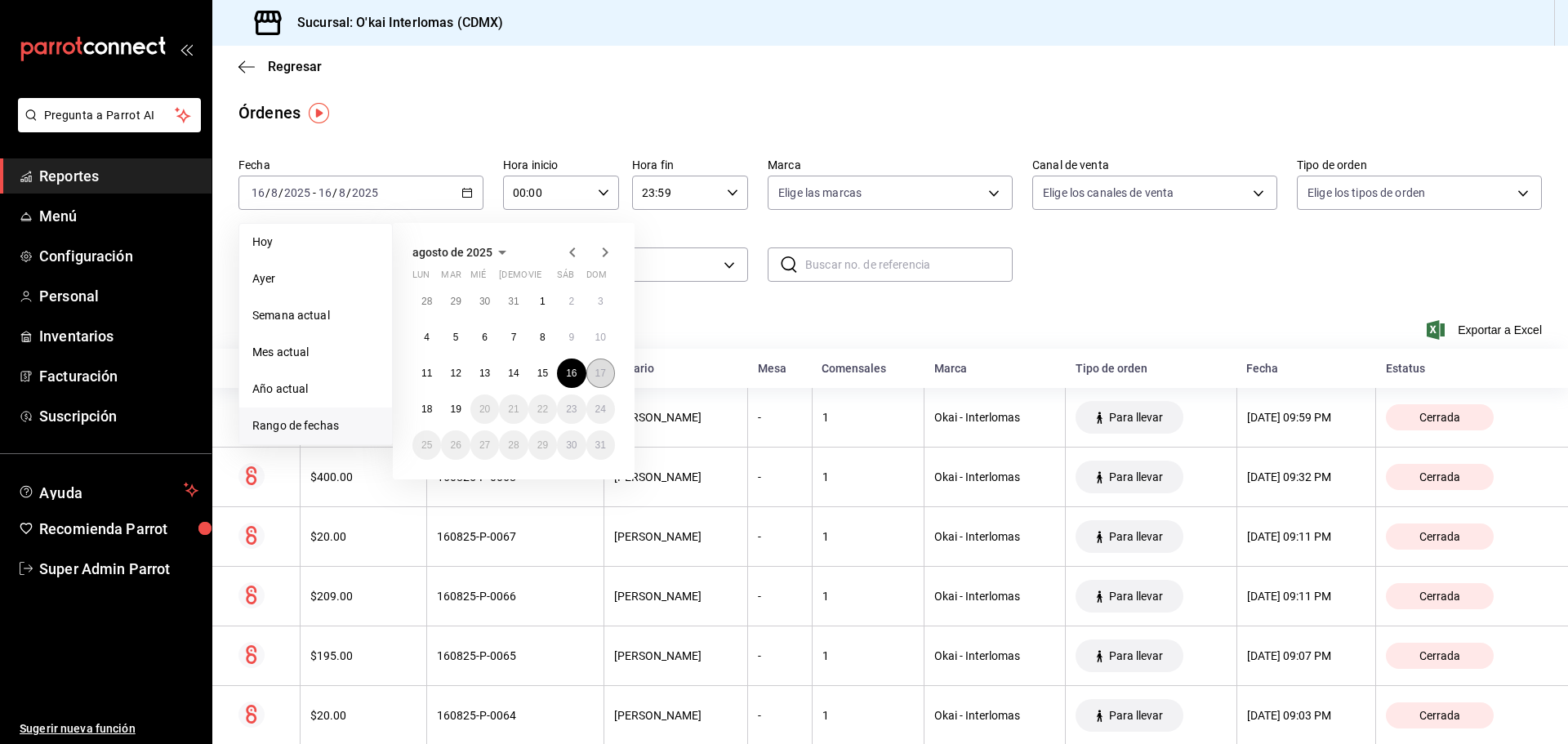
click at [598, 368] on abbr "17" at bounding box center [601, 373] width 10 height 11
